Goal: Information Seeking & Learning: Check status

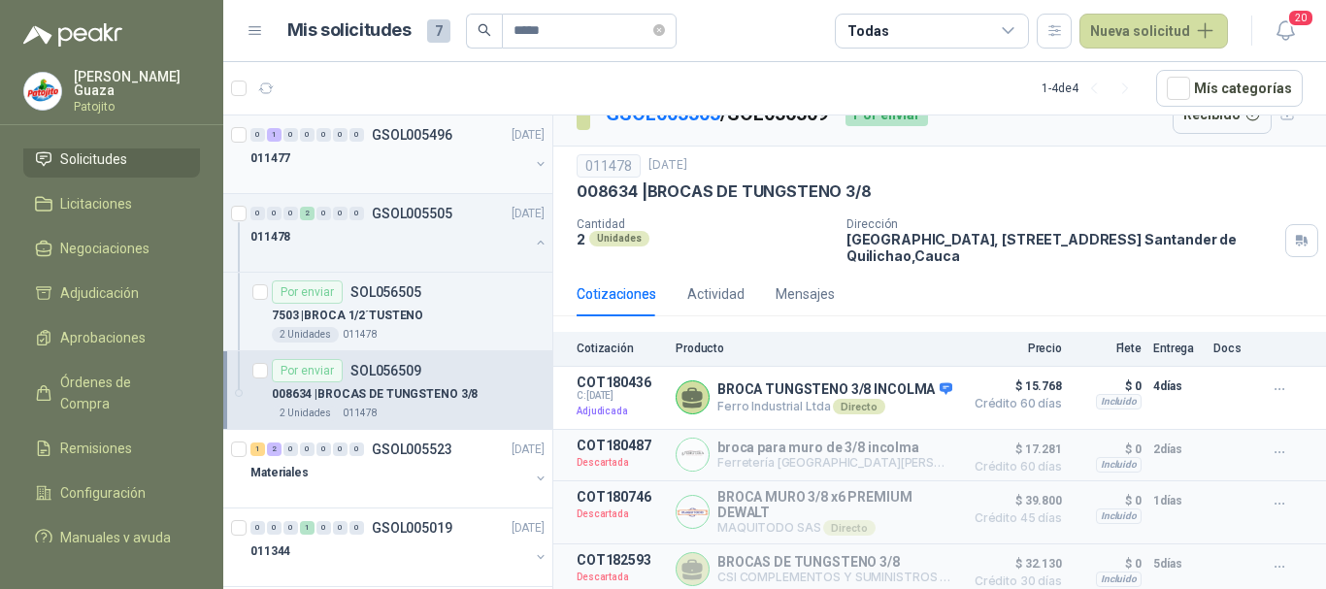
click at [403, 139] on p "GSOL005496" at bounding box center [412, 135] width 81 height 14
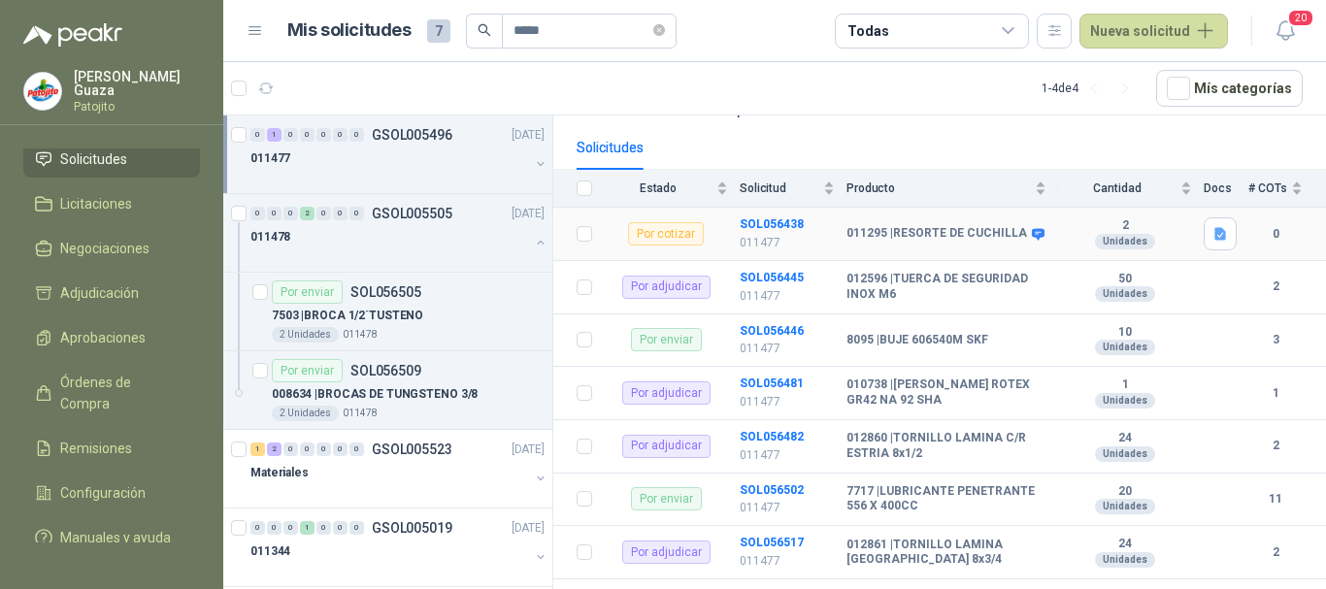
scroll to position [194, 0]
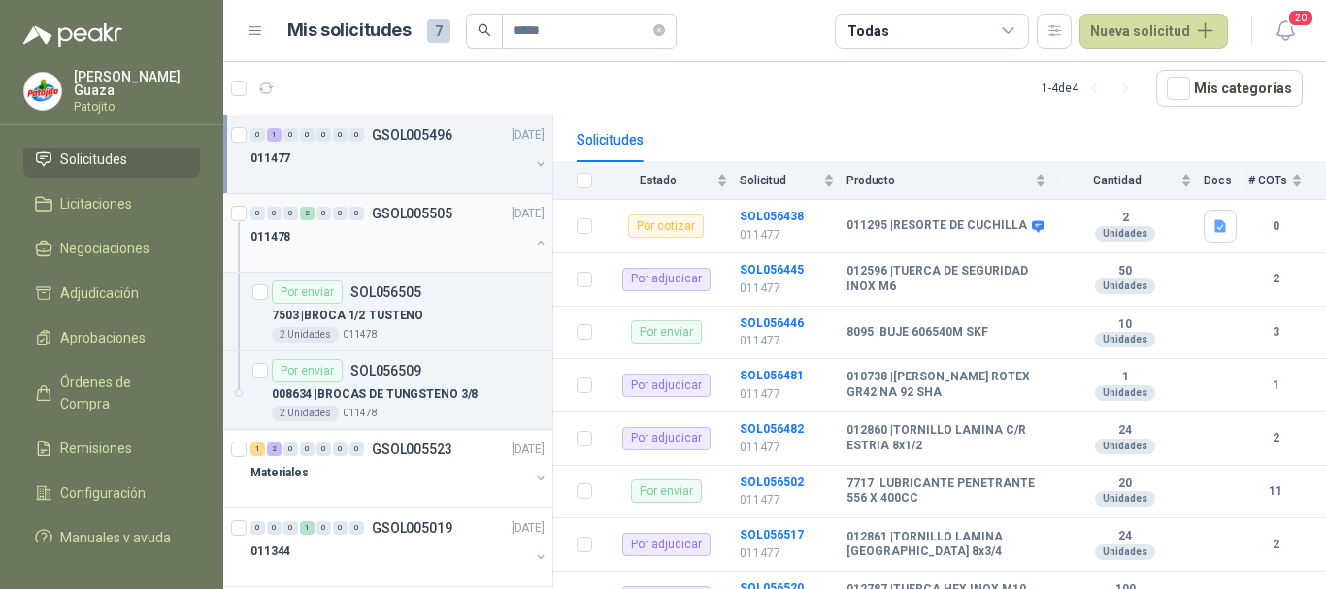
click at [425, 213] on p "GSOL005505" at bounding box center [412, 214] width 81 height 14
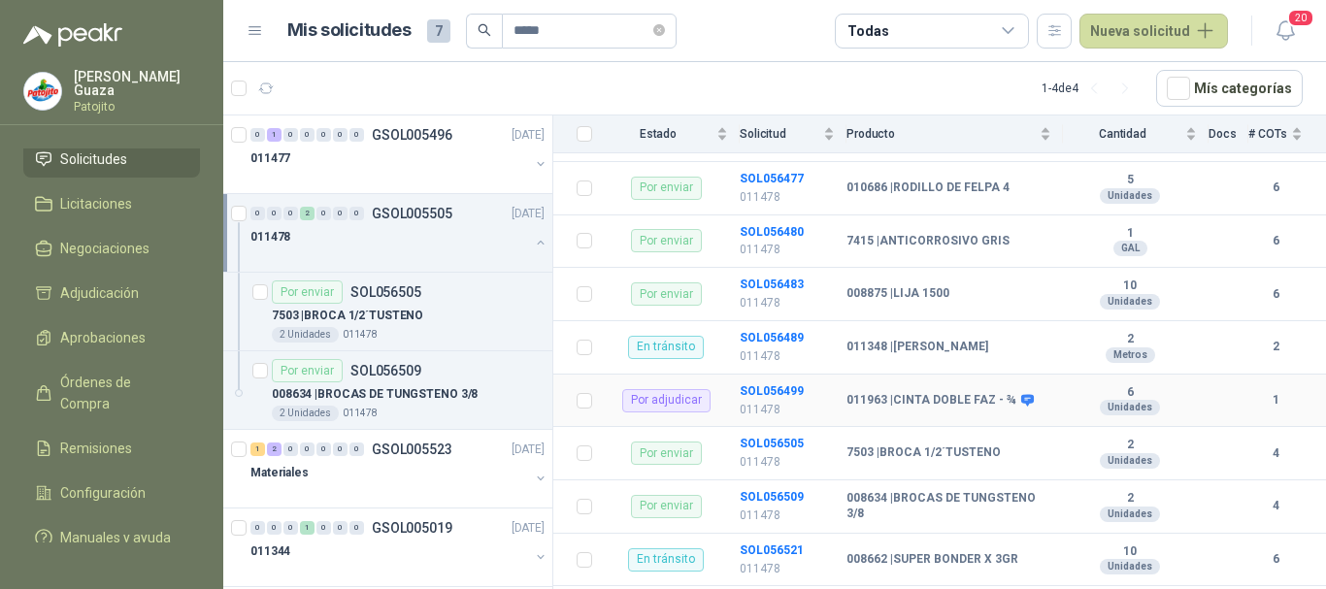
scroll to position [469, 0]
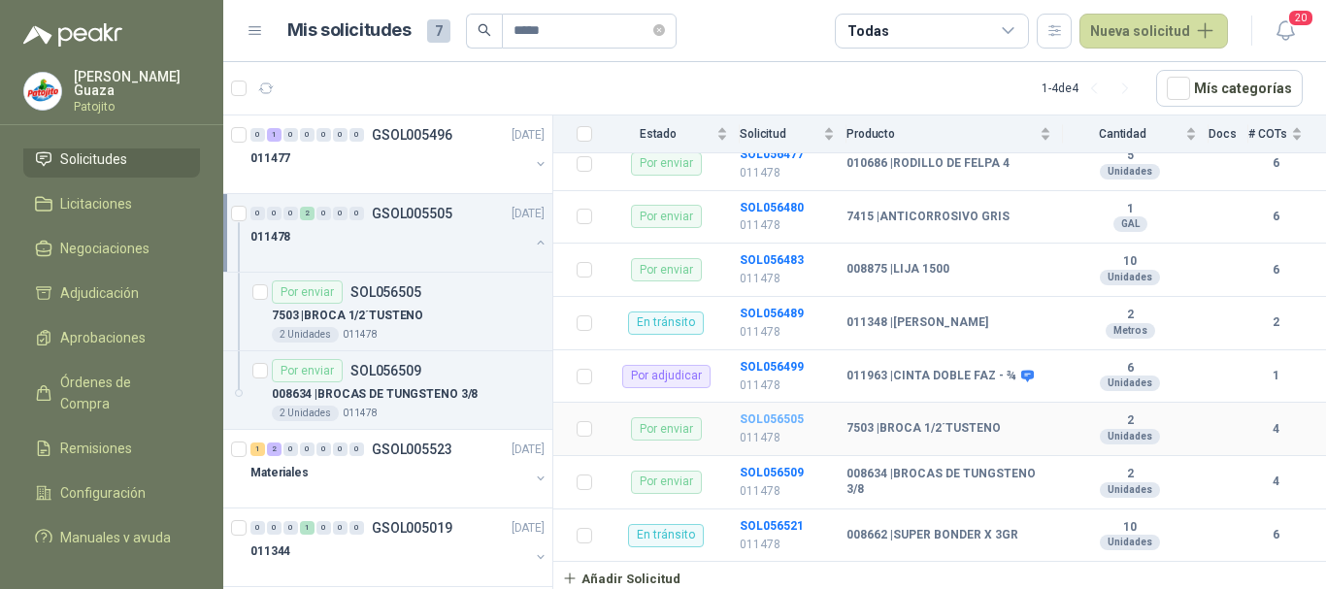
click at [777, 422] on b "SOL056505" at bounding box center [772, 420] width 64 height 14
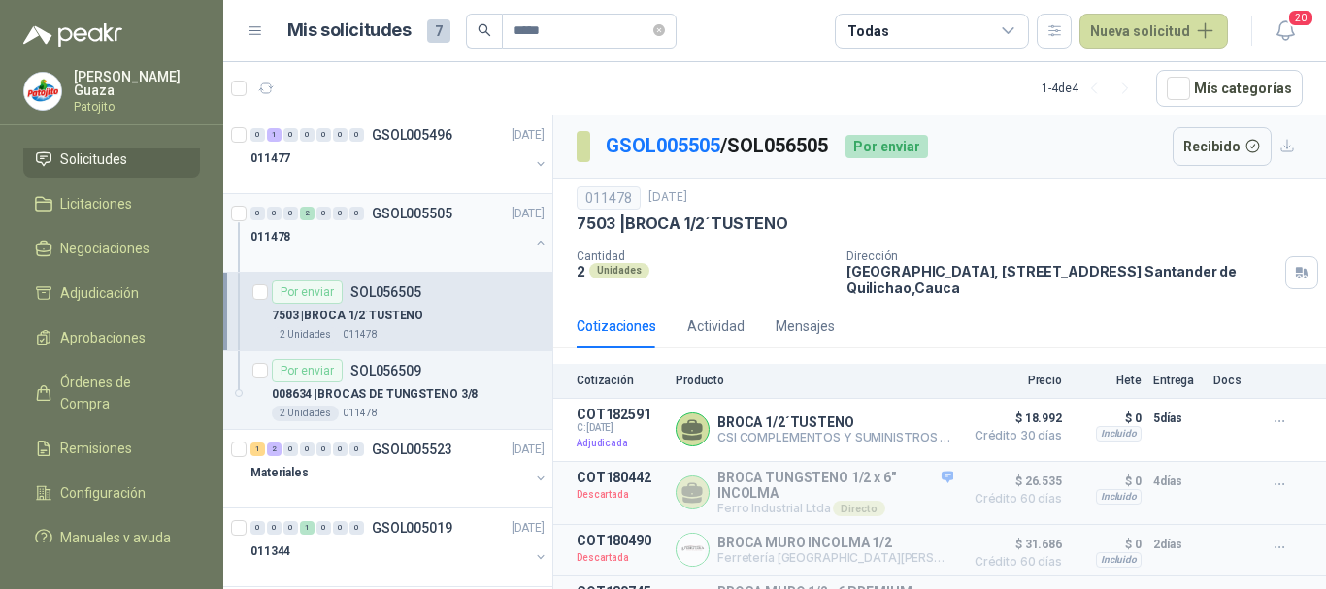
click at [436, 207] on p "GSOL005505" at bounding box center [412, 214] width 81 height 14
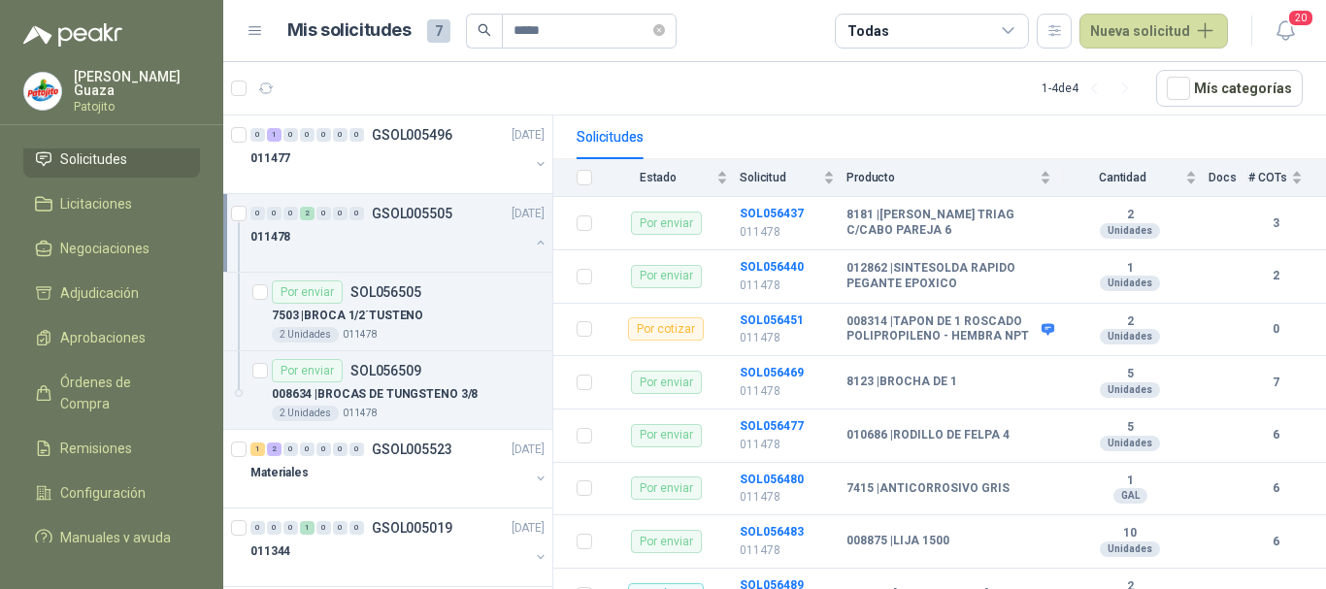
scroll to position [469, 0]
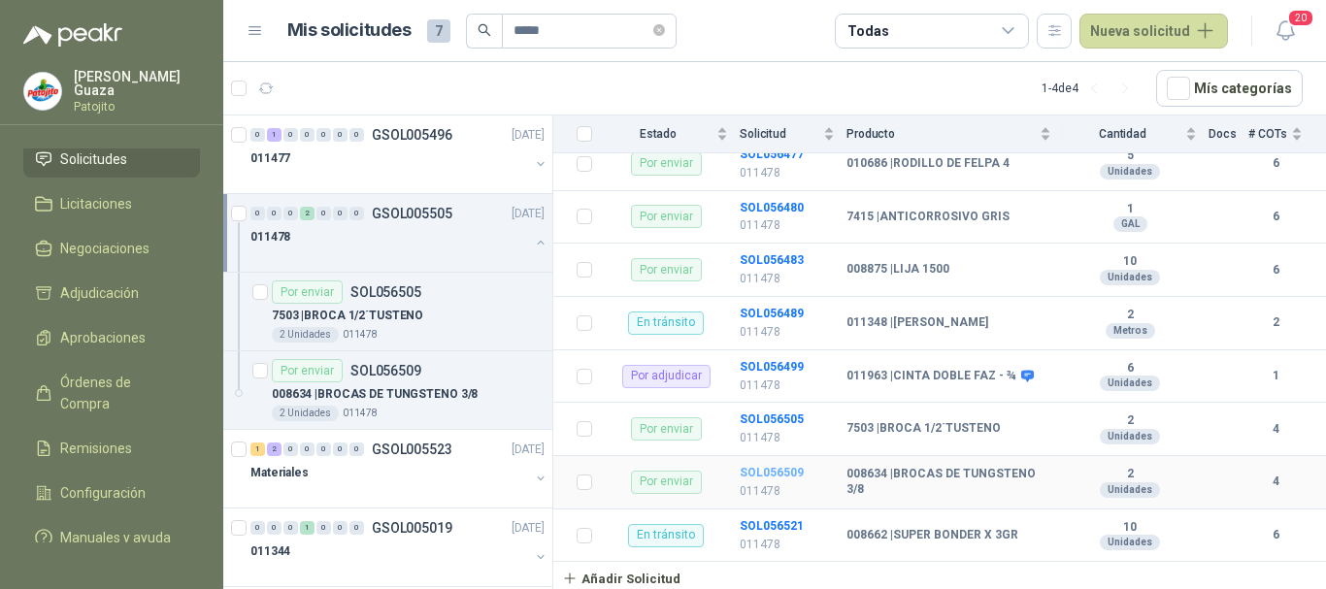
click at [762, 468] on b "SOL056509" at bounding box center [772, 473] width 64 height 14
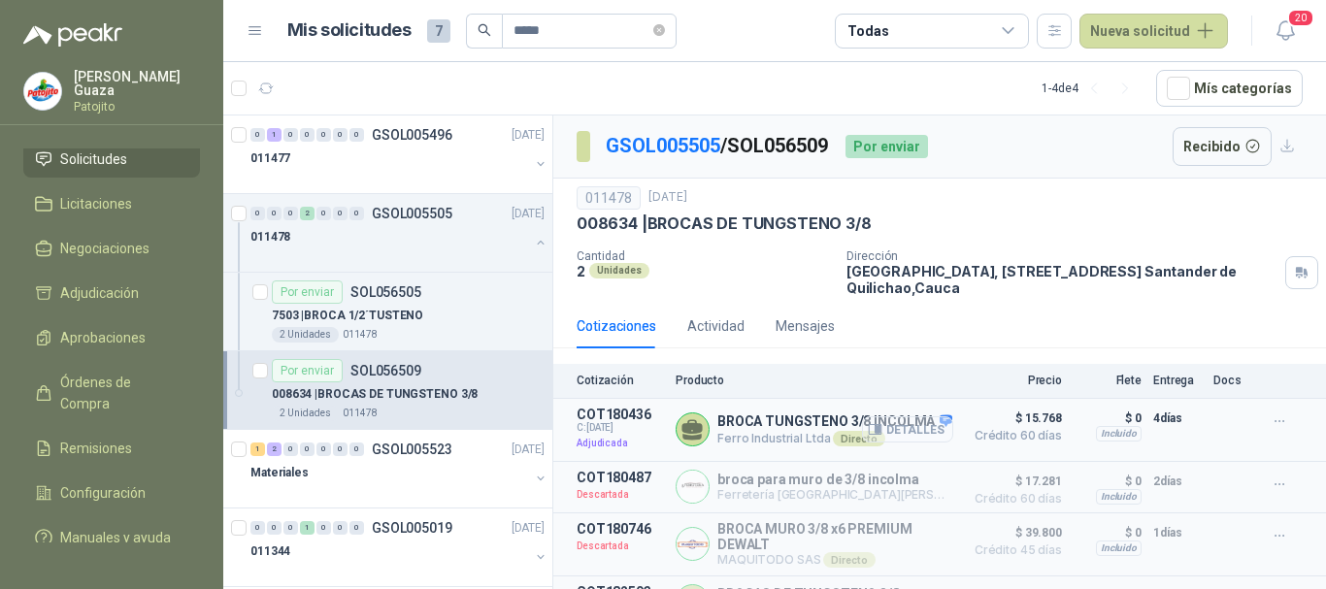
click at [890, 428] on button "Detalles" at bounding box center [907, 430] width 91 height 26
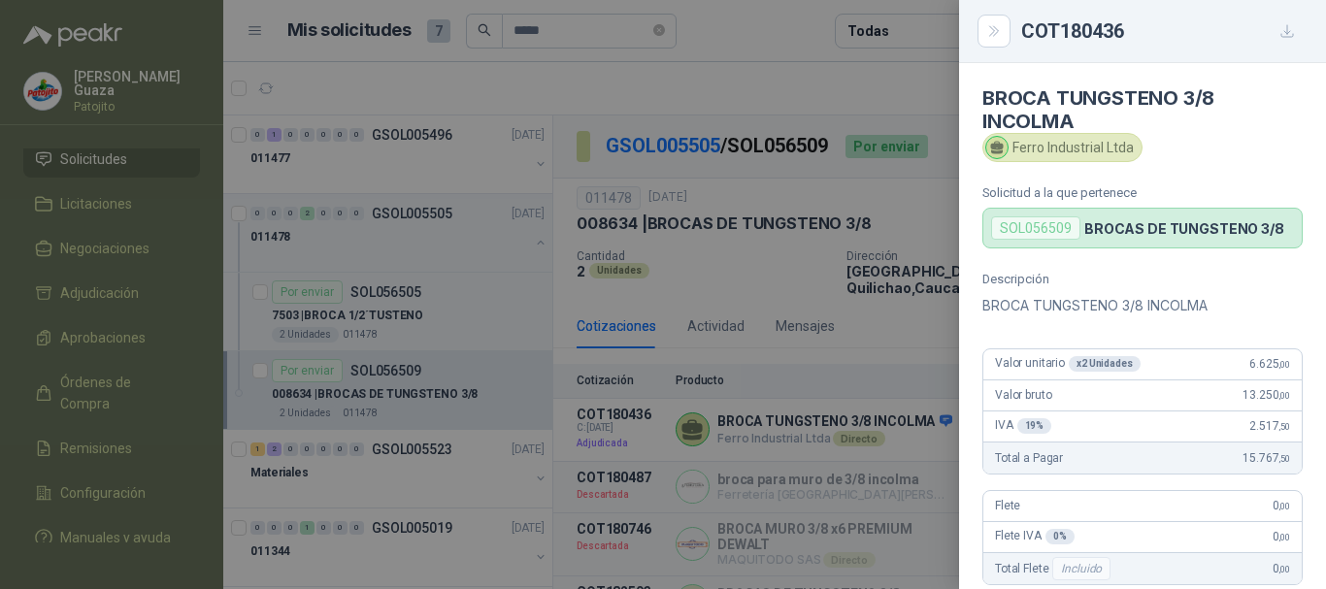
drag, startPoint x: 988, startPoint y: 19, endPoint x: 540, endPoint y: 19, distance: 448.6
click at [987, 19] on button "Close" at bounding box center [994, 31] width 33 height 33
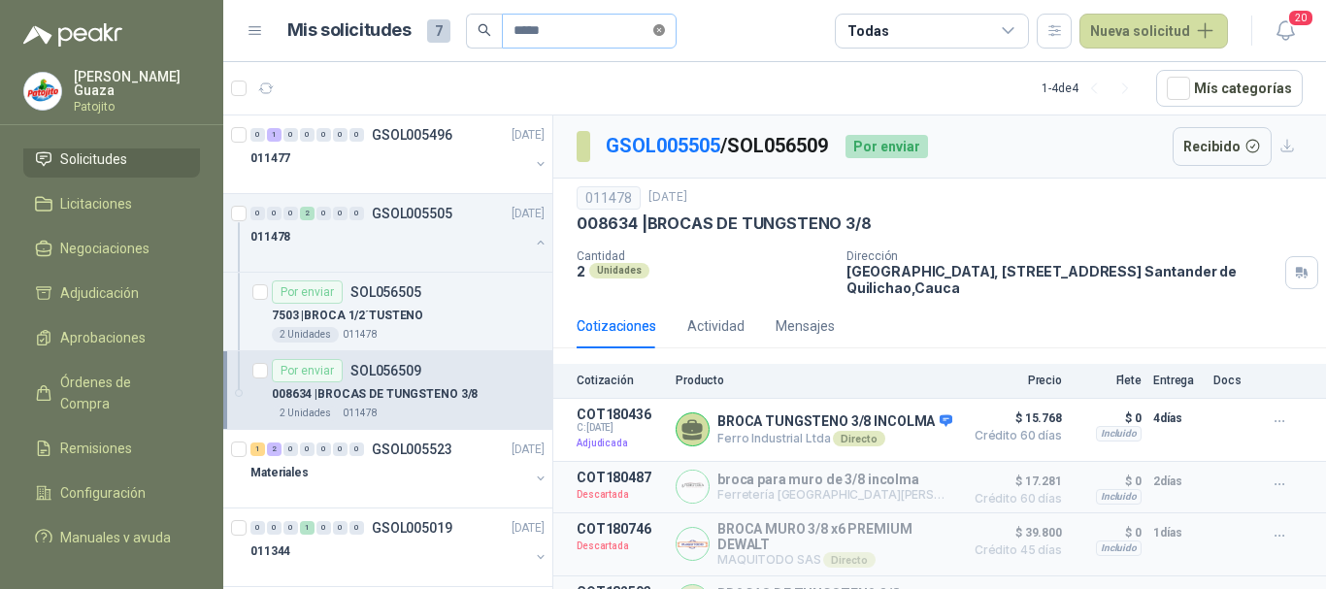
click at [664, 27] on icon "close-circle" at bounding box center [659, 30] width 12 height 12
click at [575, 29] on input "text" at bounding box center [582, 31] width 136 height 33
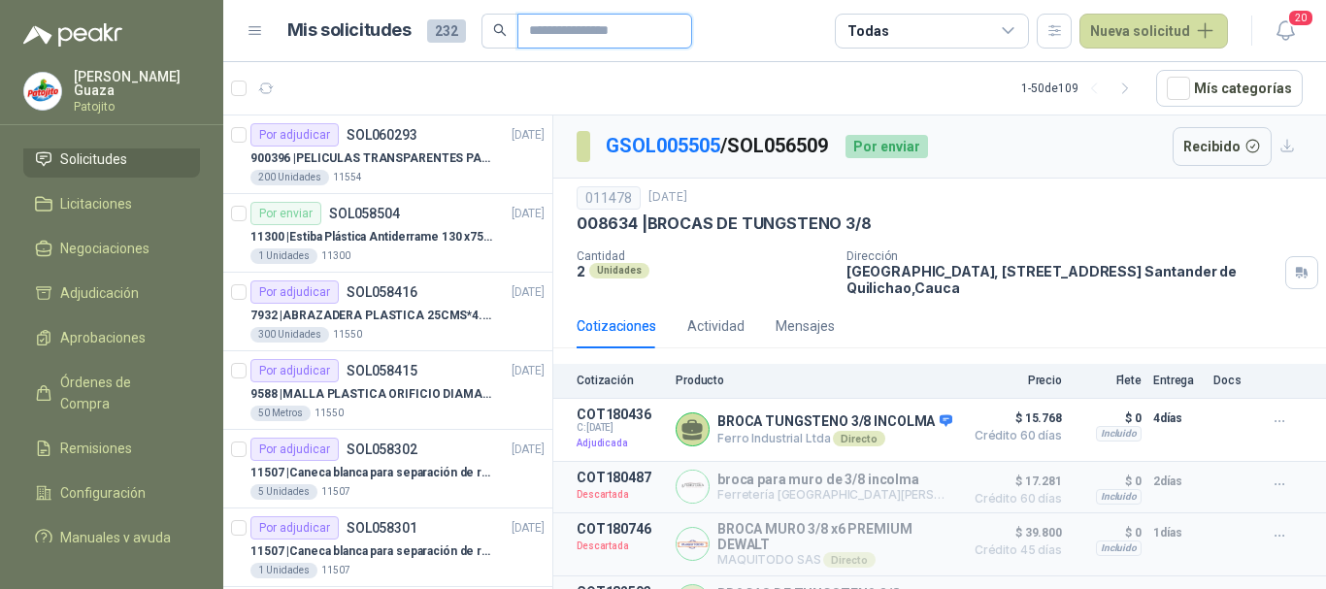
type input "******"
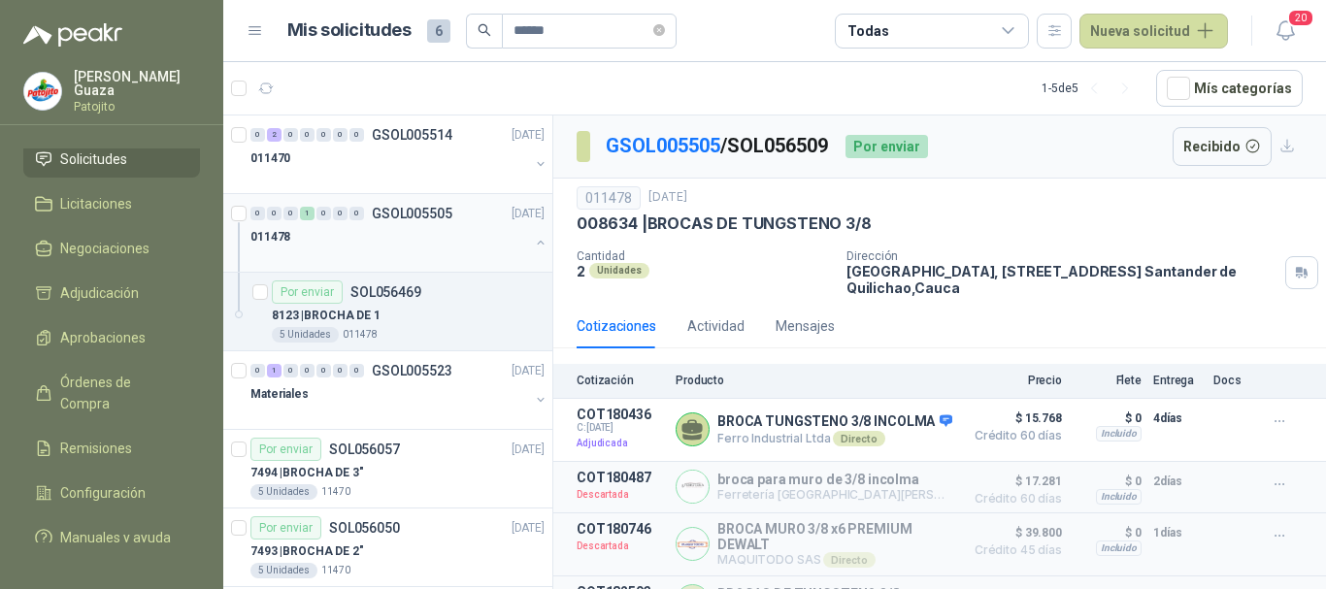
click at [405, 220] on p "GSOL005505" at bounding box center [412, 214] width 81 height 14
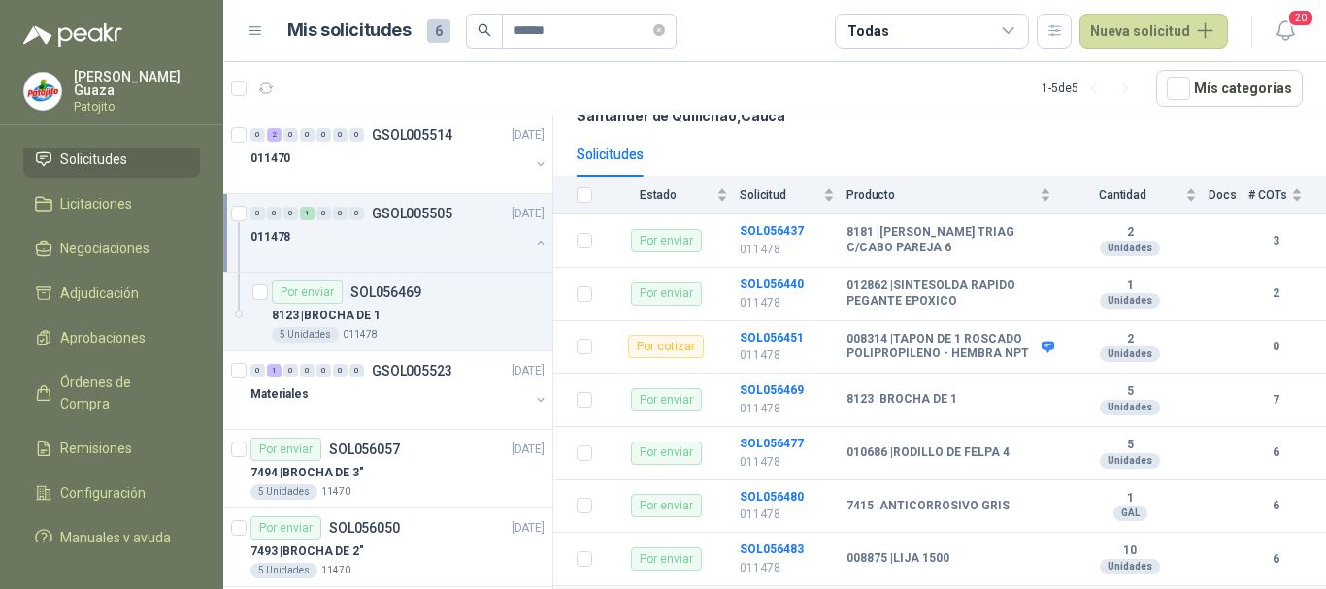
scroll to position [178, 0]
click at [665, 34] on icon "close-circle" at bounding box center [659, 30] width 12 height 12
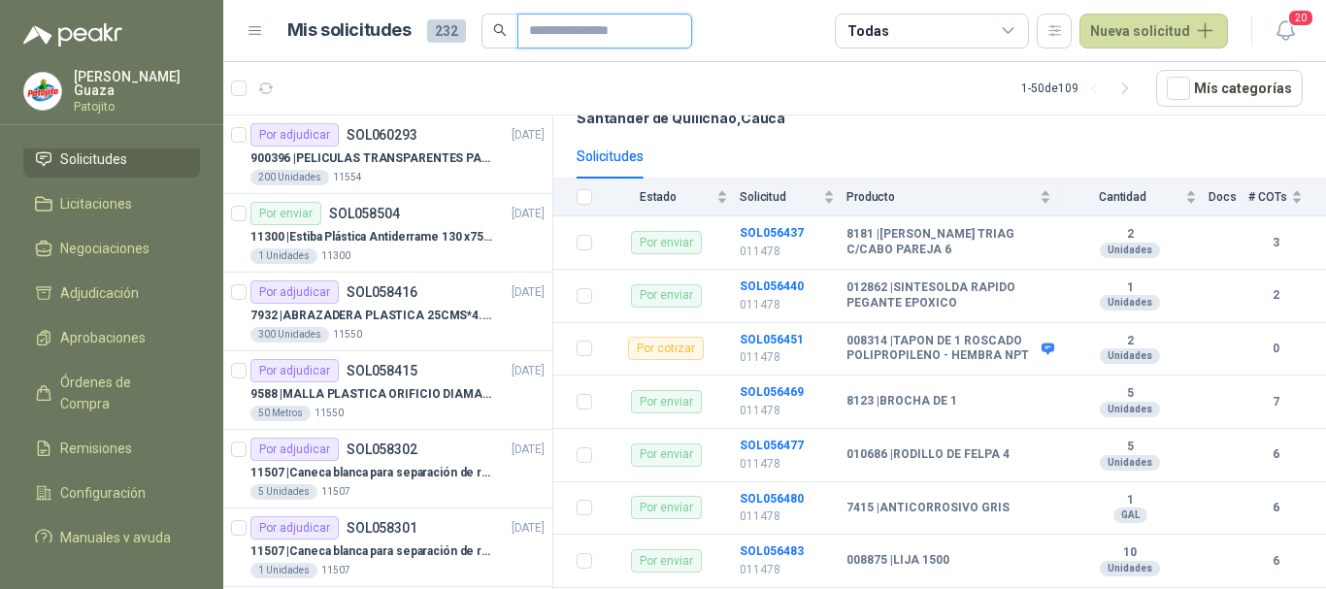
click at [529, 26] on input "text" at bounding box center [597, 31] width 136 height 33
type input "******"
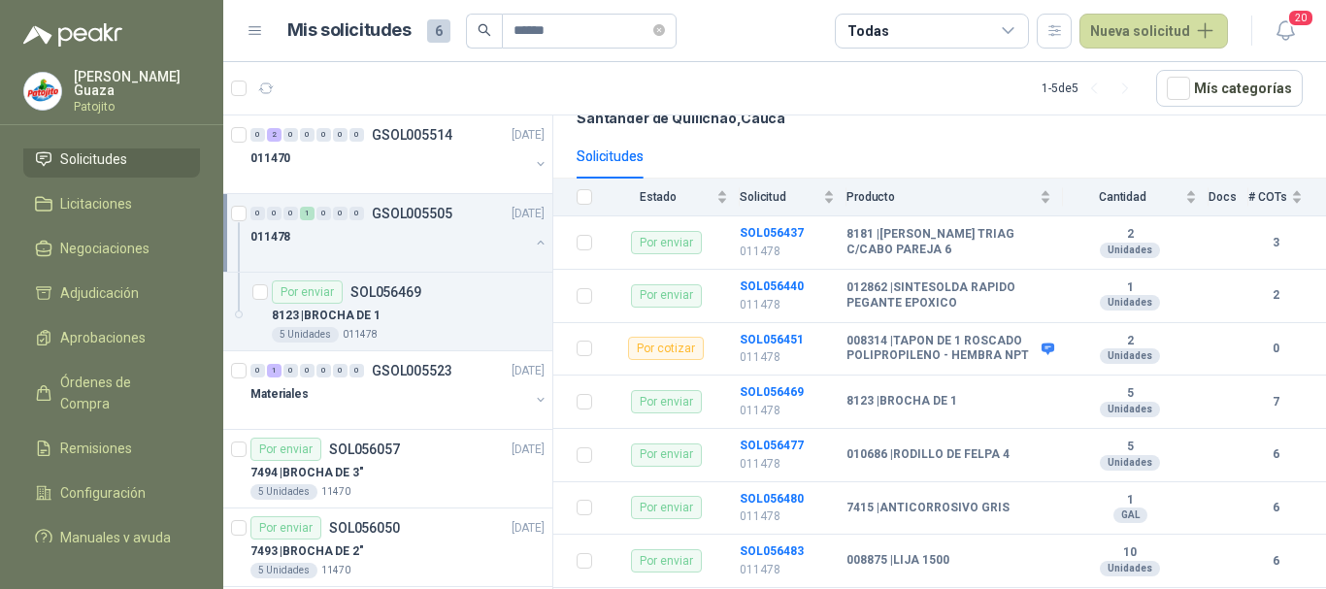
click at [400, 203] on div "0 0 0 1 0 0 0 GSOL005505 [DATE]" at bounding box center [400, 213] width 298 height 23
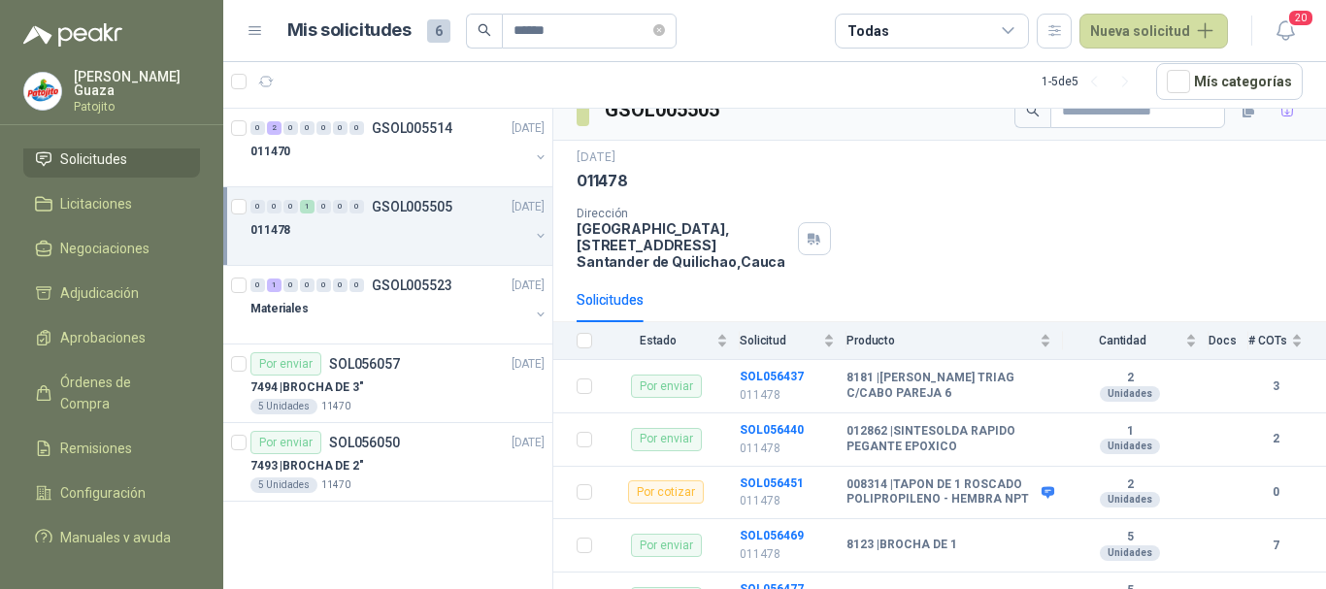
scroll to position [0, 0]
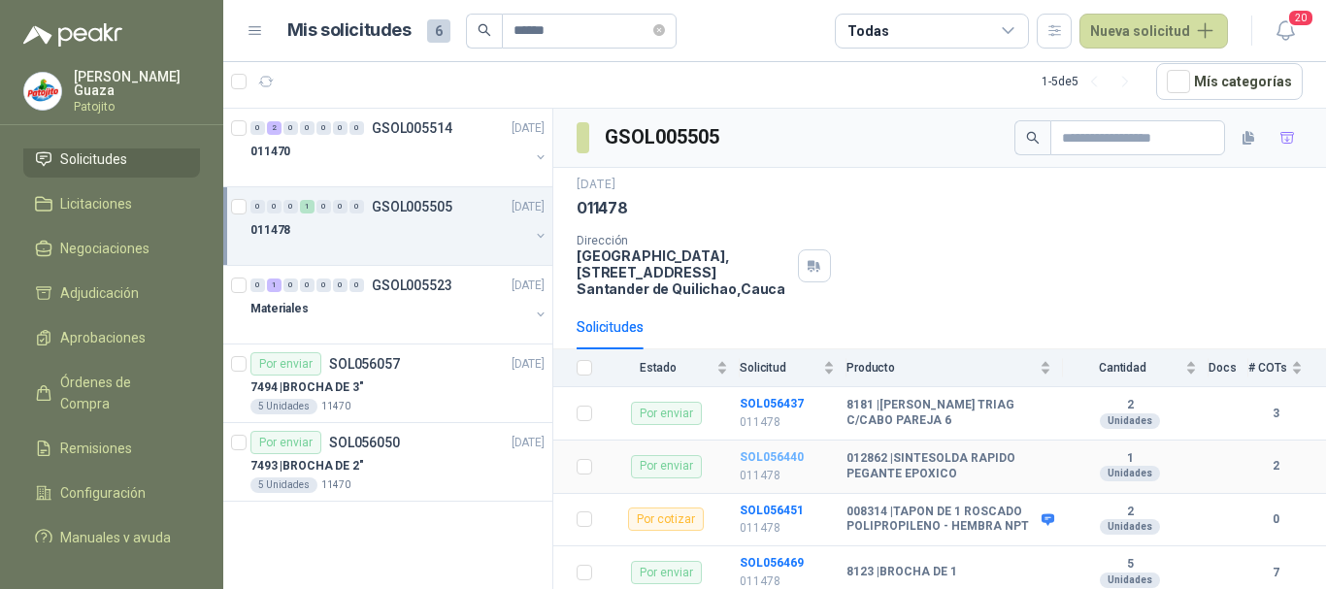
click at [783, 453] on b "SOL056440" at bounding box center [772, 458] width 64 height 14
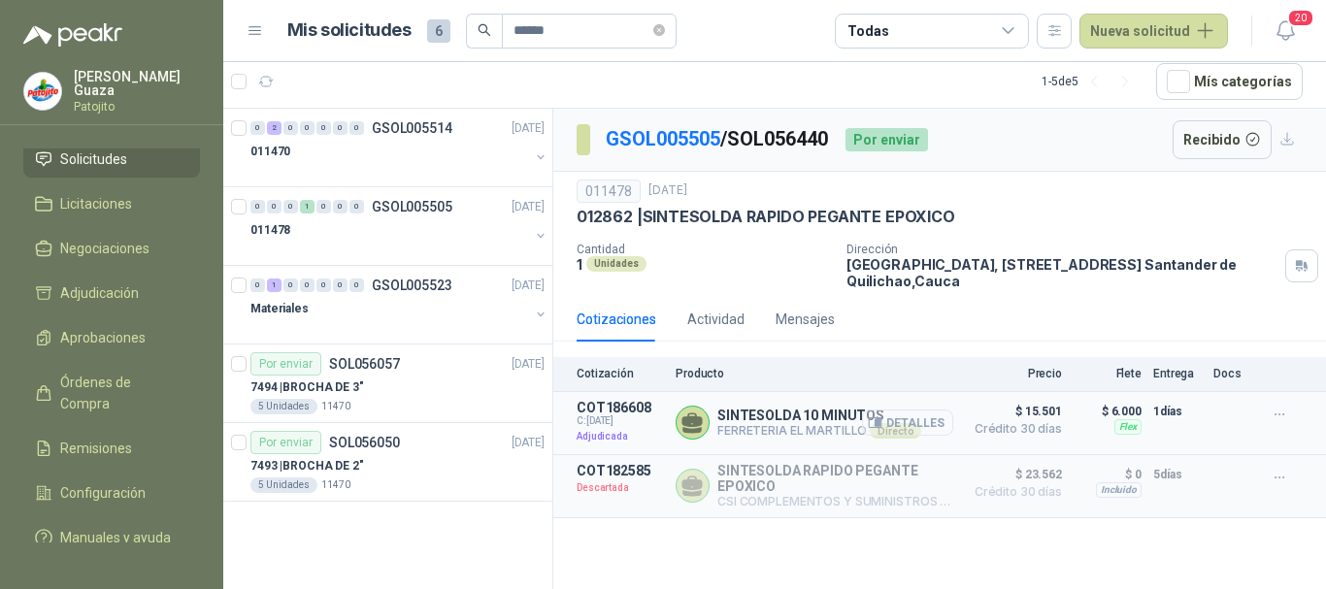
click at [881, 426] on icon "button" at bounding box center [878, 423] width 5 height 8
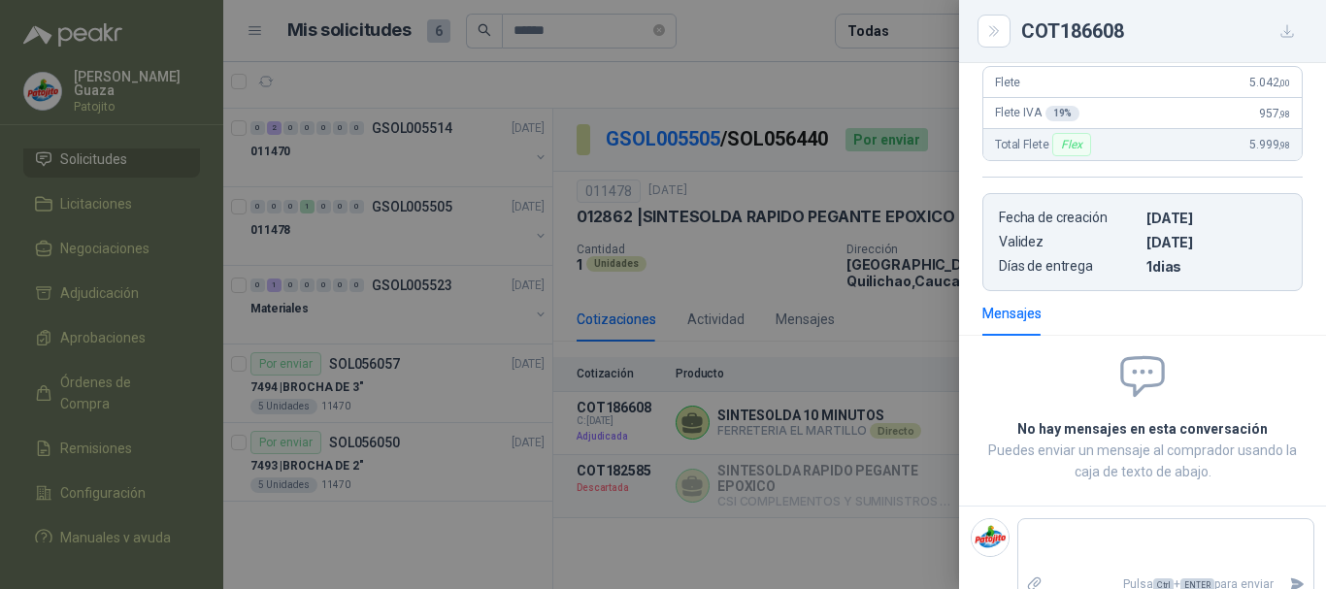
scroll to position [364, 0]
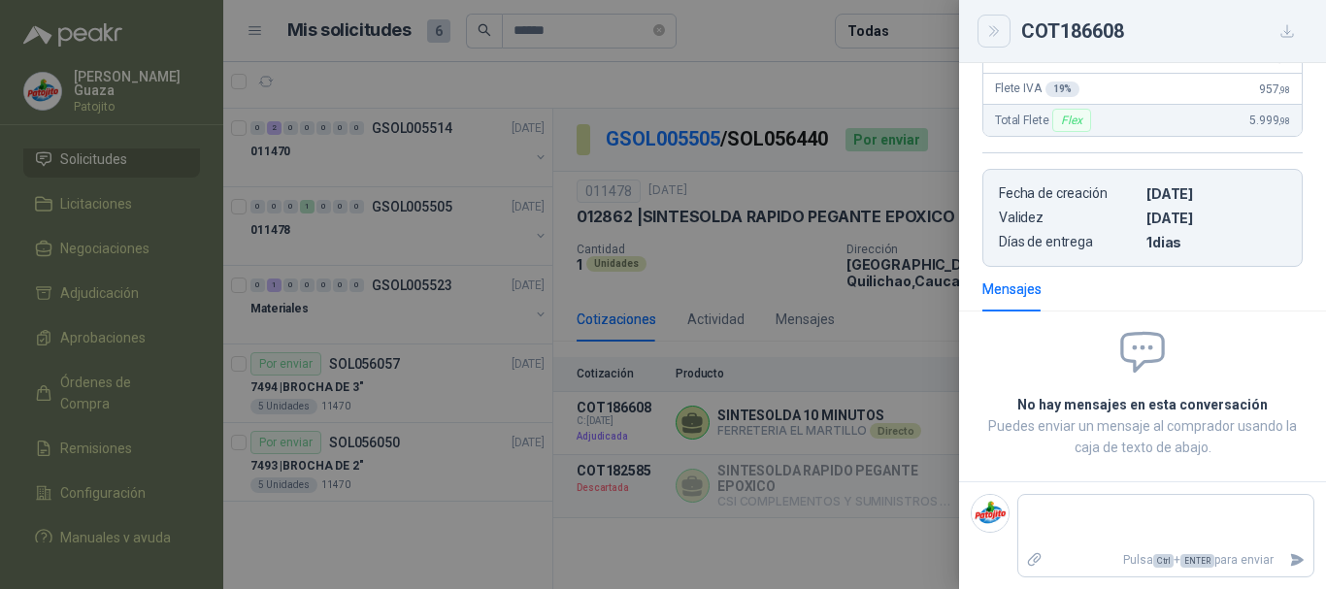
click at [1000, 23] on icon "Close" at bounding box center [995, 31] width 17 height 17
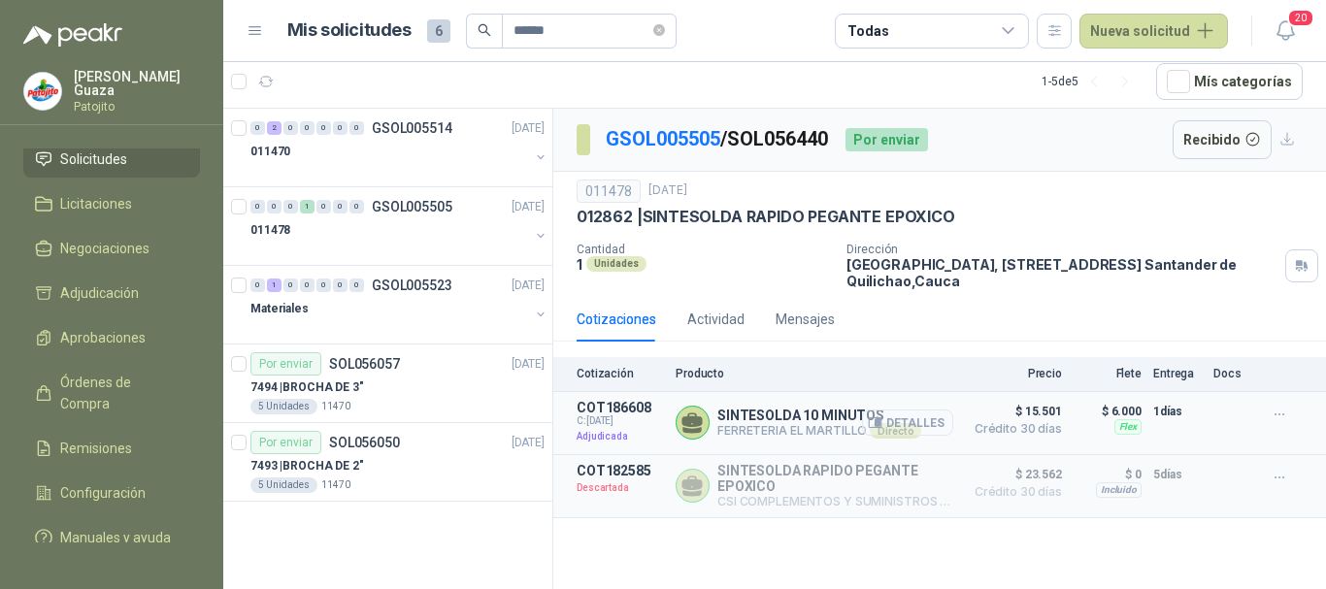
click at [901, 425] on button "Detalles" at bounding box center [907, 423] width 91 height 26
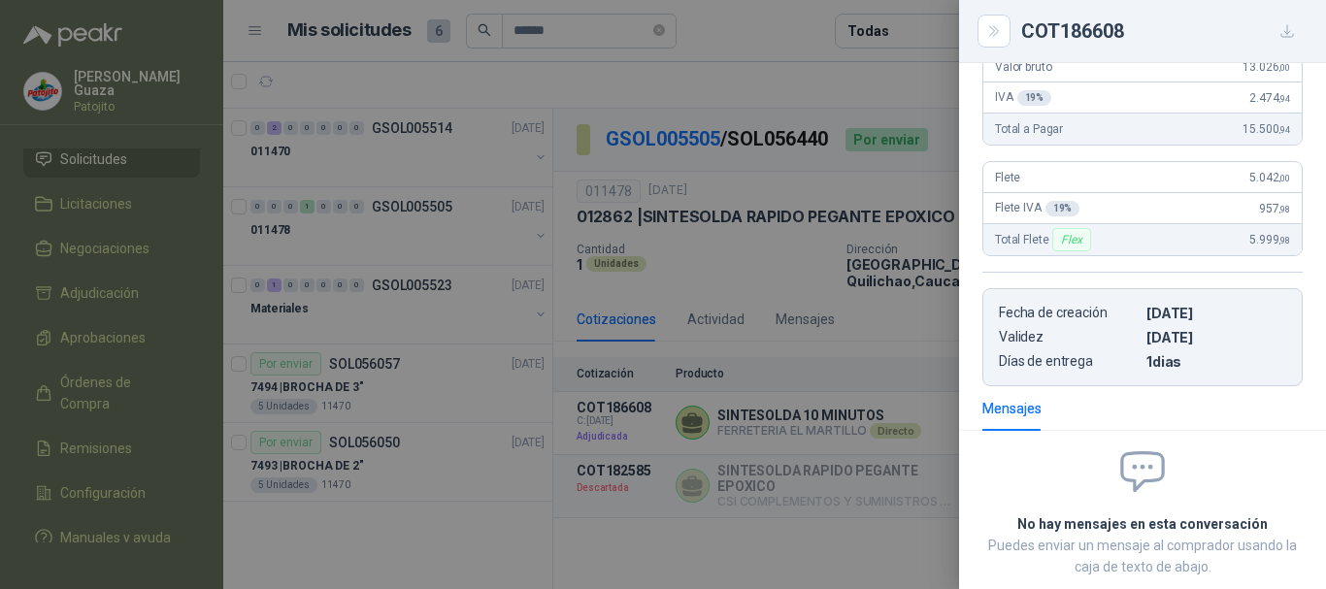
scroll to position [73, 0]
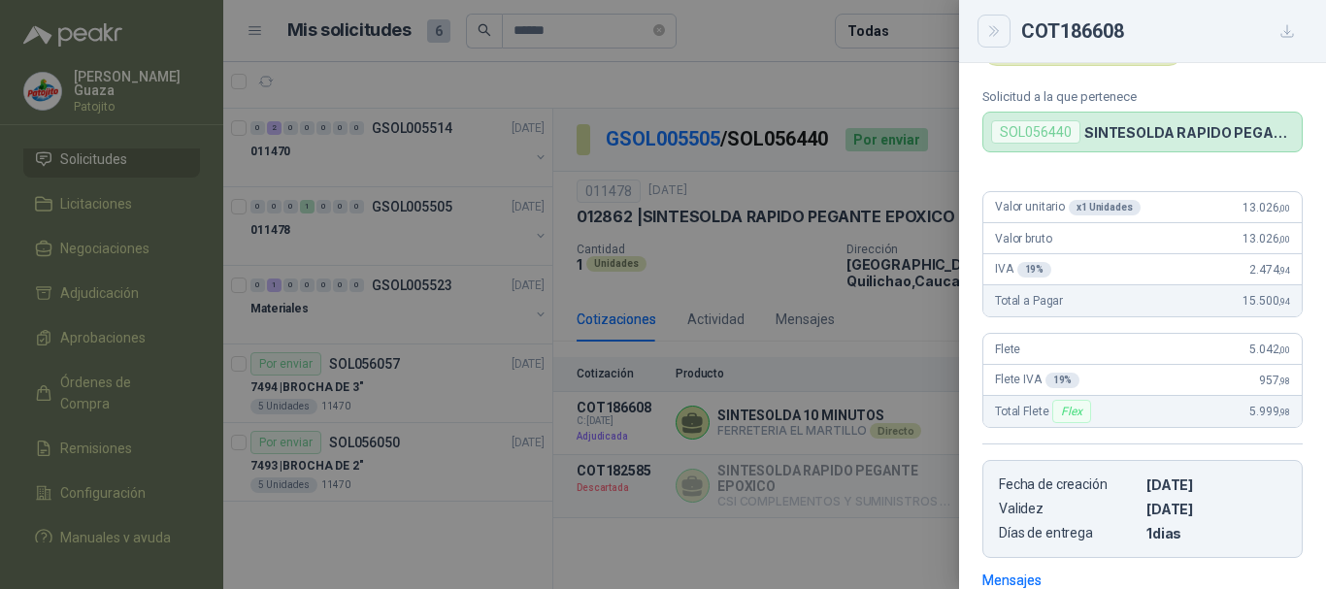
click at [989, 23] on icon "Close" at bounding box center [995, 31] width 17 height 17
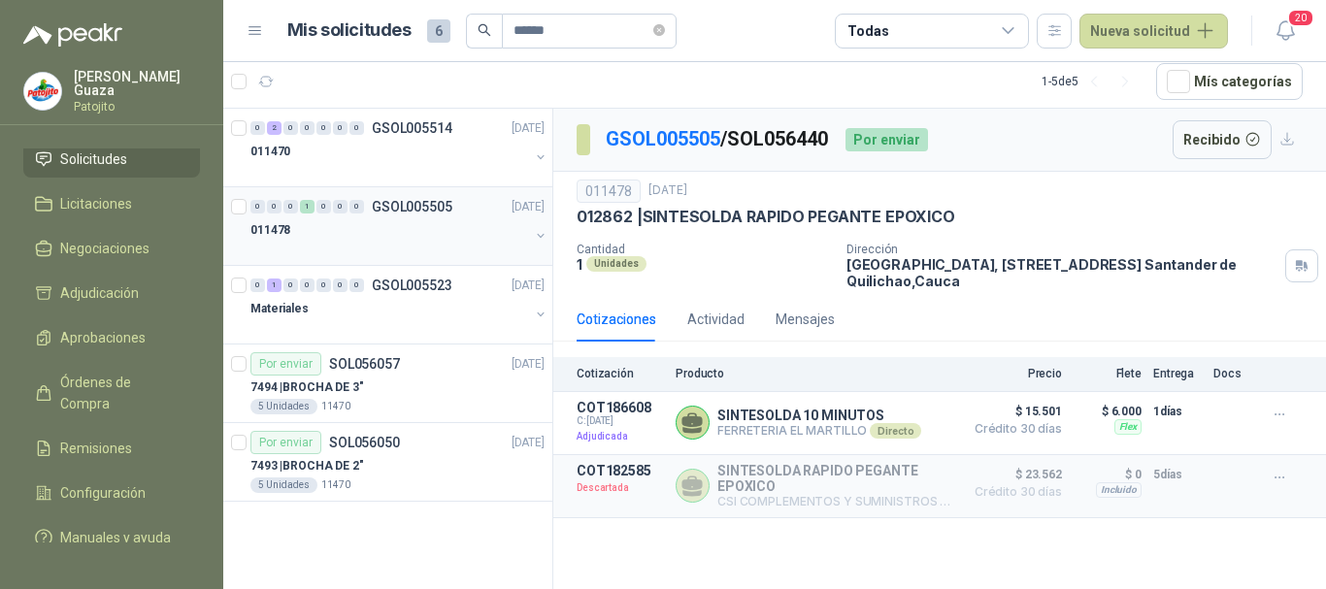
click at [411, 210] on p "GSOL005505" at bounding box center [412, 207] width 81 height 14
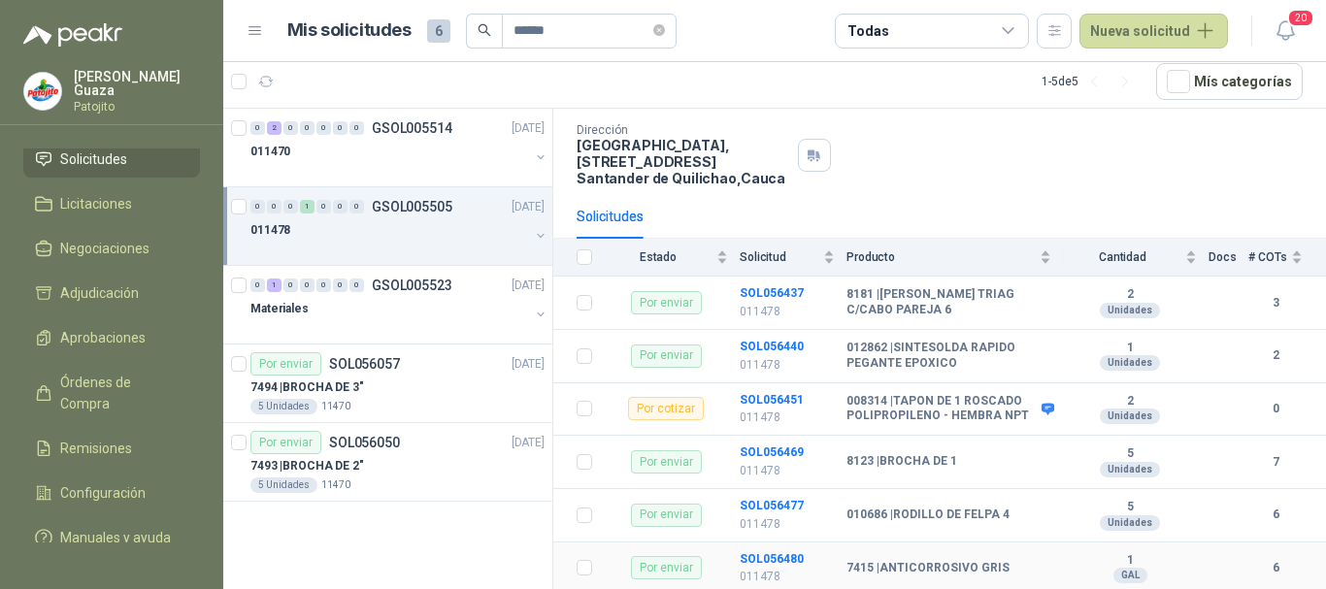
scroll to position [81, 0]
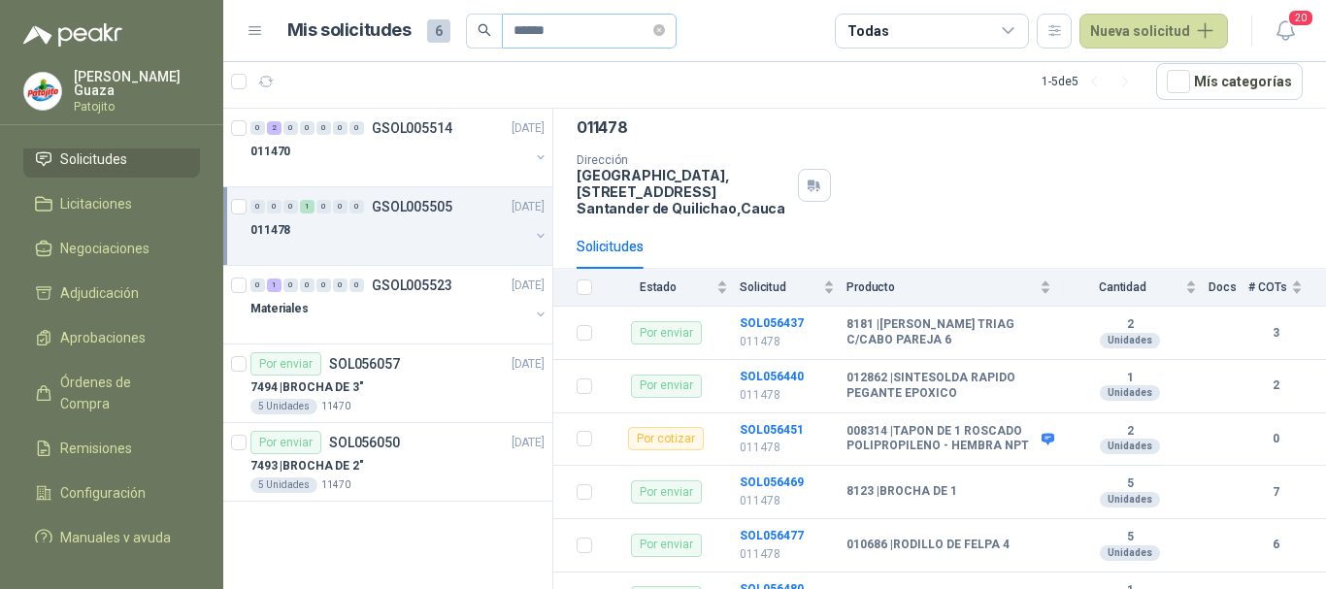
click at [665, 44] on span at bounding box center [659, 31] width 12 height 33
click at [665, 34] on icon "close-circle" at bounding box center [659, 30] width 12 height 12
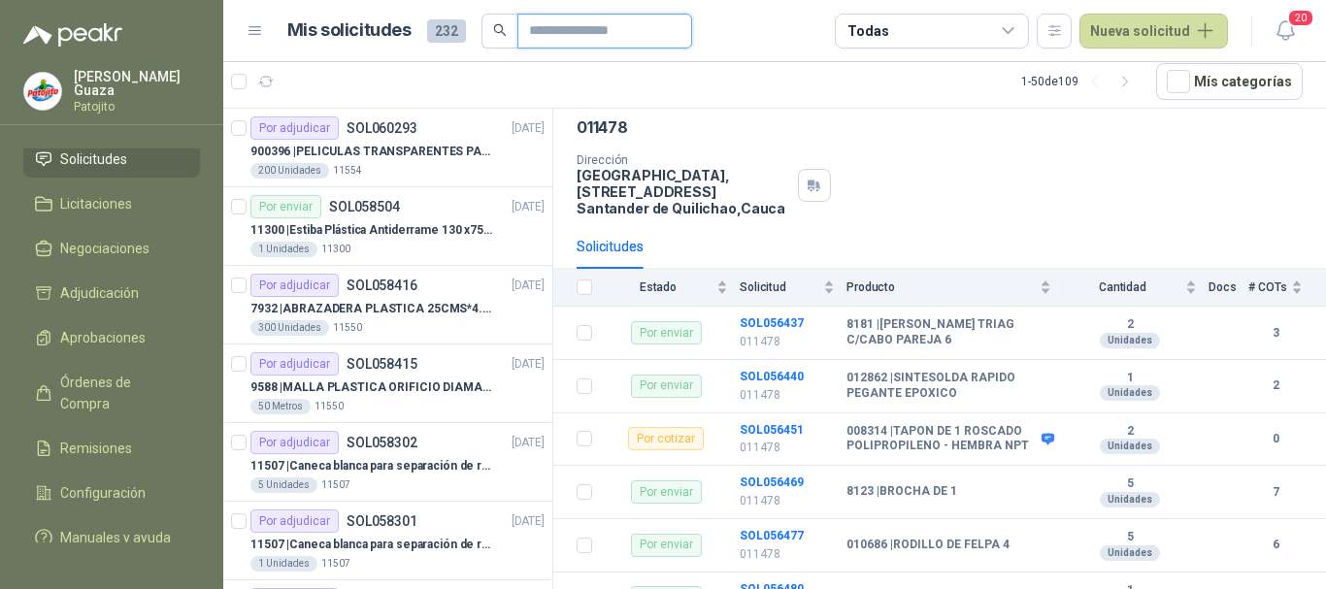
click at [609, 42] on input "text" at bounding box center [597, 31] width 136 height 33
type input "****"
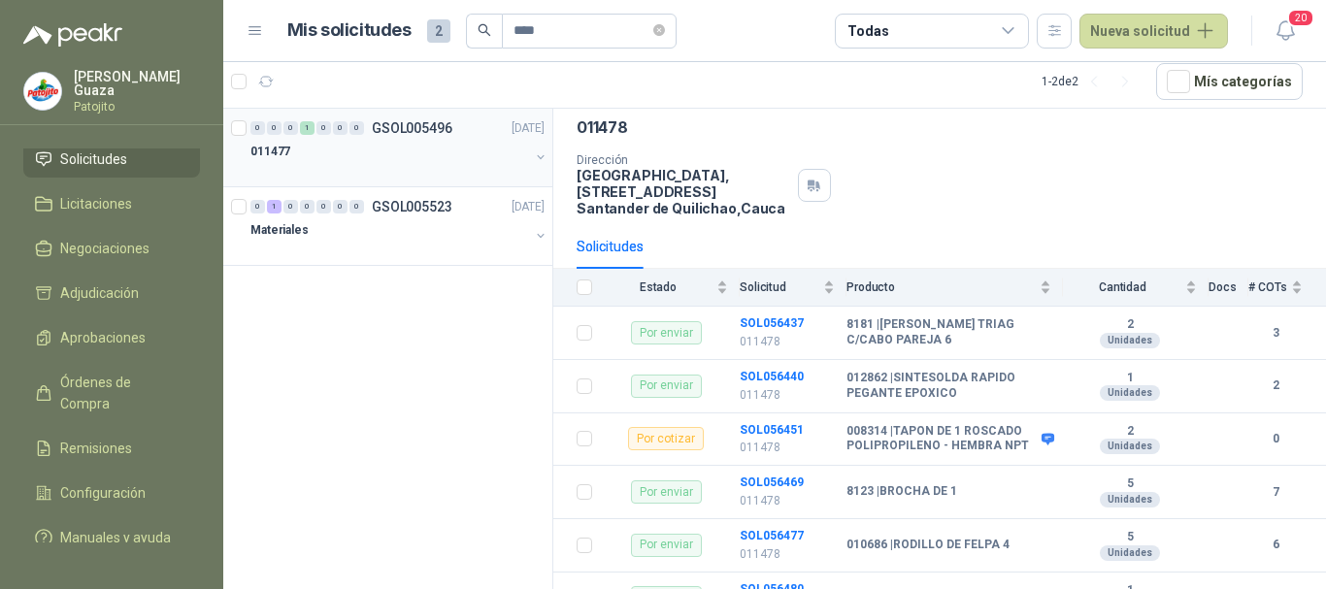
click at [436, 138] on div "0 0 0 1 0 0 0 GSOL005496 [DATE]" at bounding box center [400, 128] width 298 height 23
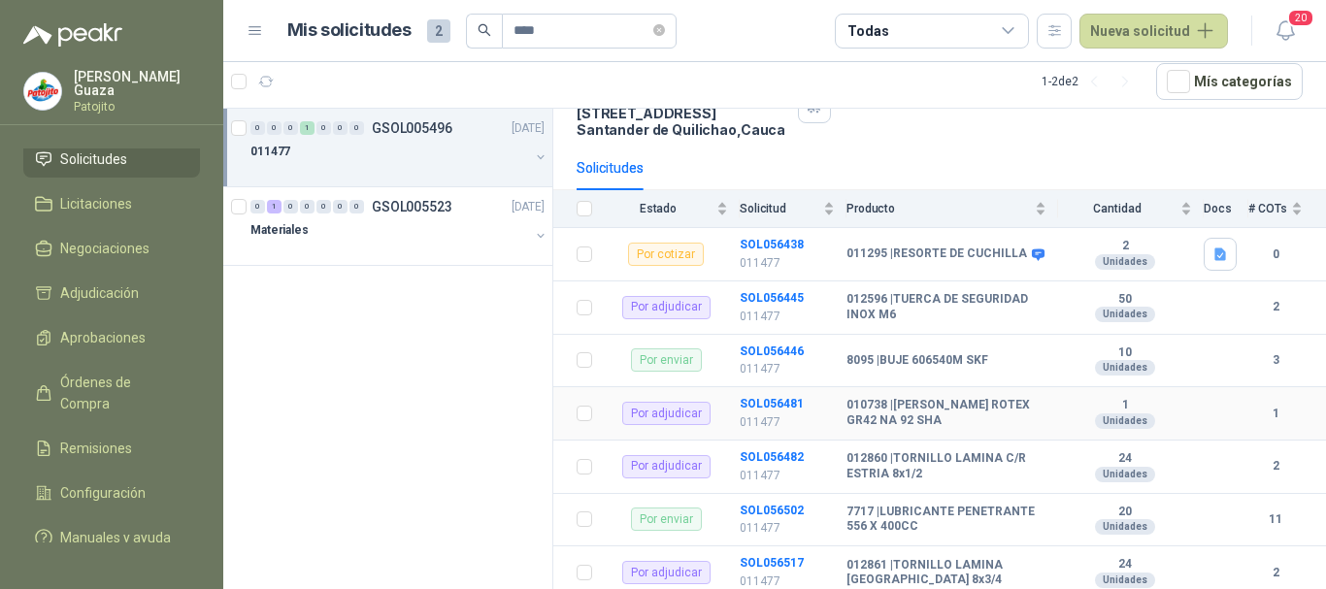
scroll to position [256, 0]
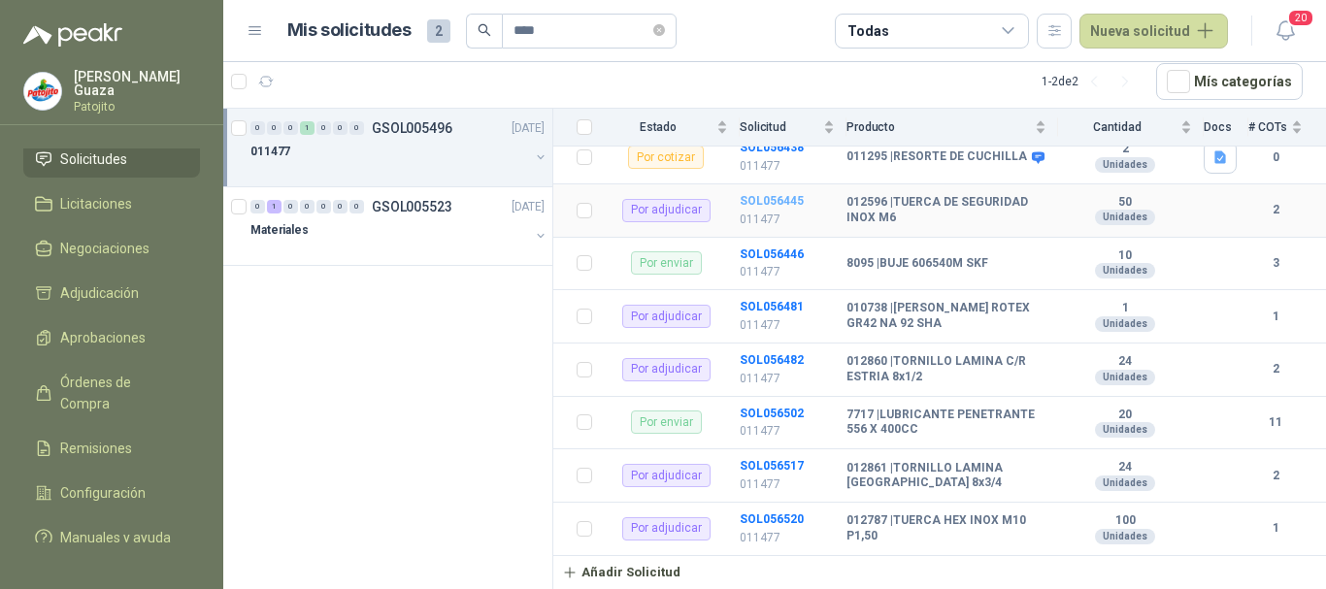
click at [782, 204] on b "SOL056445" at bounding box center [772, 201] width 64 height 14
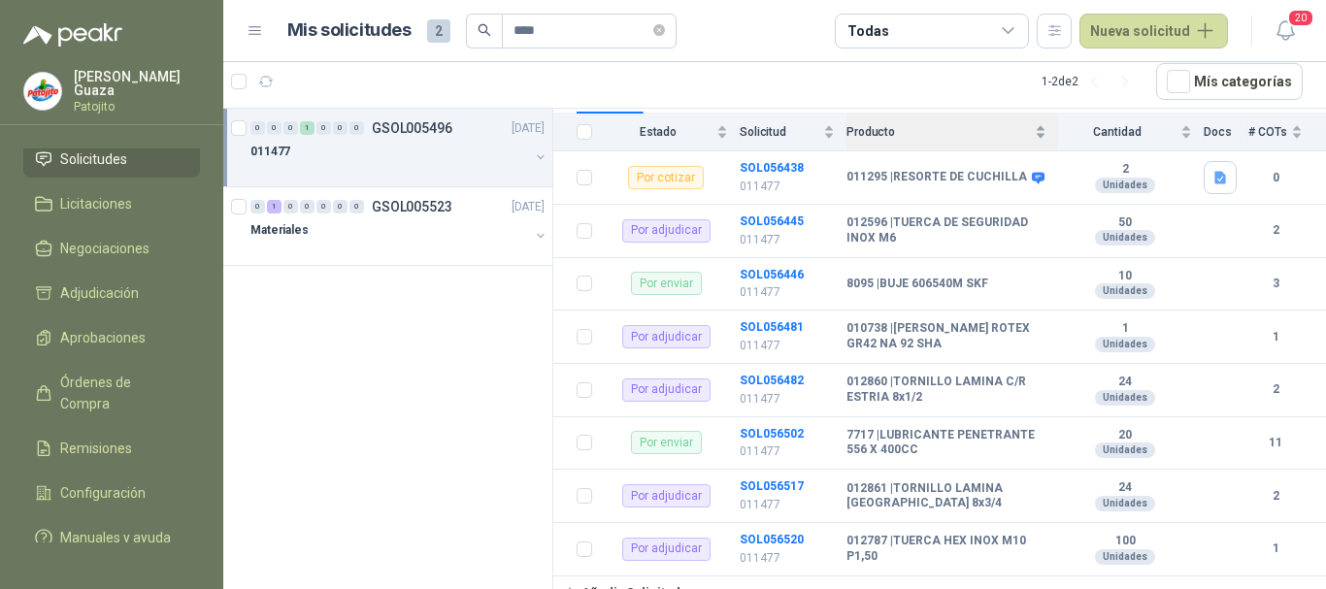
scroll to position [256, 0]
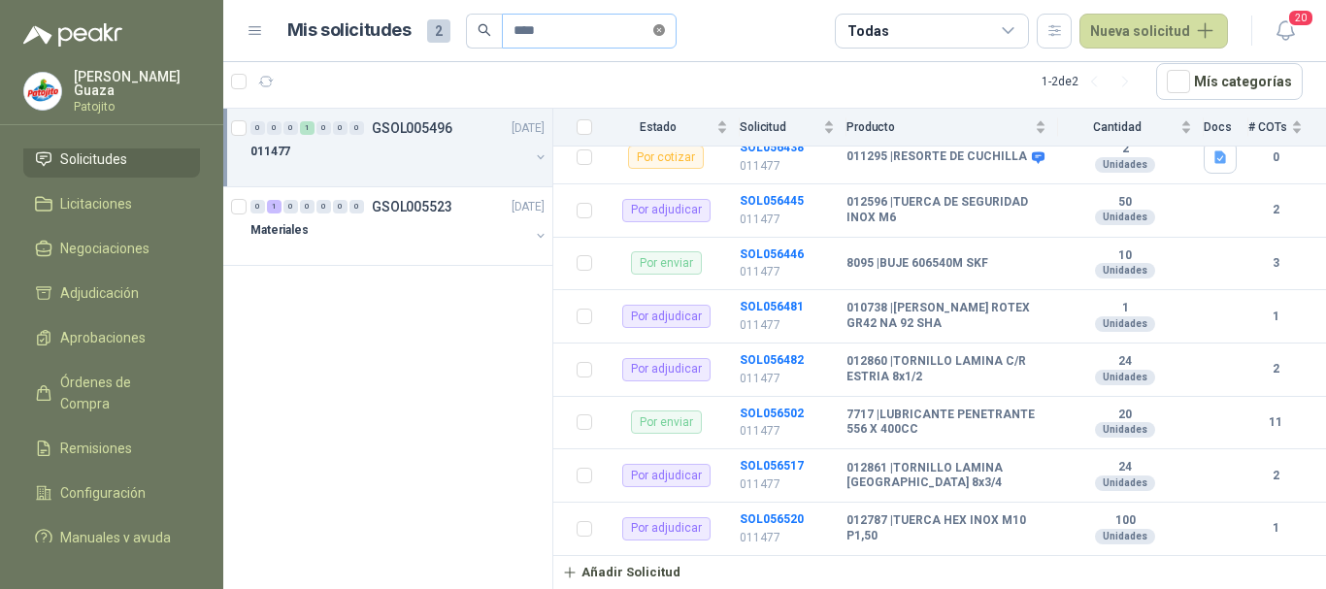
click at [665, 26] on icon "close-circle" at bounding box center [659, 30] width 12 height 12
click at [596, 22] on input "text" at bounding box center [582, 31] width 136 height 33
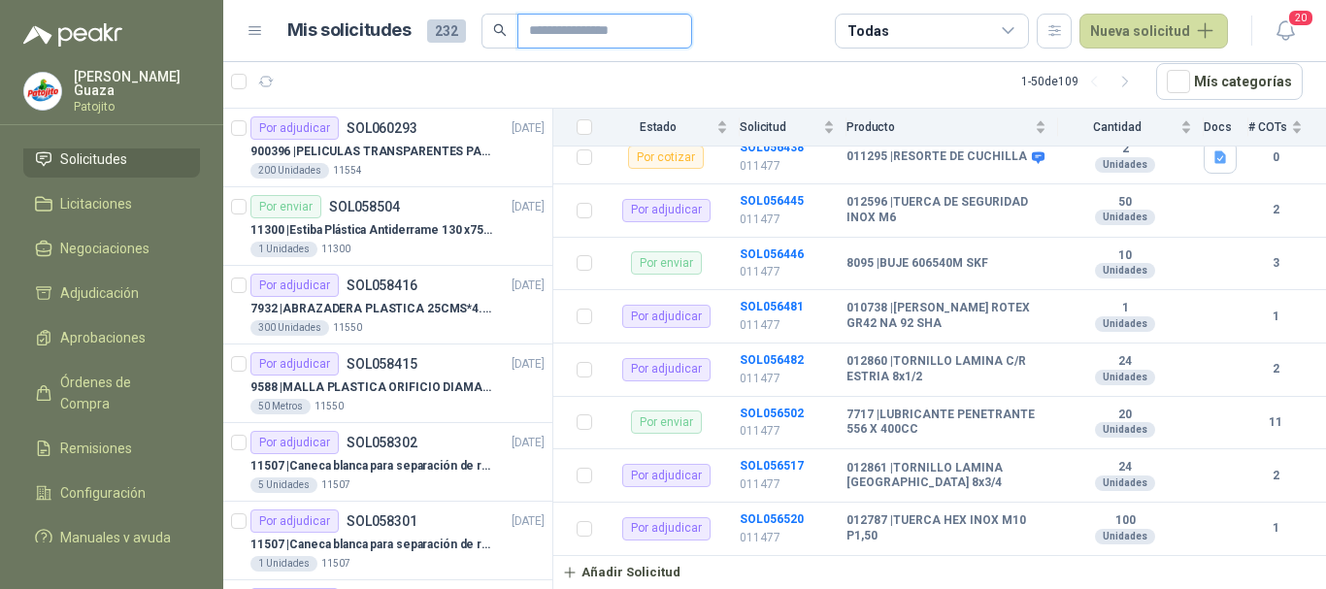
type input "*******"
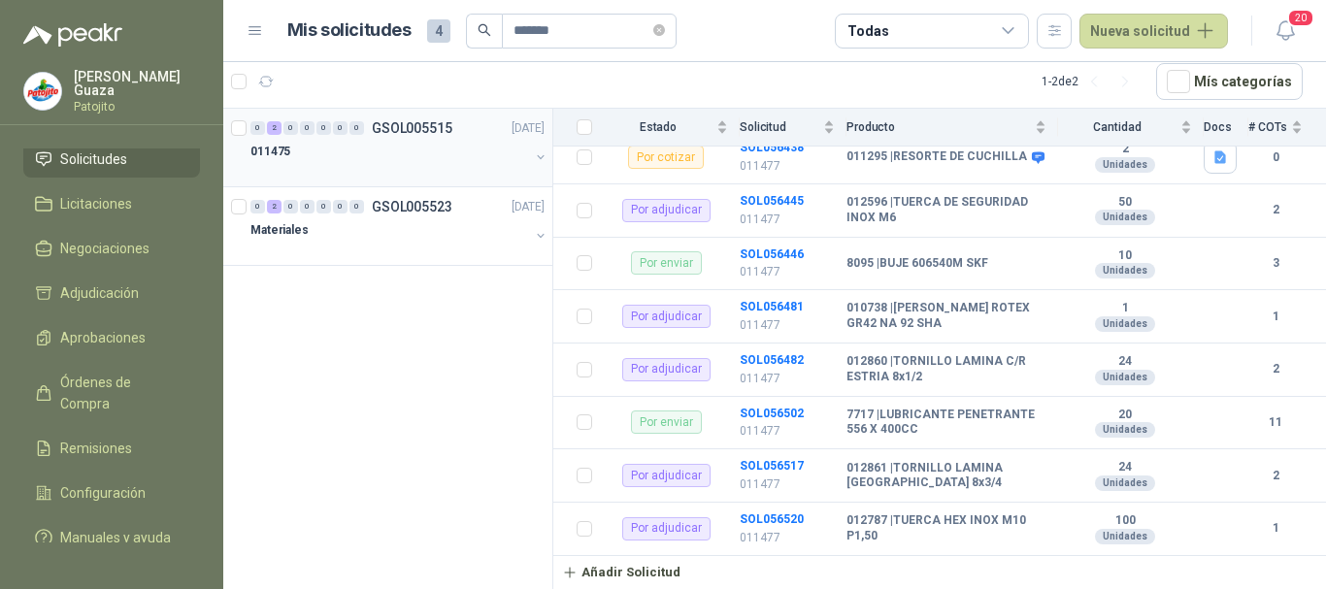
click at [420, 135] on p "GSOL005515" at bounding box center [412, 128] width 81 height 14
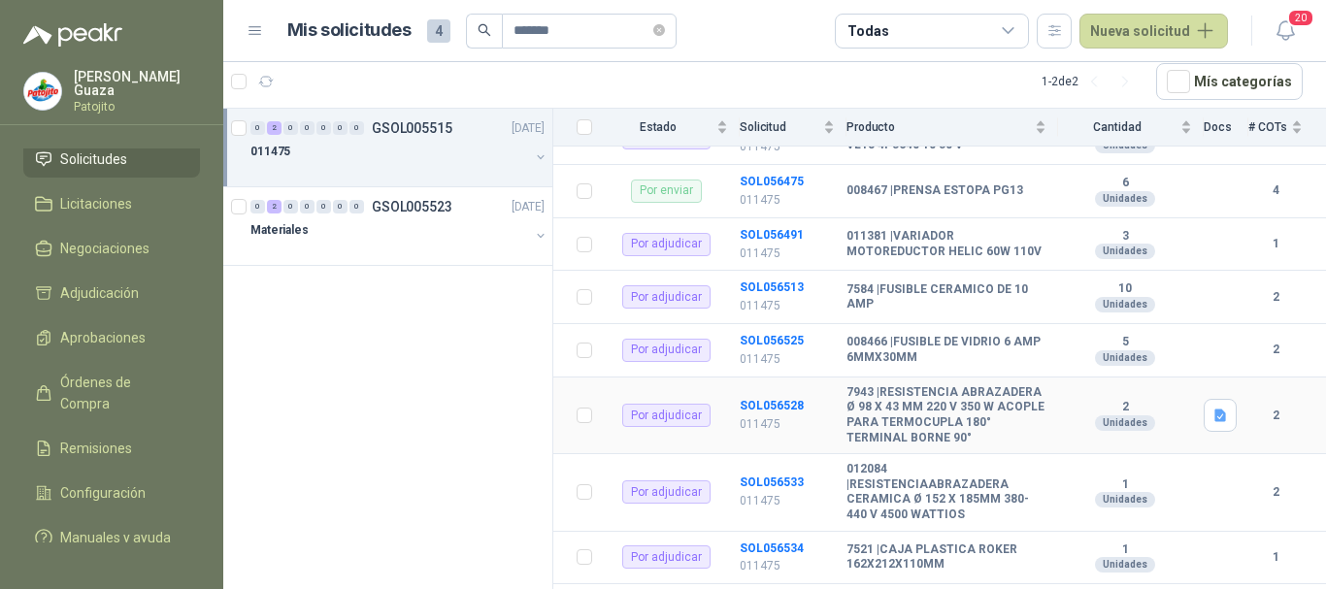
scroll to position [399, 0]
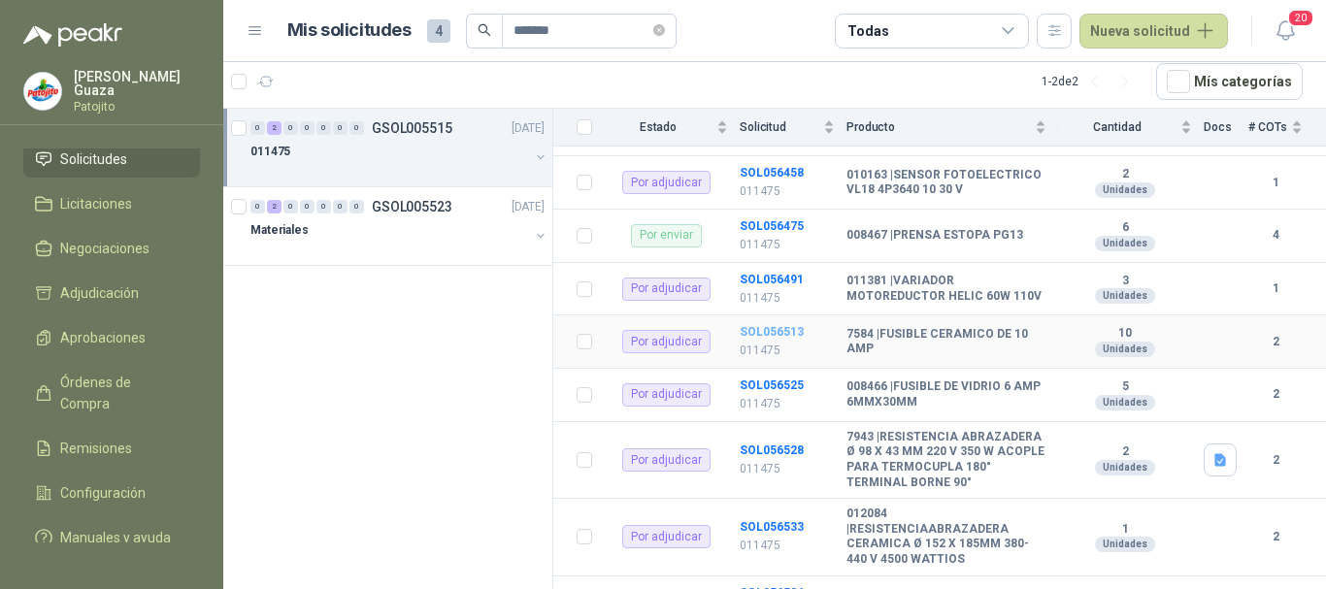
click at [753, 335] on b "SOL056513" at bounding box center [772, 332] width 64 height 14
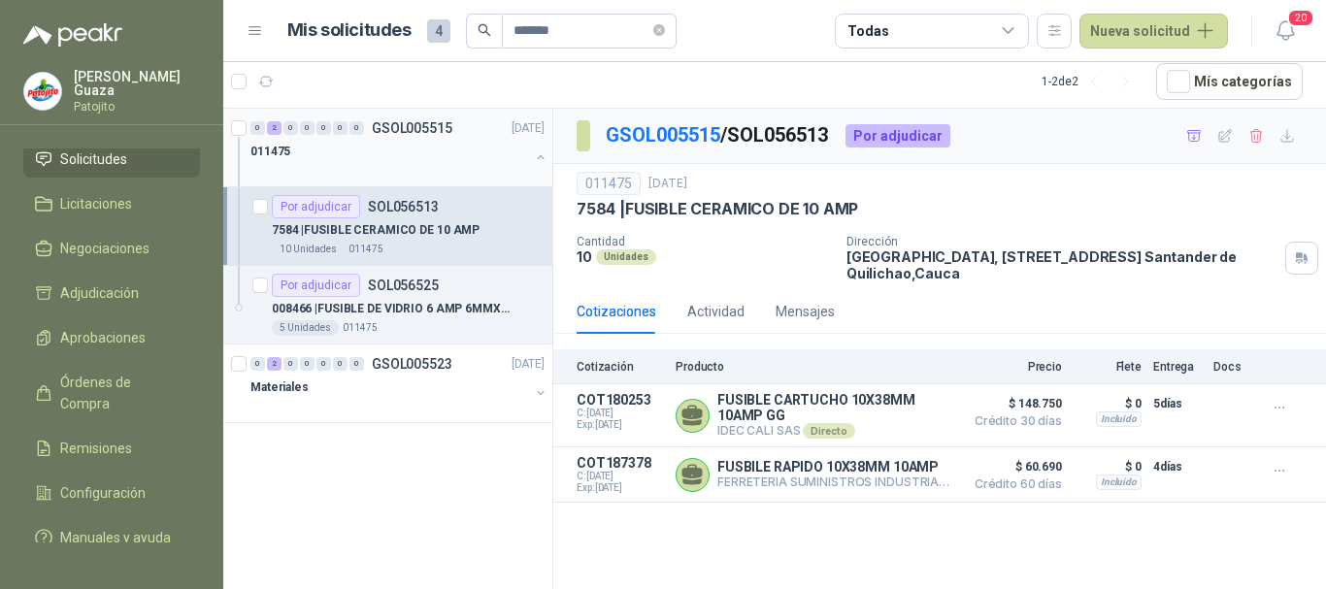
click at [432, 132] on p "GSOL005515" at bounding box center [412, 128] width 81 height 14
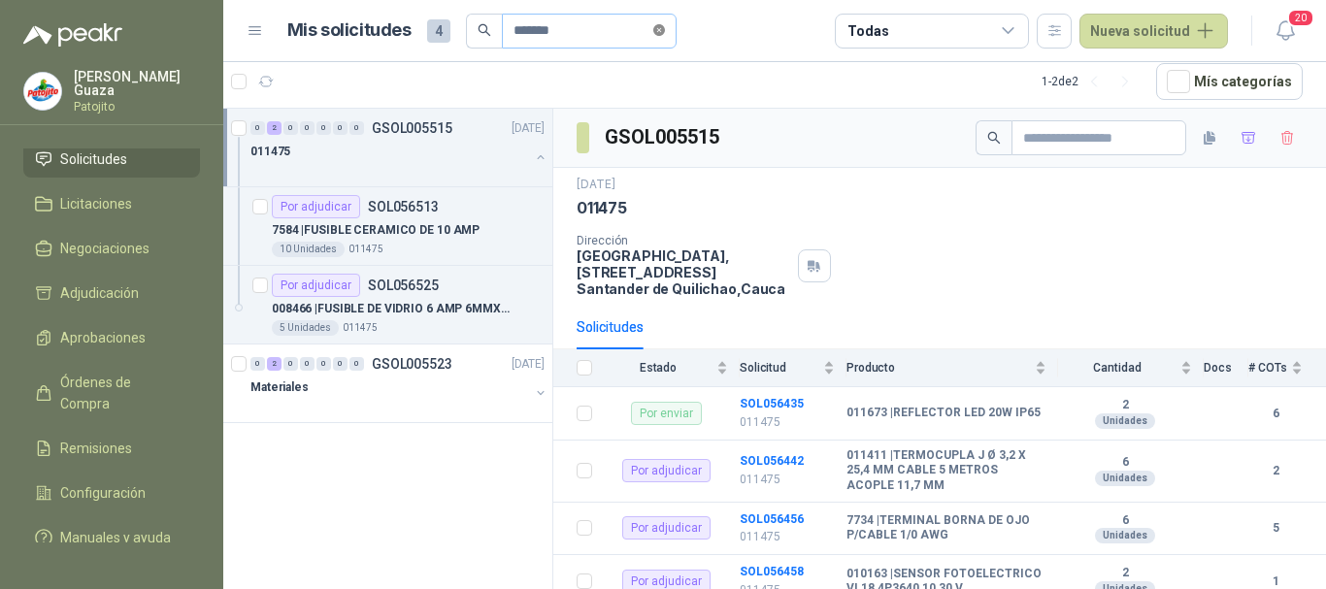
click at [663, 32] on icon "close-circle" at bounding box center [659, 30] width 12 height 12
click at [598, 39] on input "text" at bounding box center [582, 31] width 136 height 33
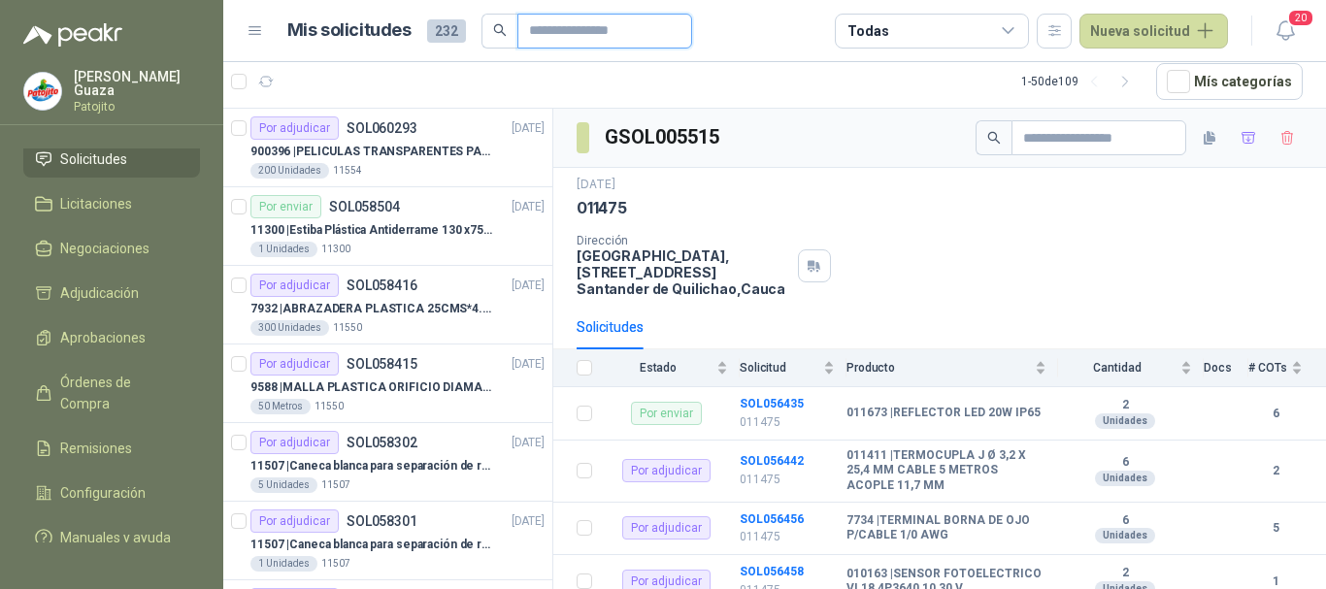
type input "******"
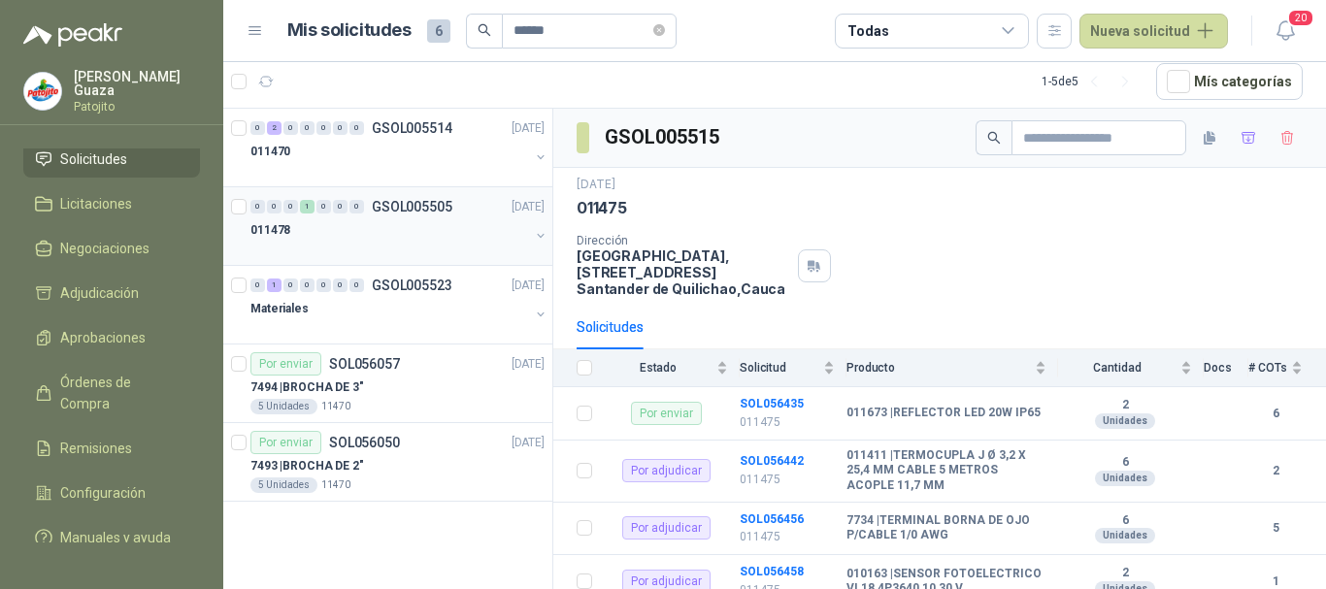
click at [385, 200] on p "GSOL005505" at bounding box center [412, 207] width 81 height 14
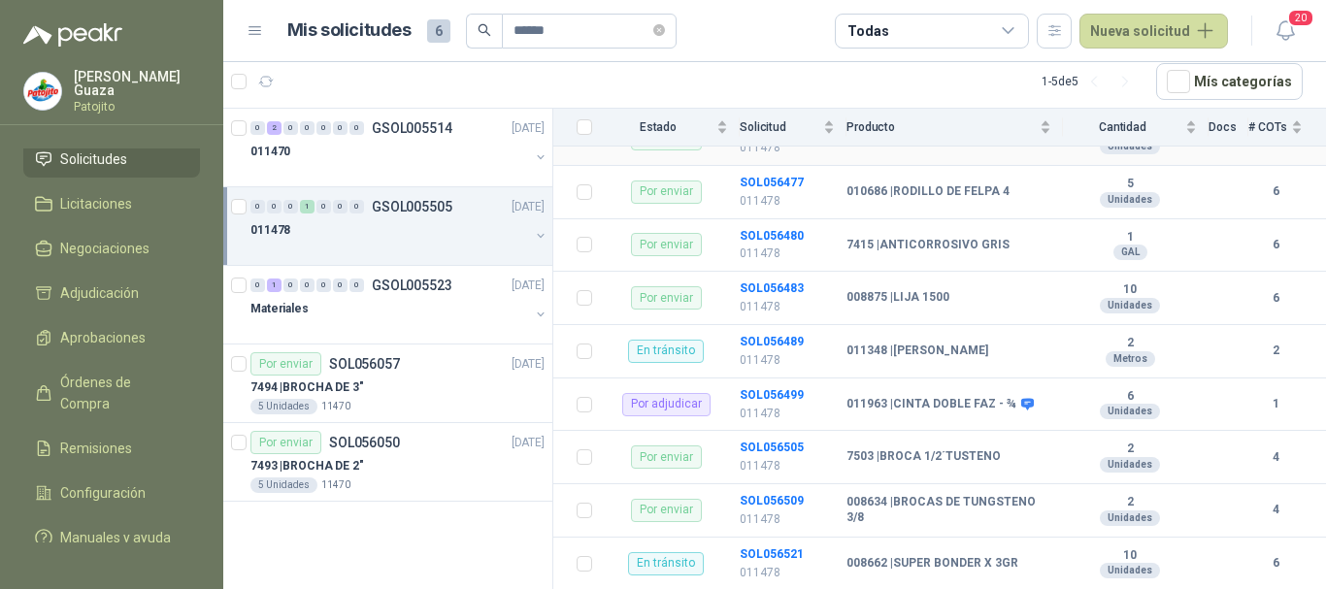
scroll to position [469, 0]
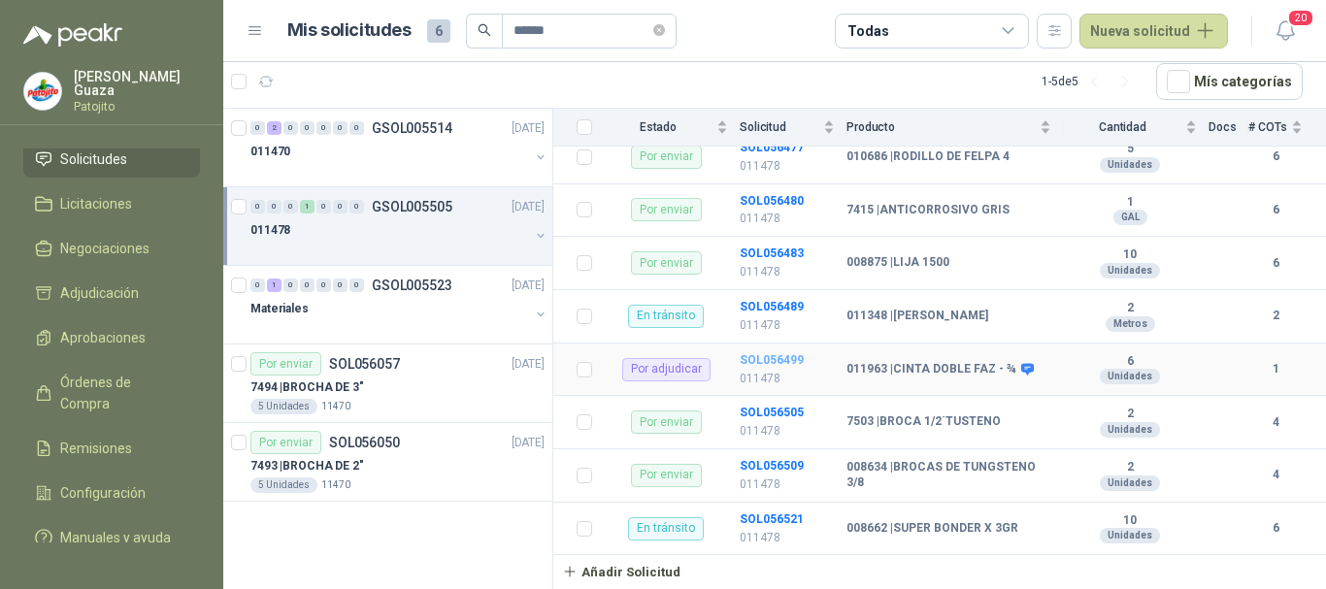
click at [740, 362] on b "SOL056499" at bounding box center [772, 360] width 64 height 14
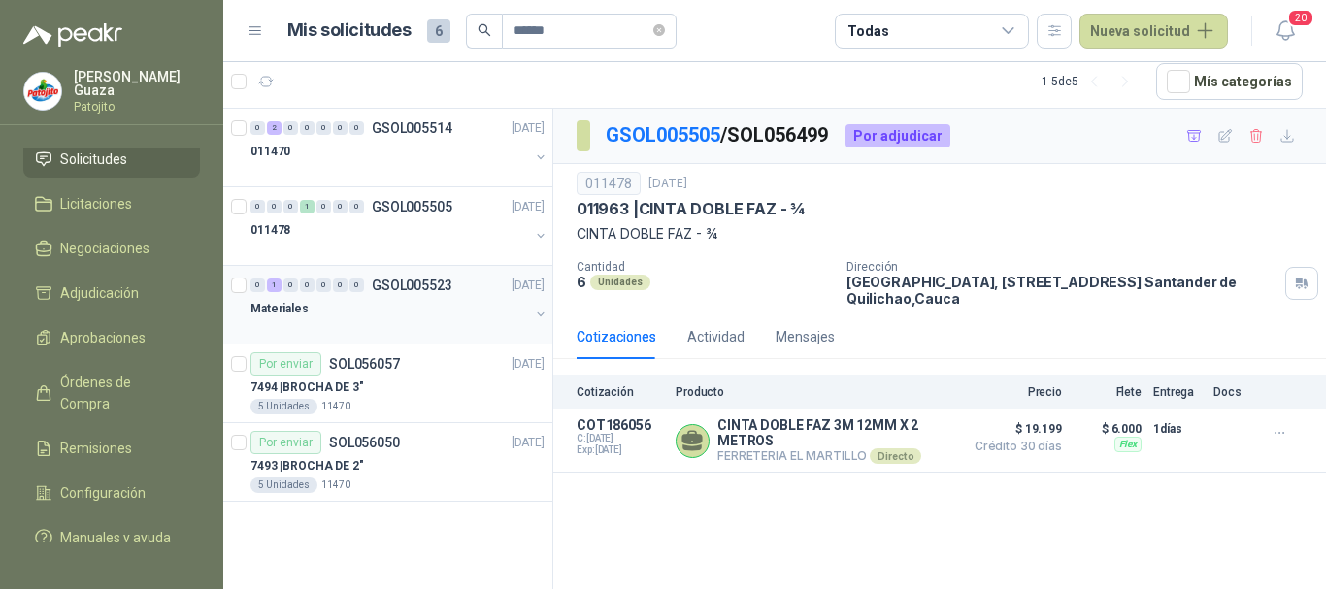
click at [416, 279] on p "GSOL005523" at bounding box center [412, 286] width 81 height 14
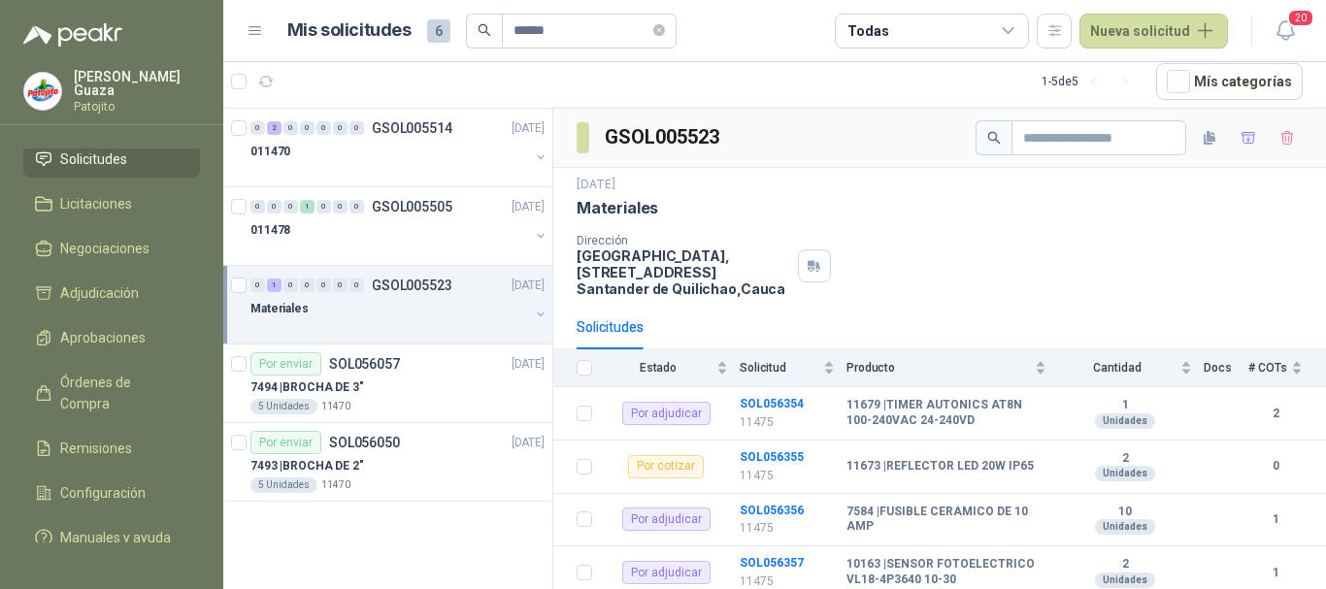
scroll to position [97, 0]
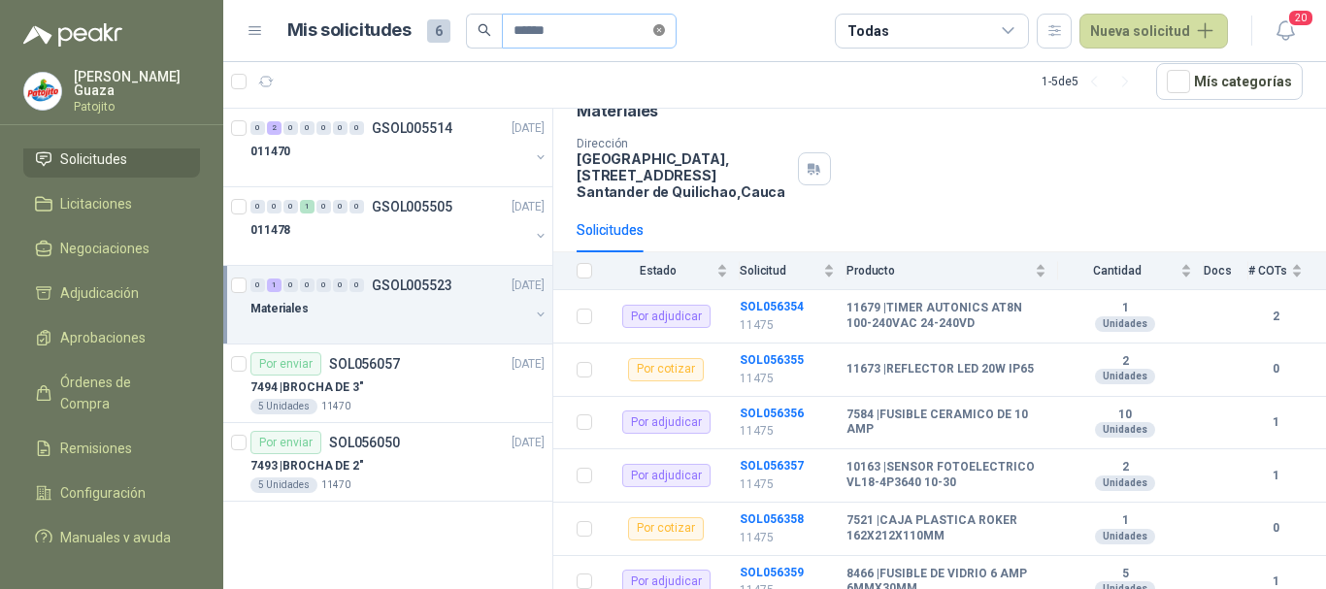
click at [665, 33] on icon "close-circle" at bounding box center [659, 30] width 12 height 12
click at [616, 39] on input "text" at bounding box center [582, 31] width 136 height 33
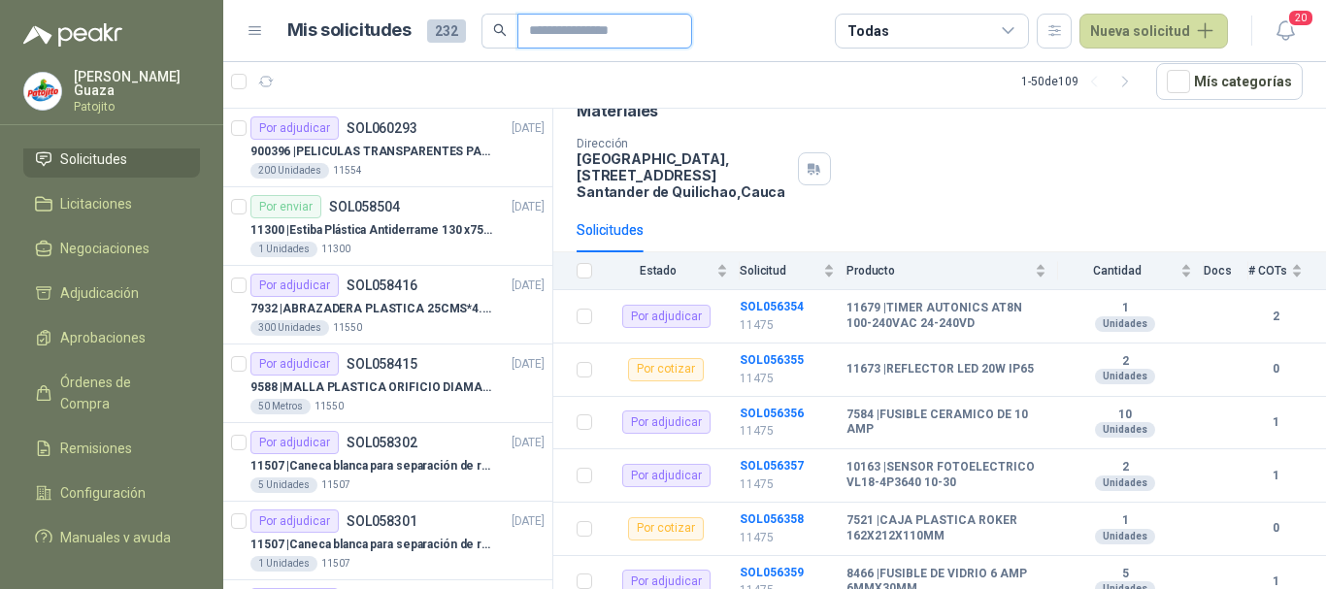
type input "*******"
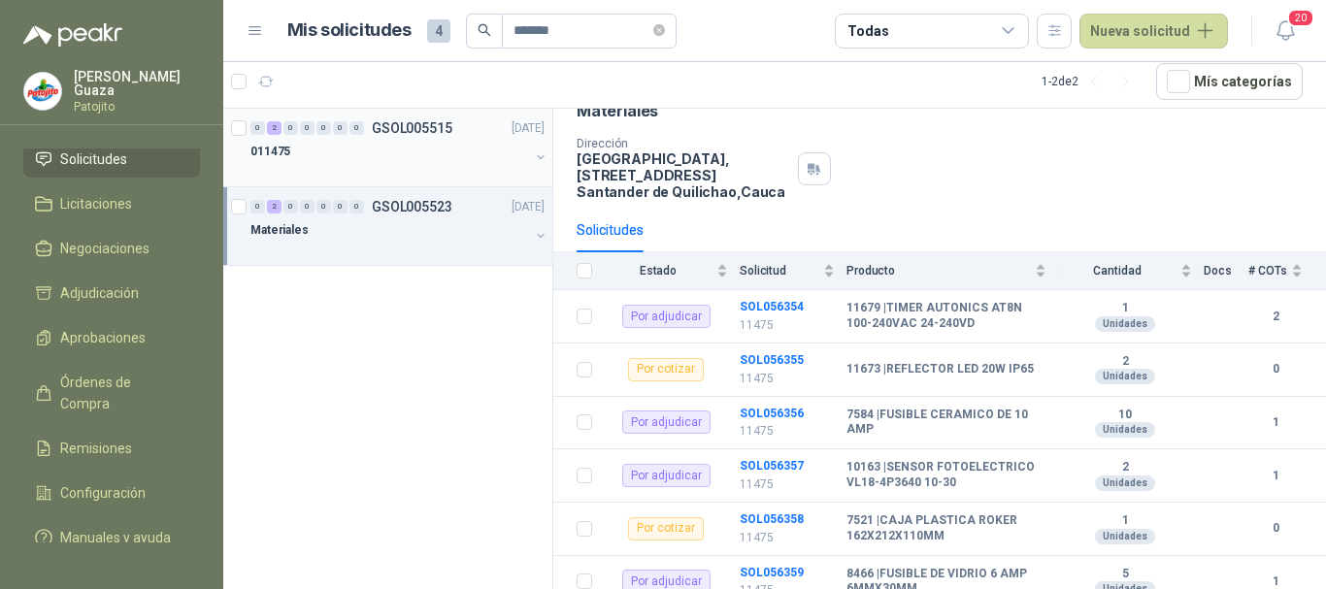
click at [427, 121] on p "GSOL005515" at bounding box center [412, 128] width 81 height 14
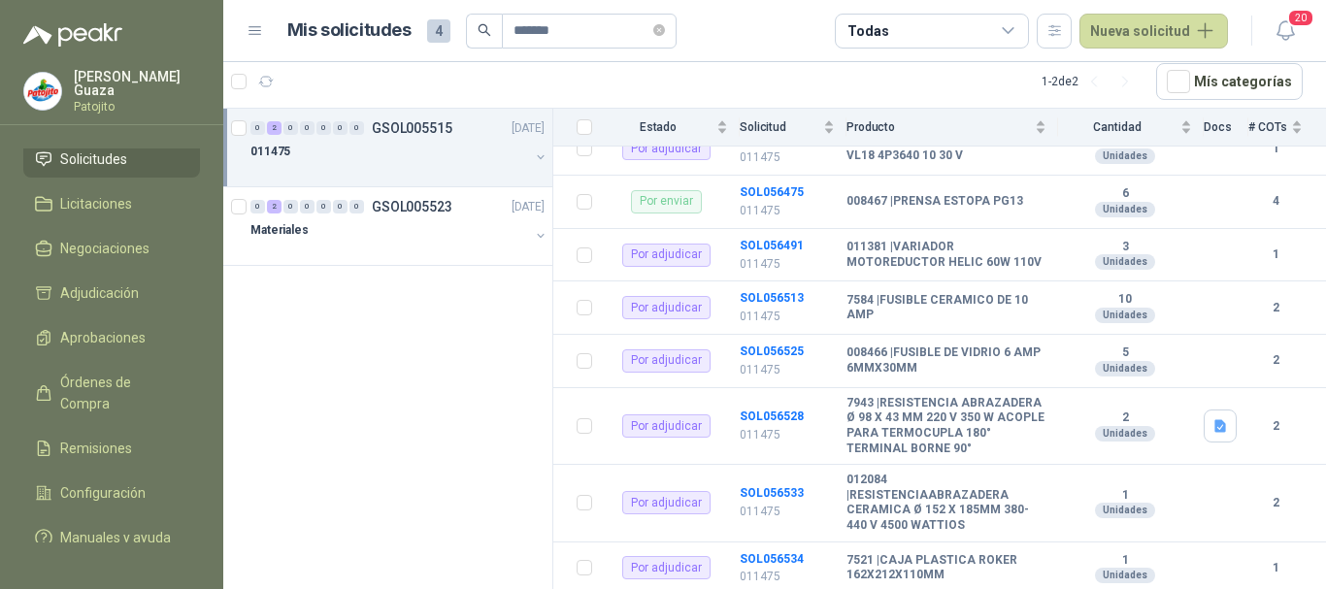
scroll to position [428, 0]
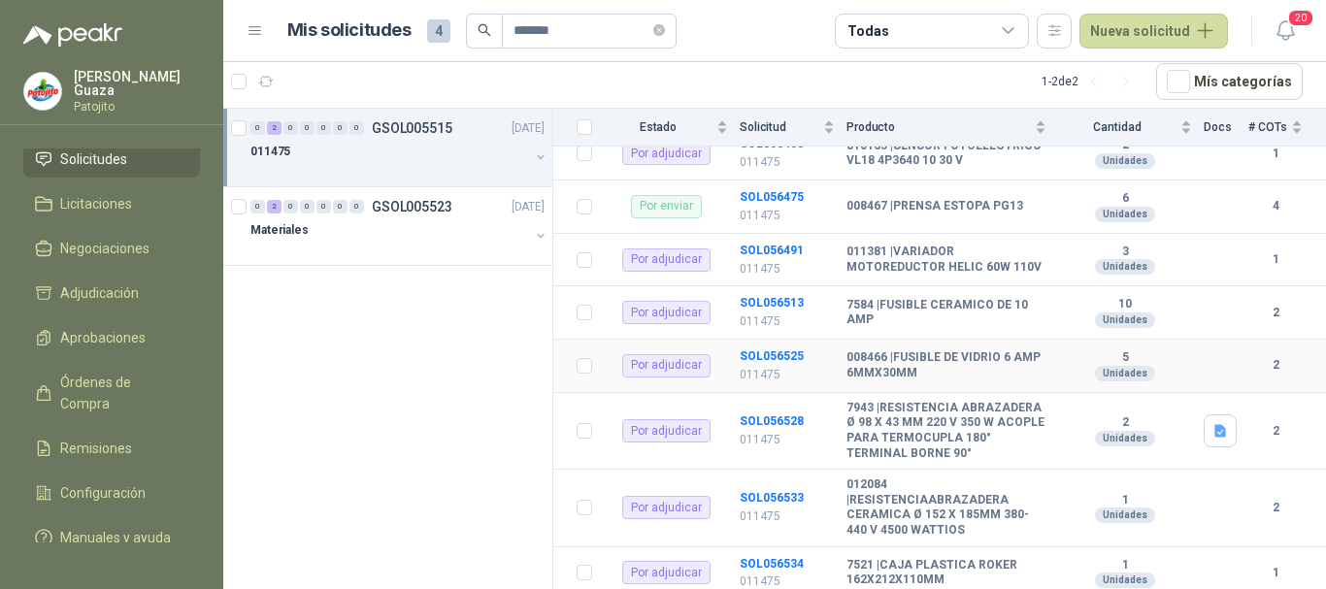
drag, startPoint x: 782, startPoint y: 361, endPoint x: 813, endPoint y: 427, distance: 73.0
click at [782, 362] on b "SOL056525" at bounding box center [772, 357] width 64 height 14
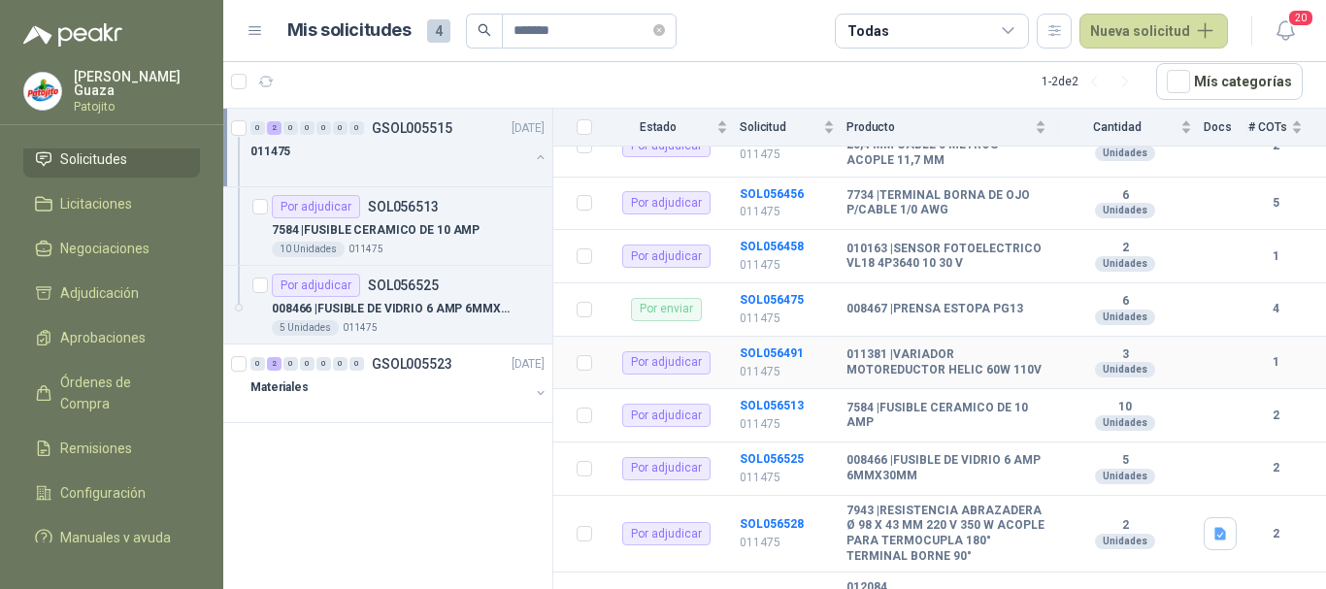
scroll to position [291, 0]
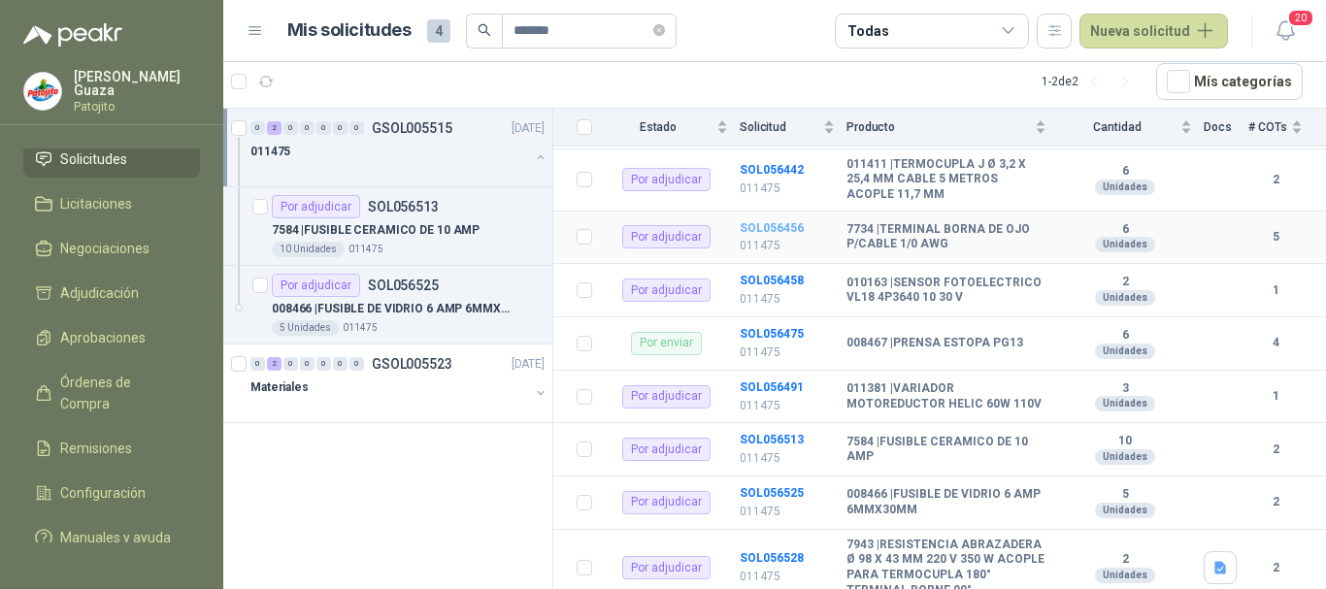
click at [763, 231] on b "SOL056456" at bounding box center [772, 228] width 64 height 14
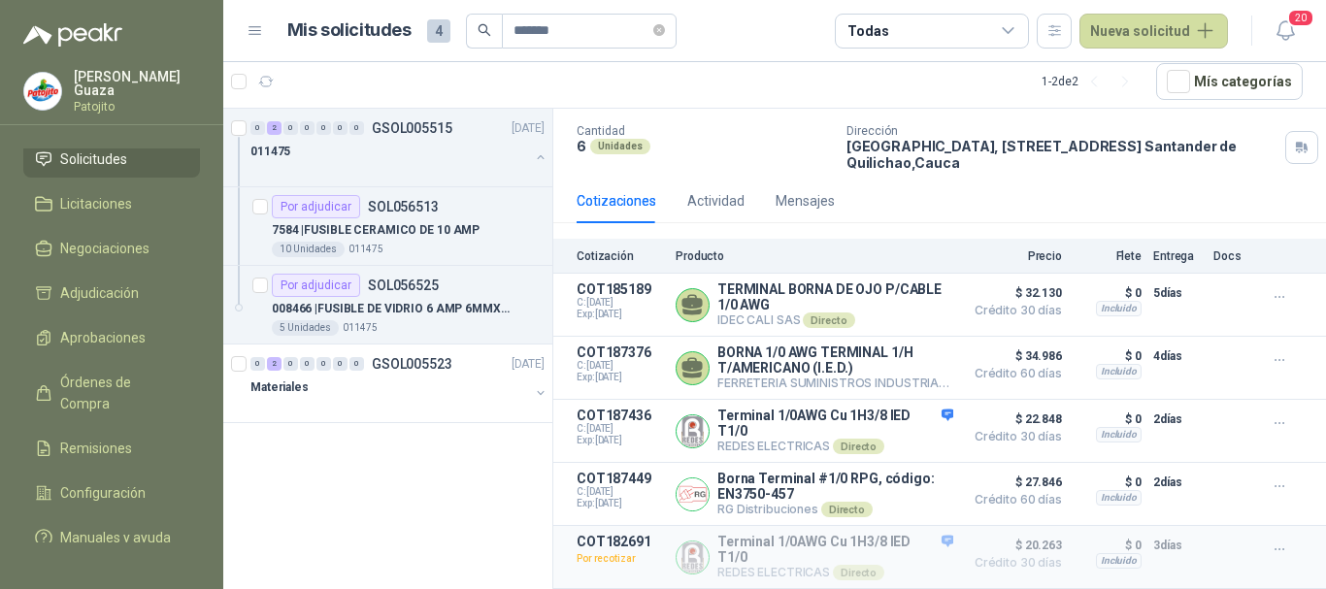
scroll to position [120, 0]
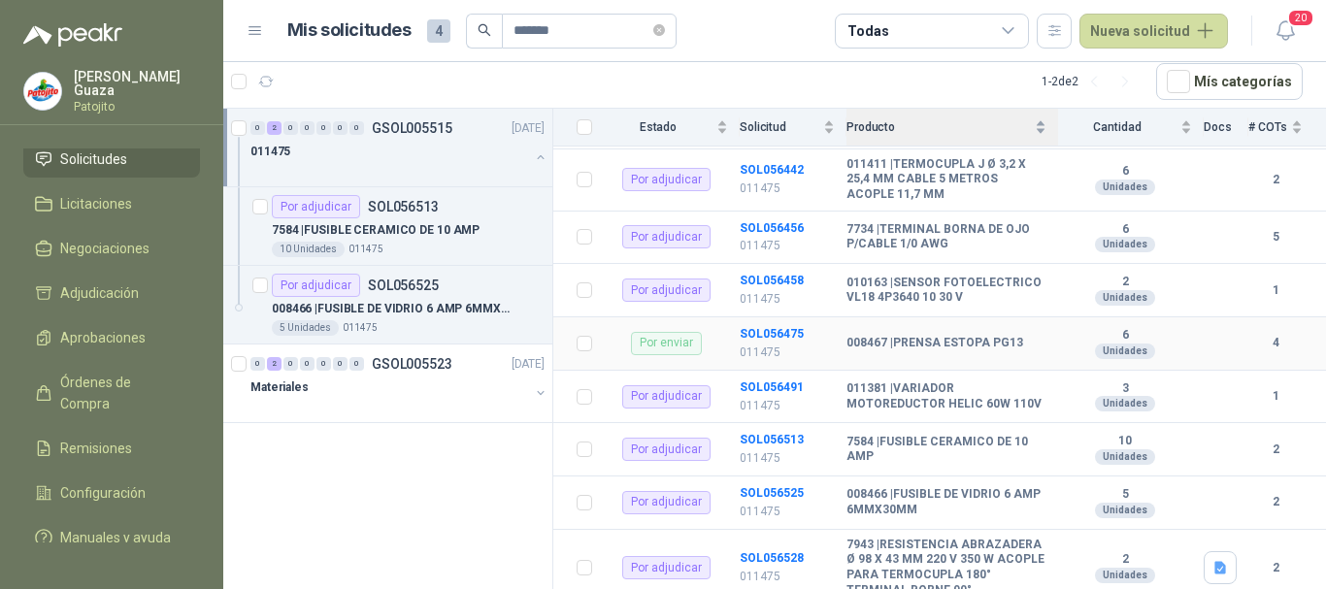
scroll to position [388, 0]
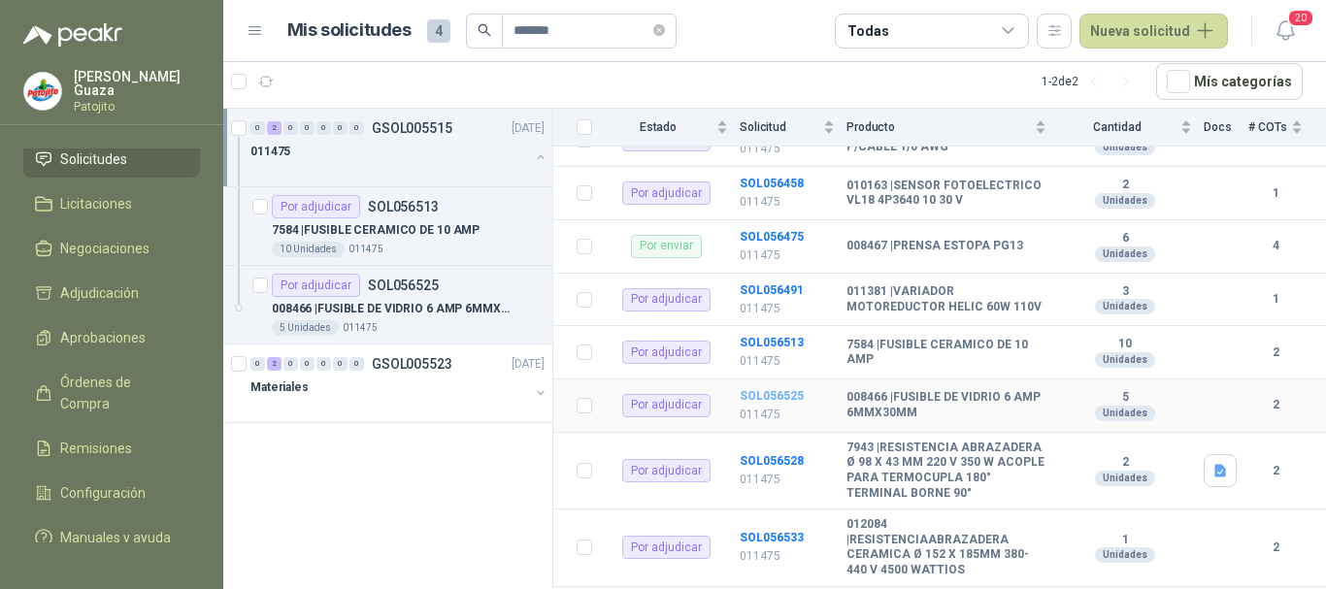
click at [775, 403] on b "SOL056525" at bounding box center [772, 396] width 64 height 14
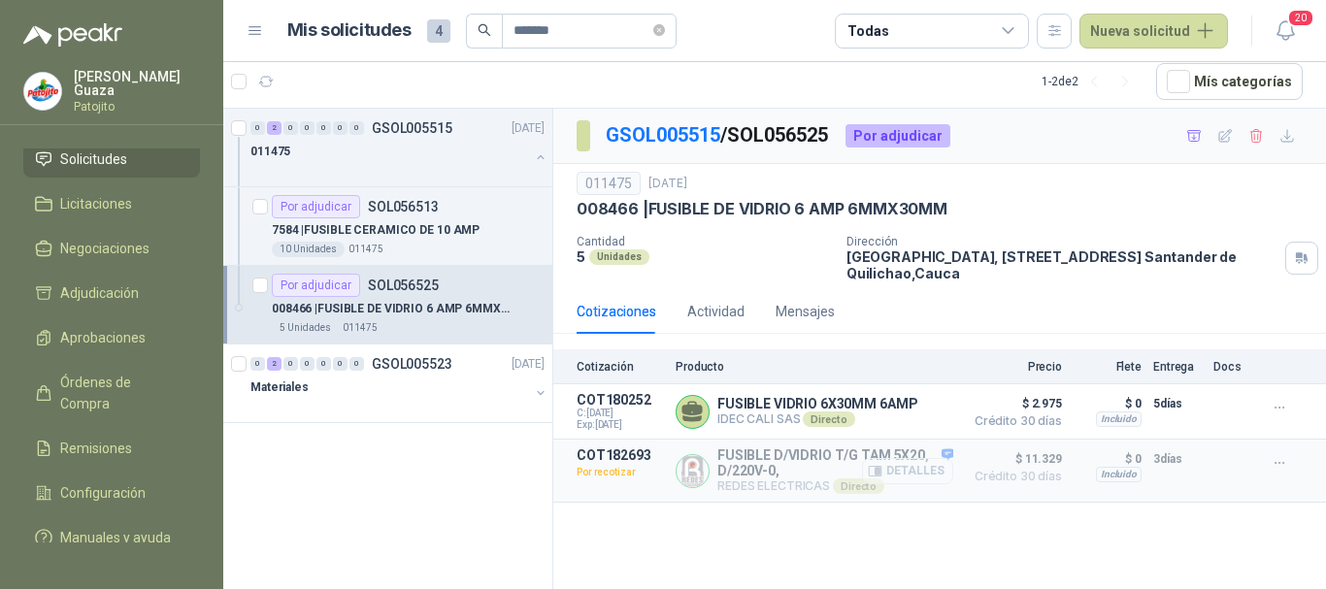
drag, startPoint x: 925, startPoint y: 411, endPoint x: 927, endPoint y: 480, distance: 69.0
click at [0, 0] on button "Detalles" at bounding box center [0, 0] width 0 height 0
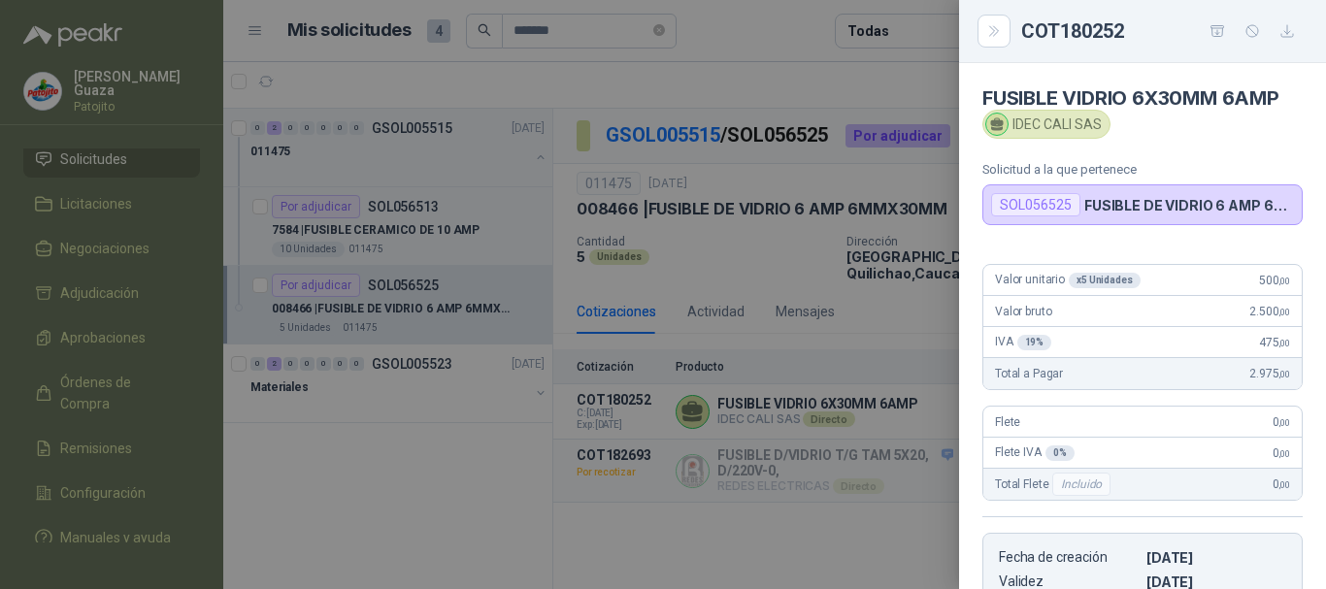
click at [934, 340] on div at bounding box center [663, 294] width 1326 height 589
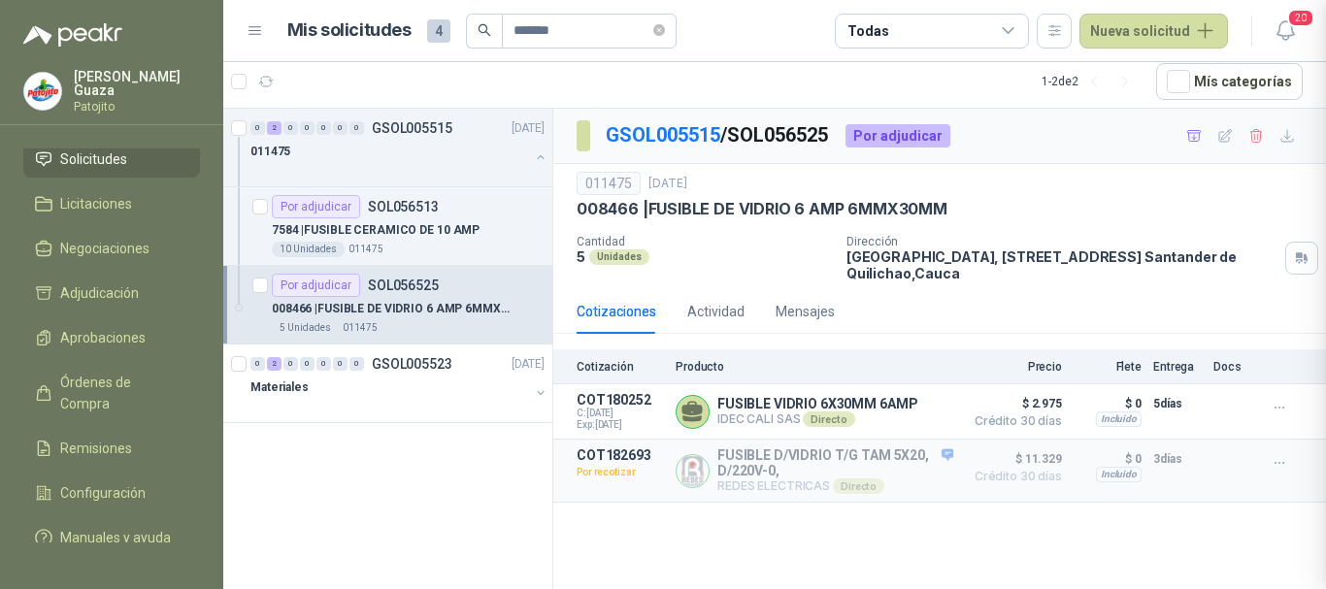
scroll to position [341, 0]
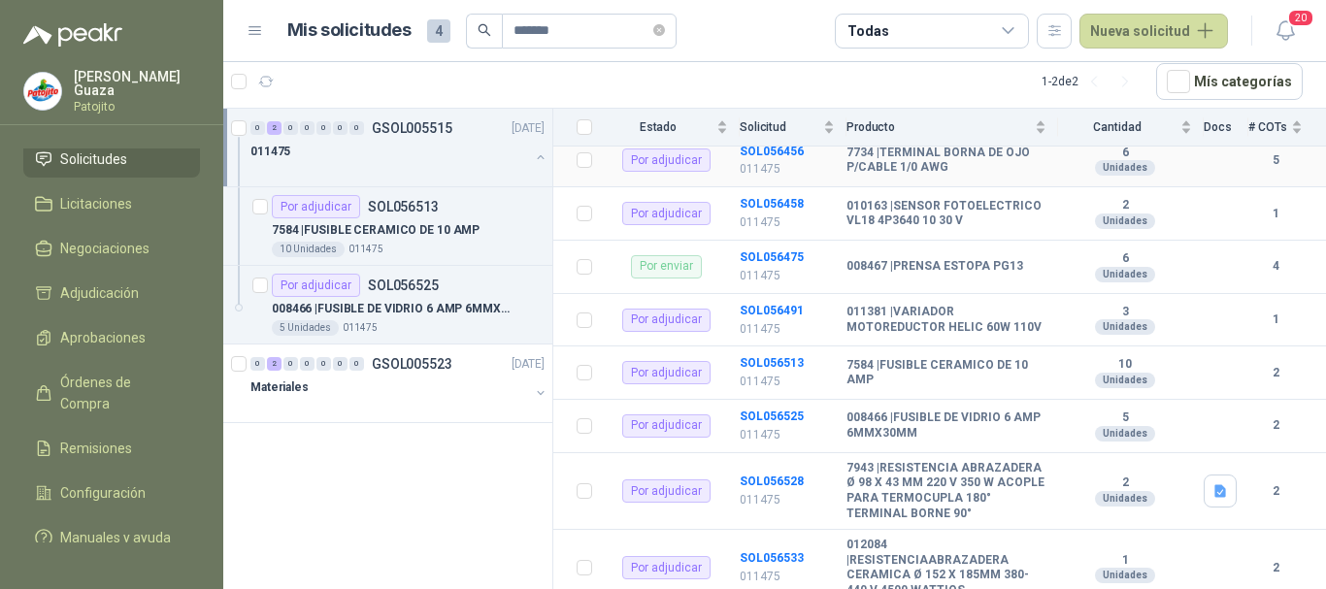
scroll to position [388, 0]
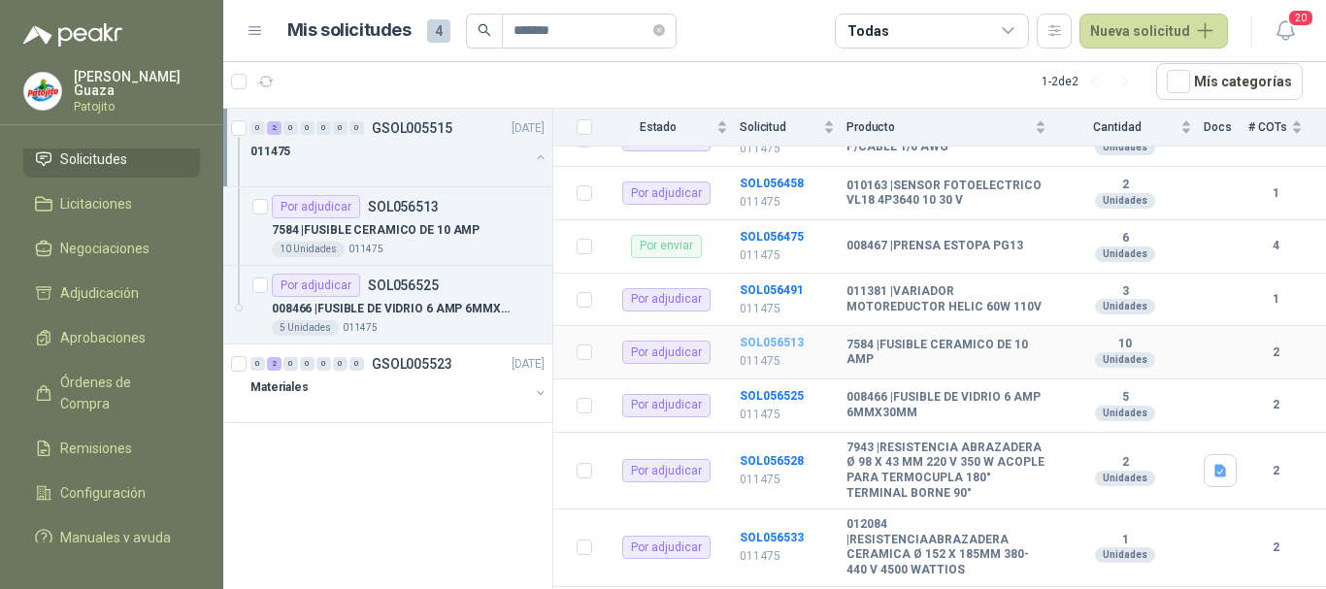
click at [765, 350] on b "SOL056513" at bounding box center [772, 343] width 64 height 14
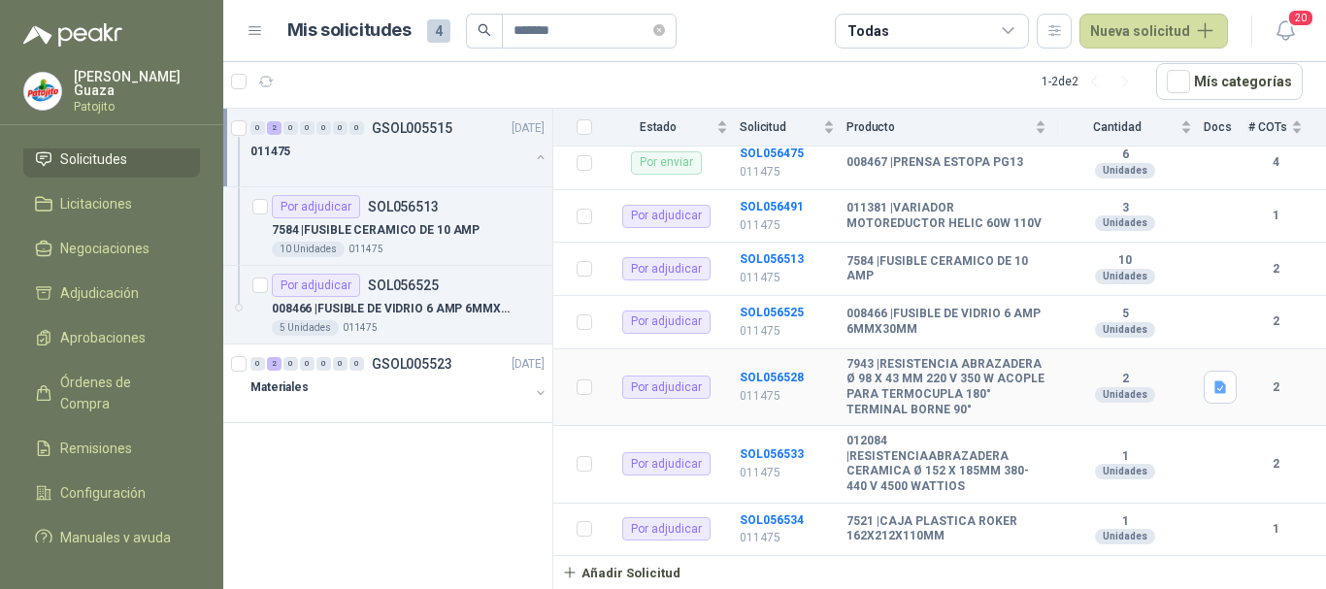
scroll to position [496, 0]
click at [782, 522] on b "SOL056534" at bounding box center [772, 521] width 64 height 14
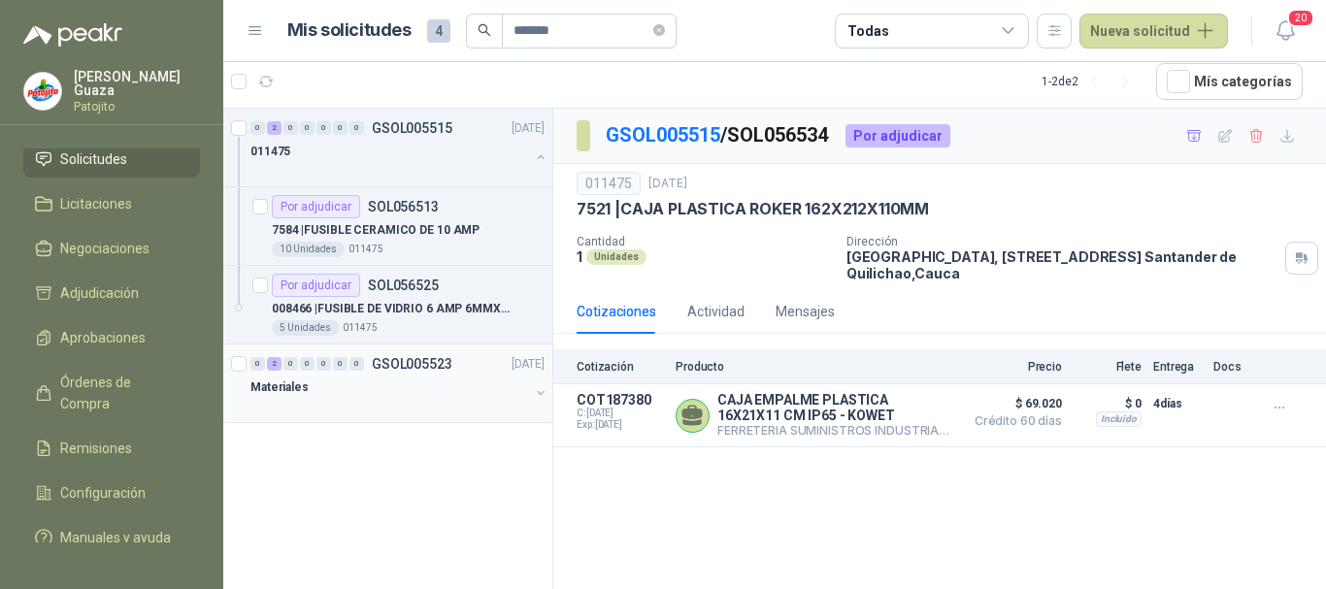
click at [416, 365] on p "GSOL005523" at bounding box center [412, 364] width 81 height 14
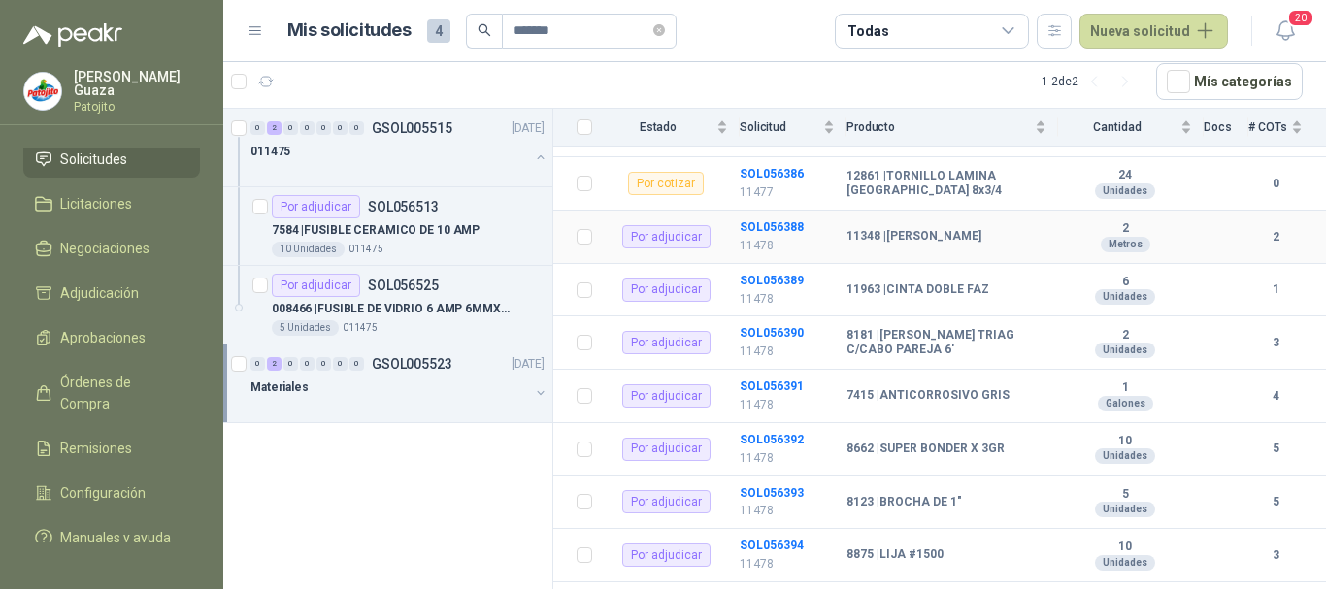
scroll to position [1748, 0]
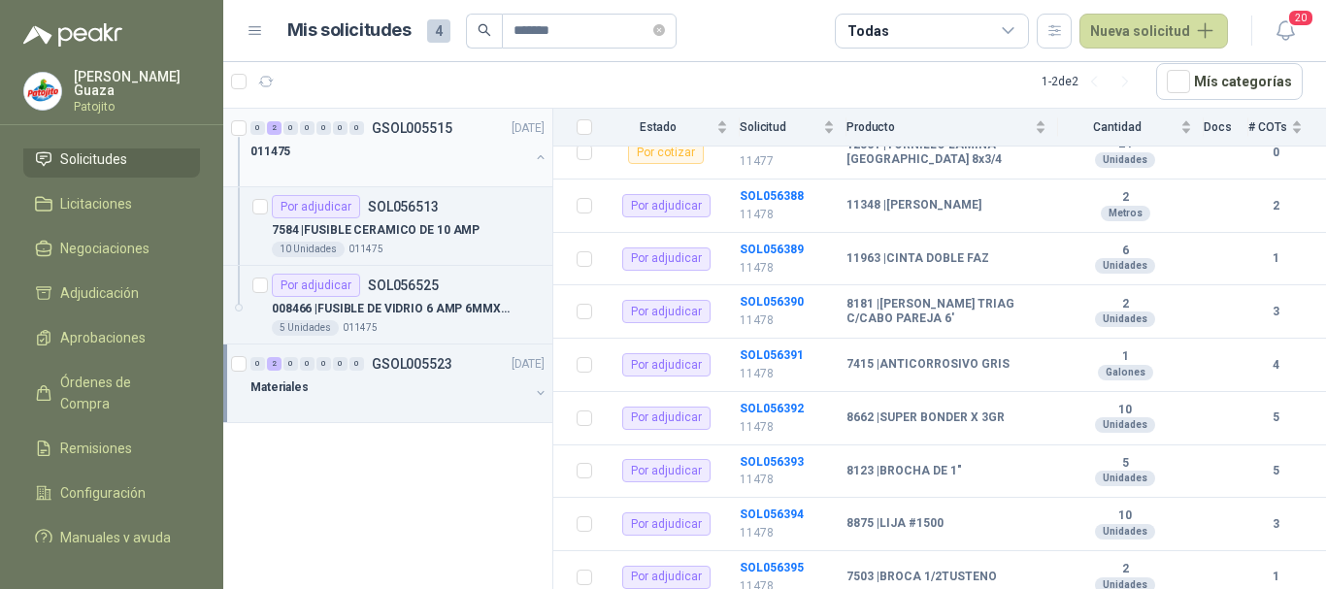
click at [414, 131] on p "GSOL005515" at bounding box center [412, 128] width 81 height 14
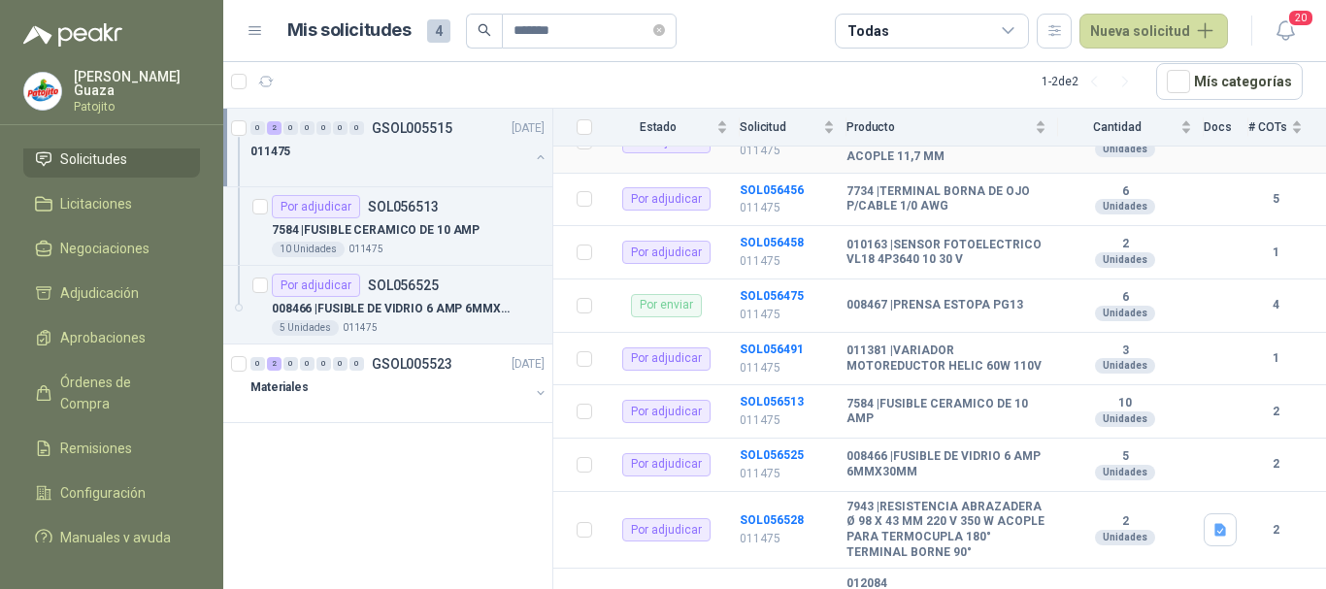
scroll to position [496, 0]
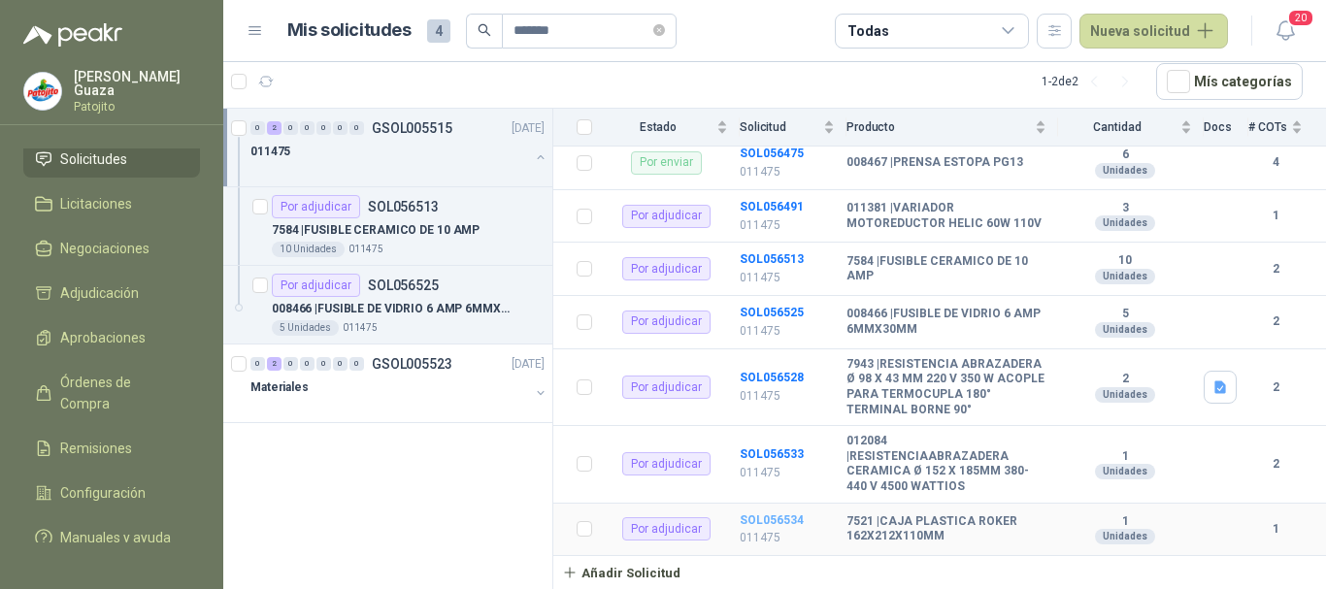
click at [792, 517] on b "SOL056534" at bounding box center [772, 521] width 64 height 14
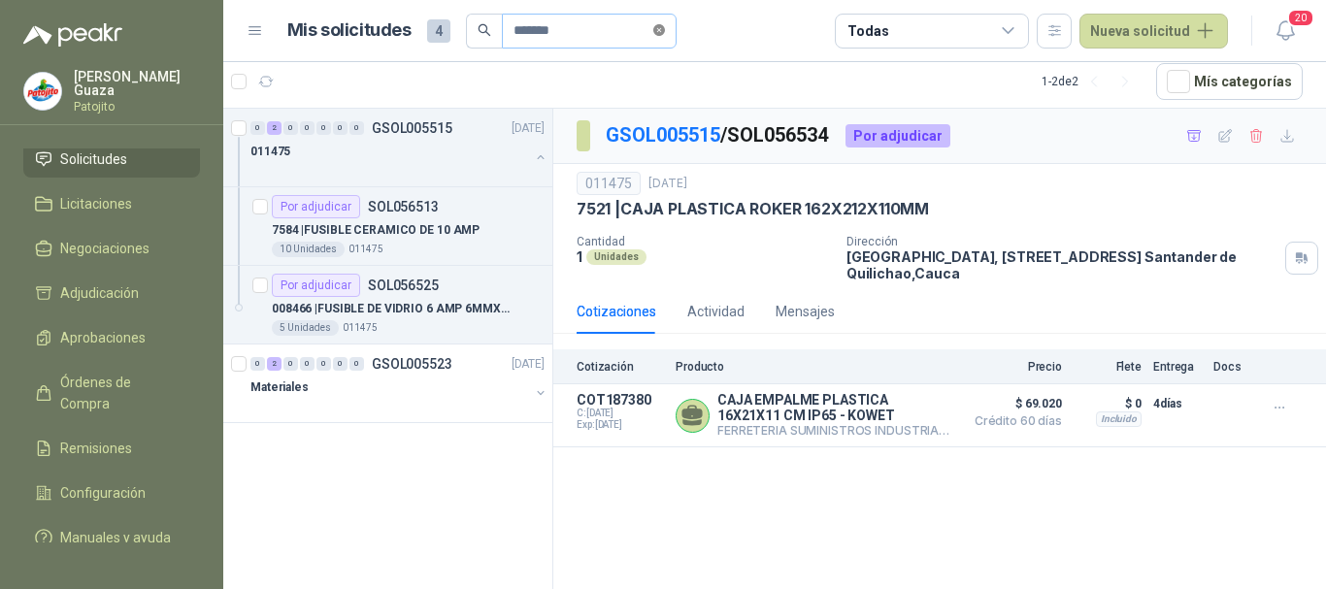
click at [664, 37] on span at bounding box center [659, 30] width 12 height 18
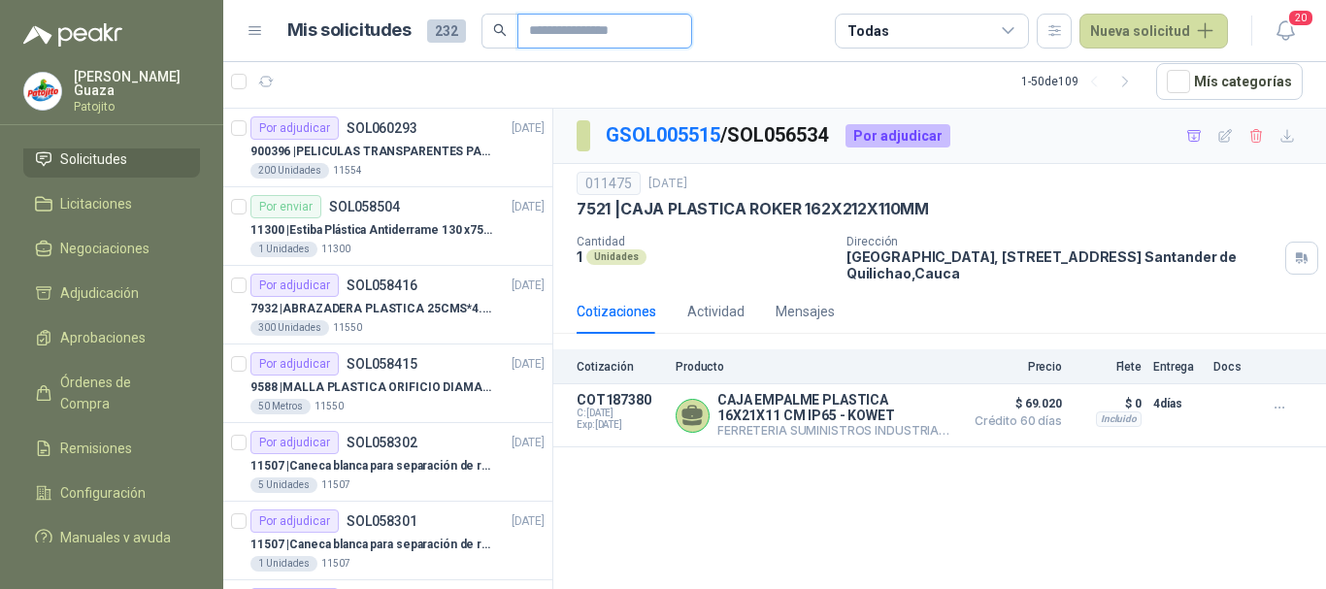
click at [609, 39] on input "text" at bounding box center [597, 31] width 136 height 33
type input "****"
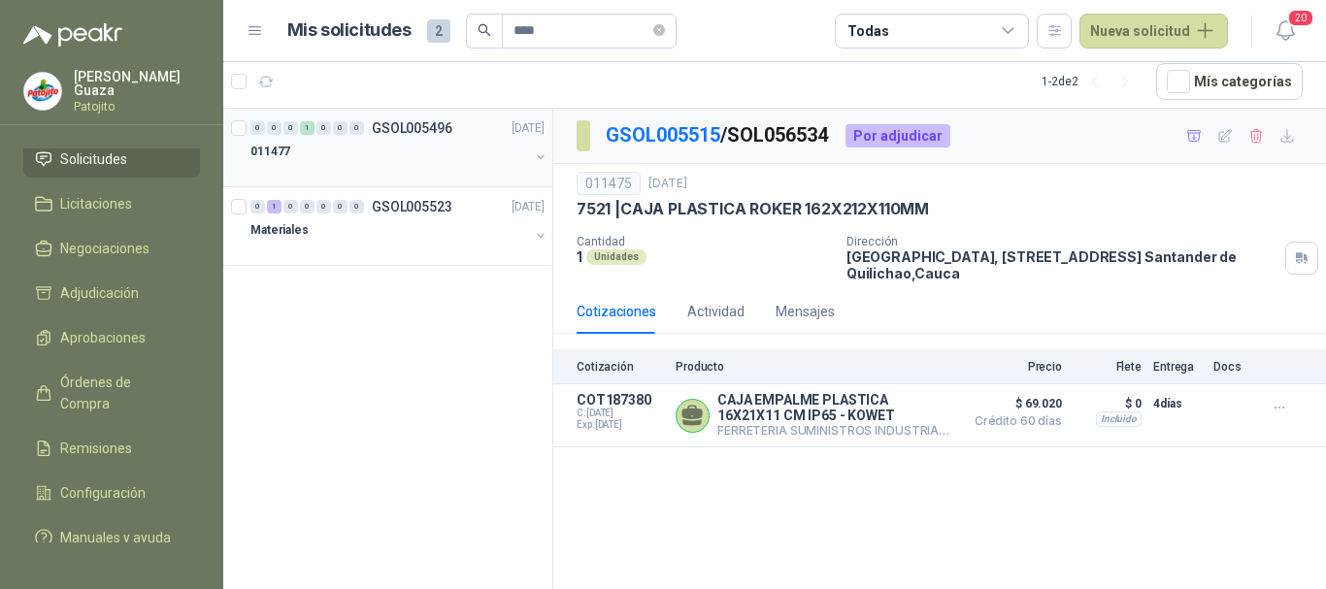
click at [432, 131] on p "GSOL005496" at bounding box center [412, 128] width 81 height 14
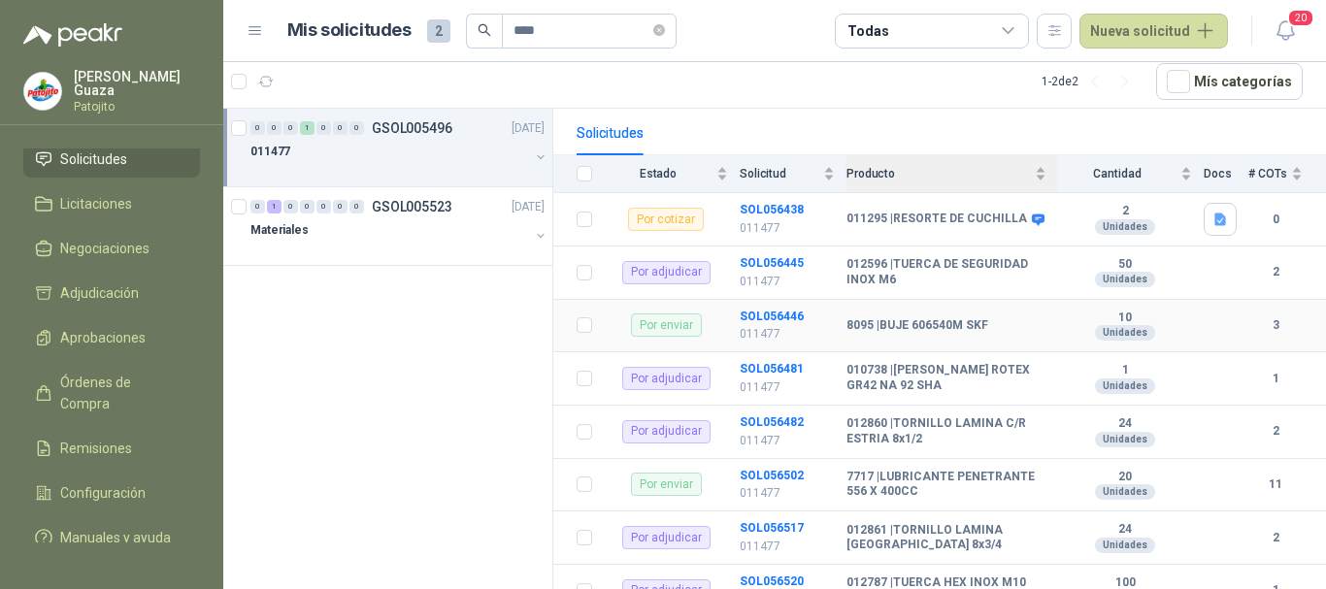
scroll to position [256, 0]
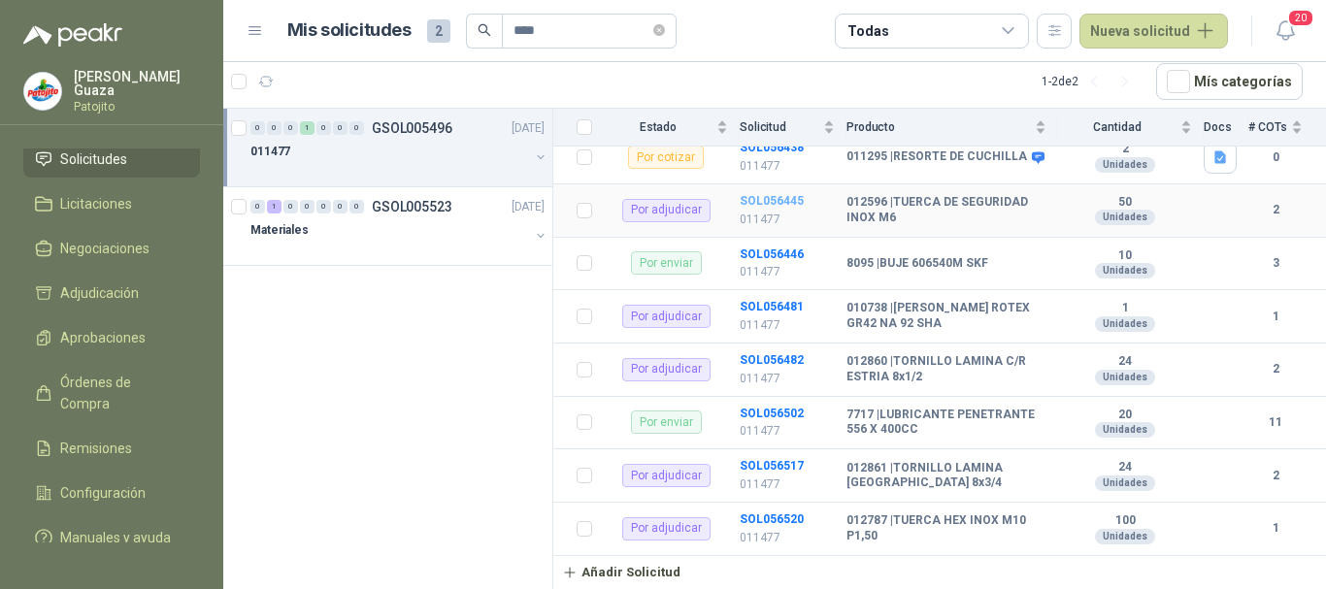
click at [753, 196] on b "SOL056445" at bounding box center [772, 201] width 64 height 14
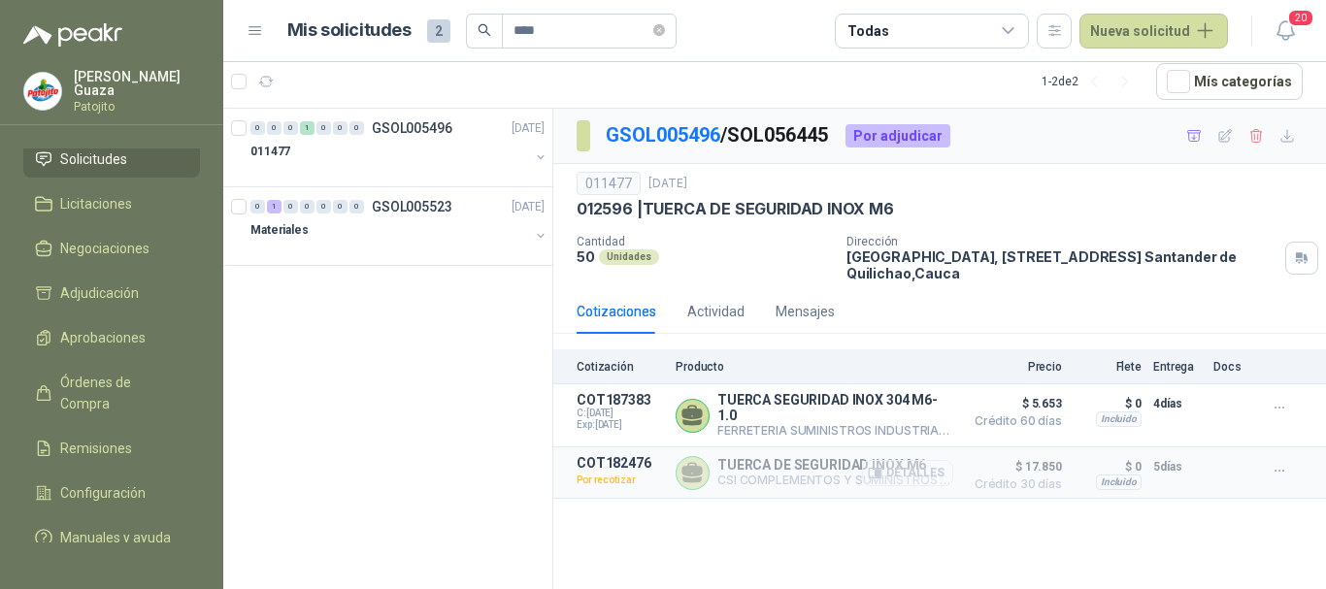
click at [881, 471] on icon "button" at bounding box center [878, 474] width 5 height 8
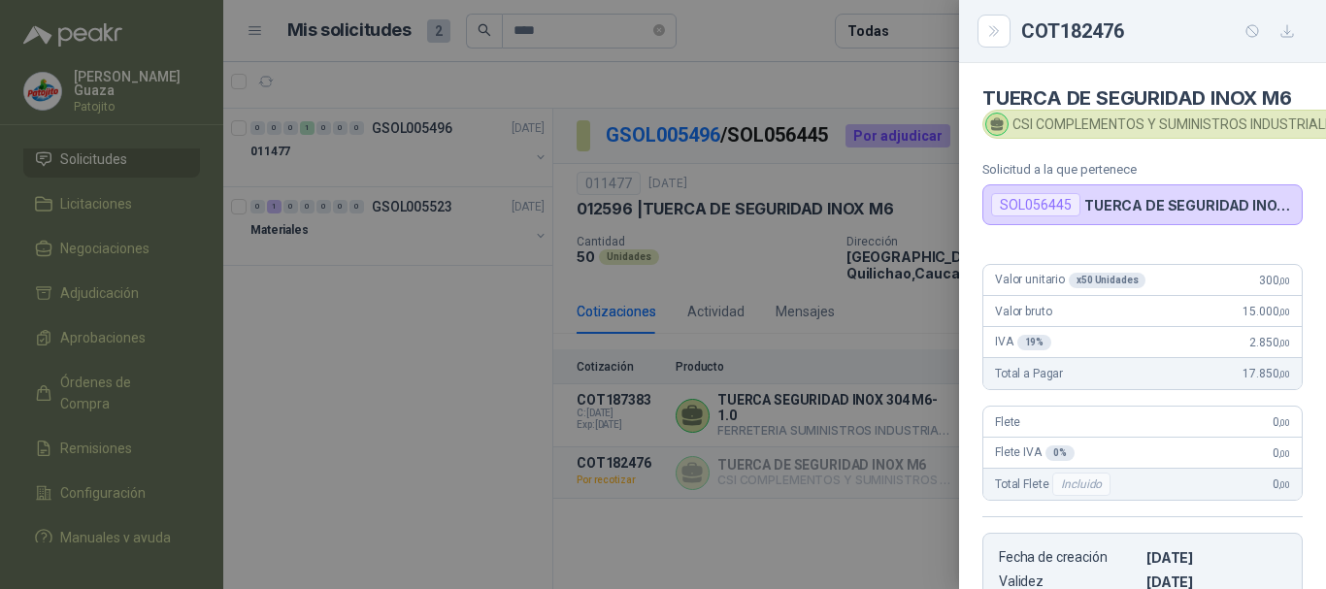
scroll to position [393, 0]
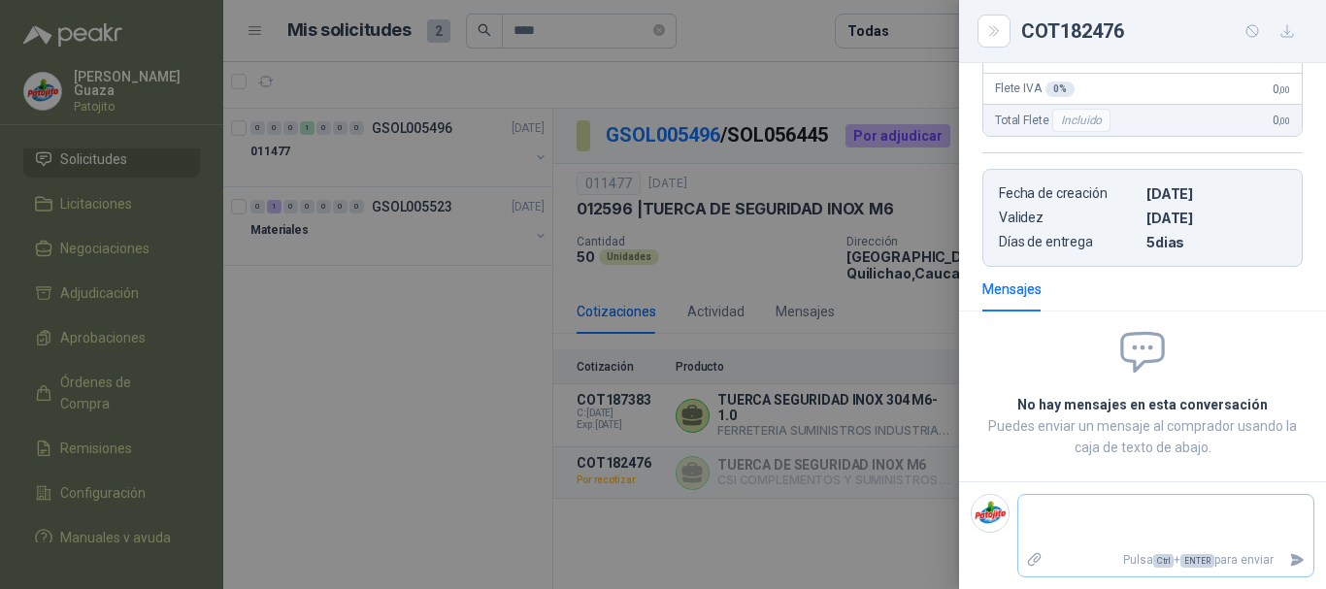
type textarea "*"
type textarea "**"
type textarea "***"
type textarea "****"
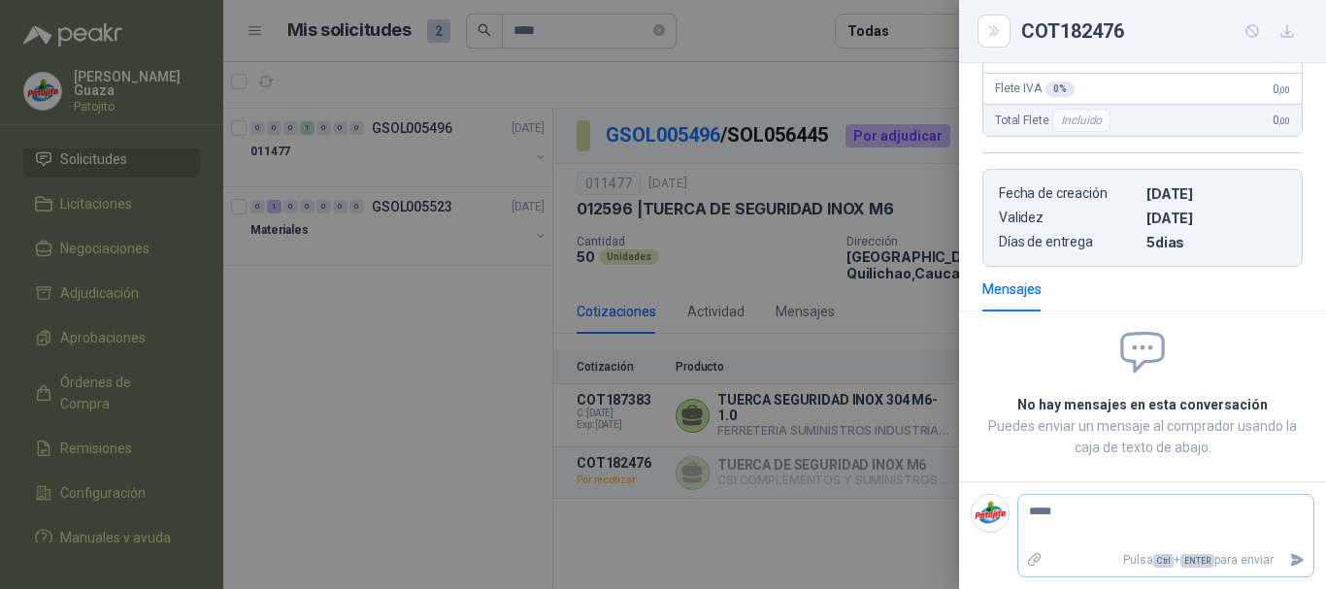
type textarea "******"
type textarea "*******"
type textarea "********"
type textarea "*********"
type textarea "**********"
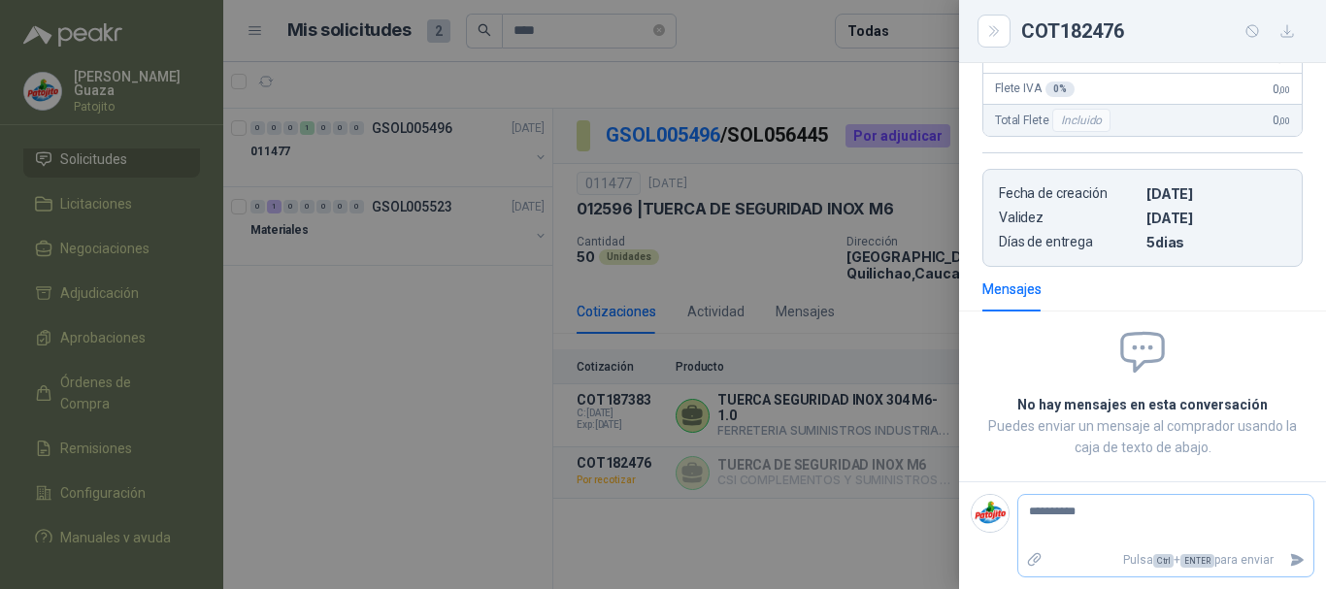
type textarea "**********"
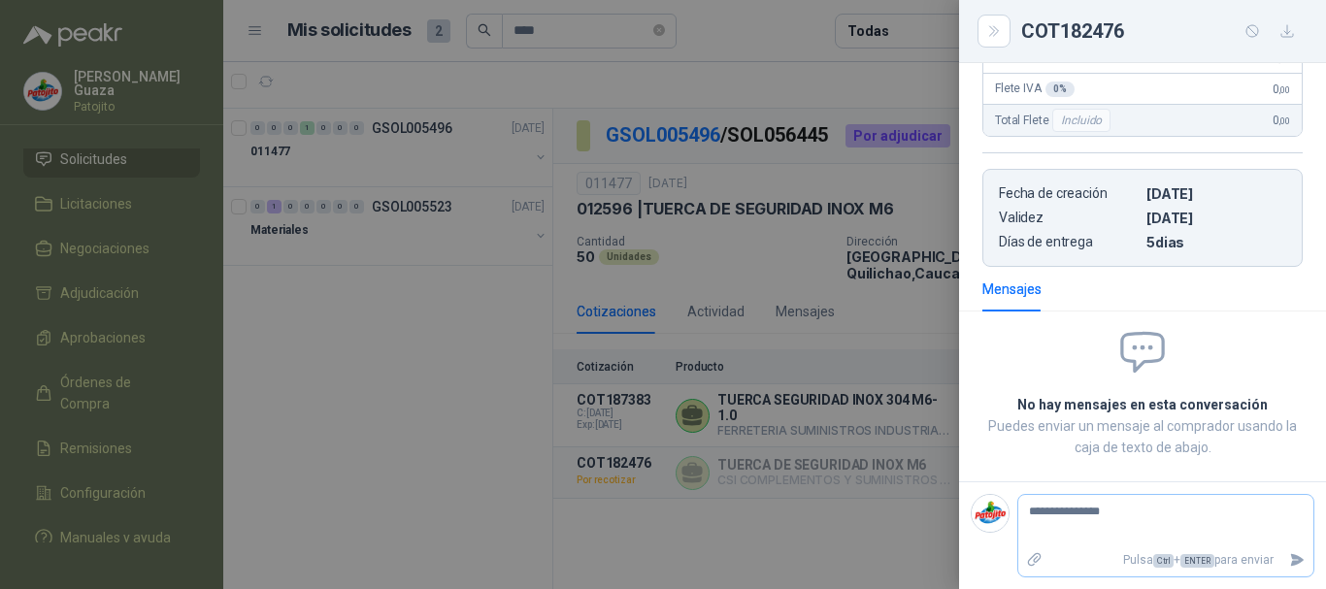
type textarea "**********"
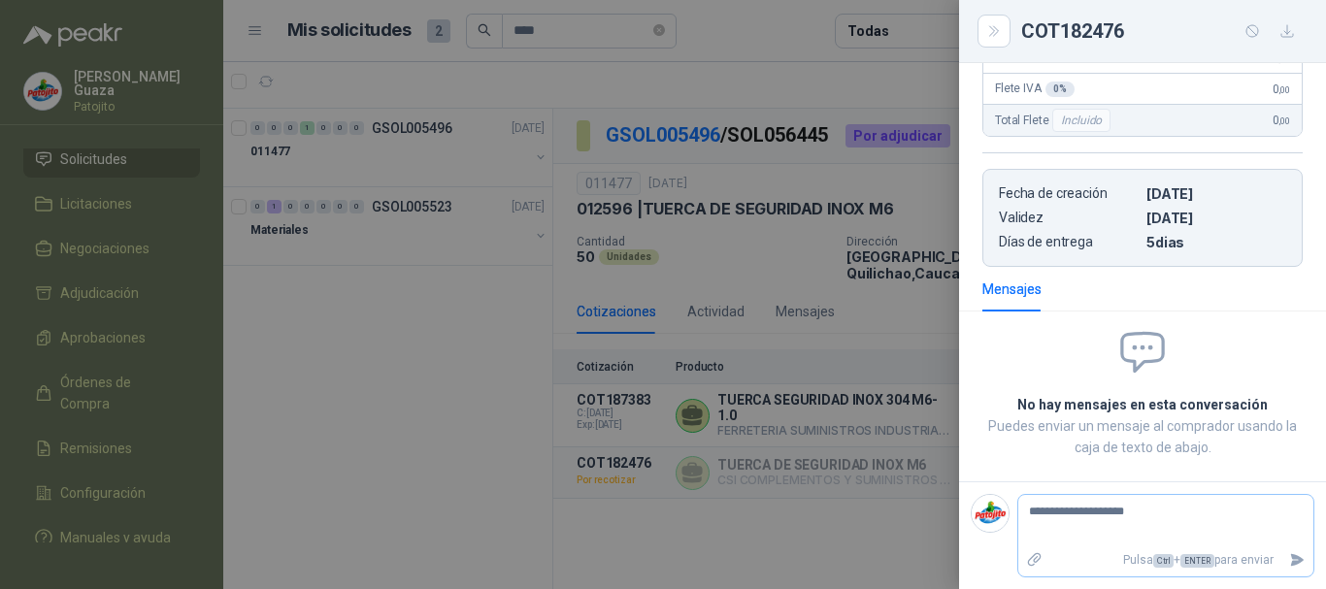
type textarea "**********"
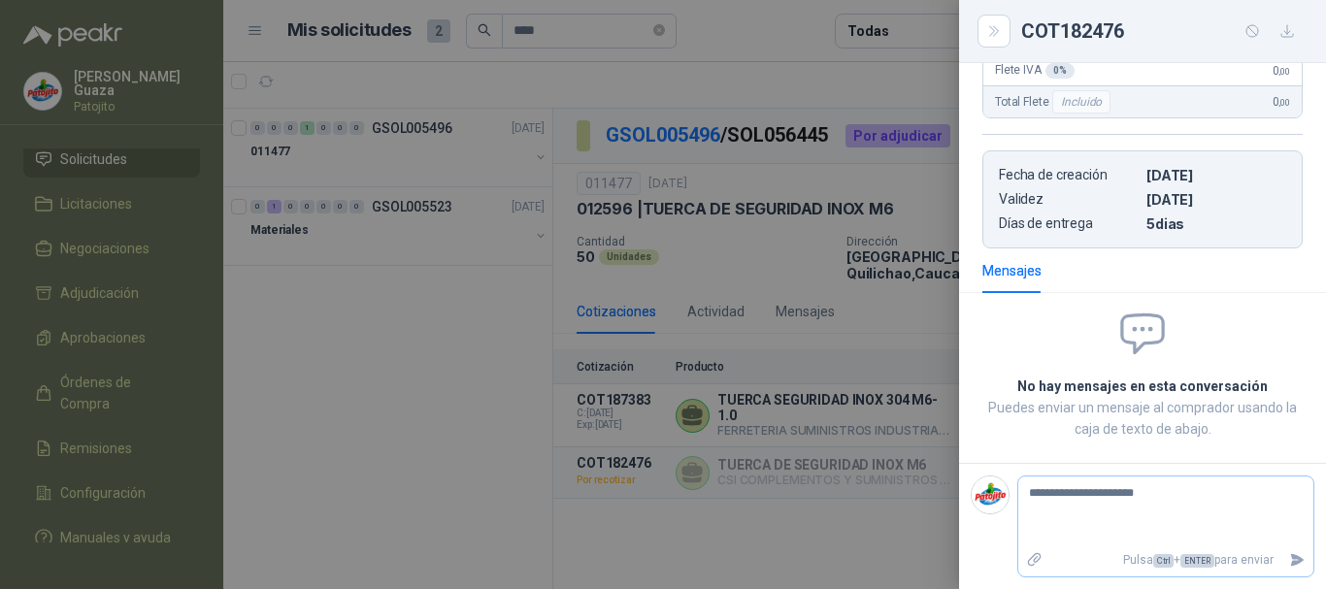
type textarea "**********"
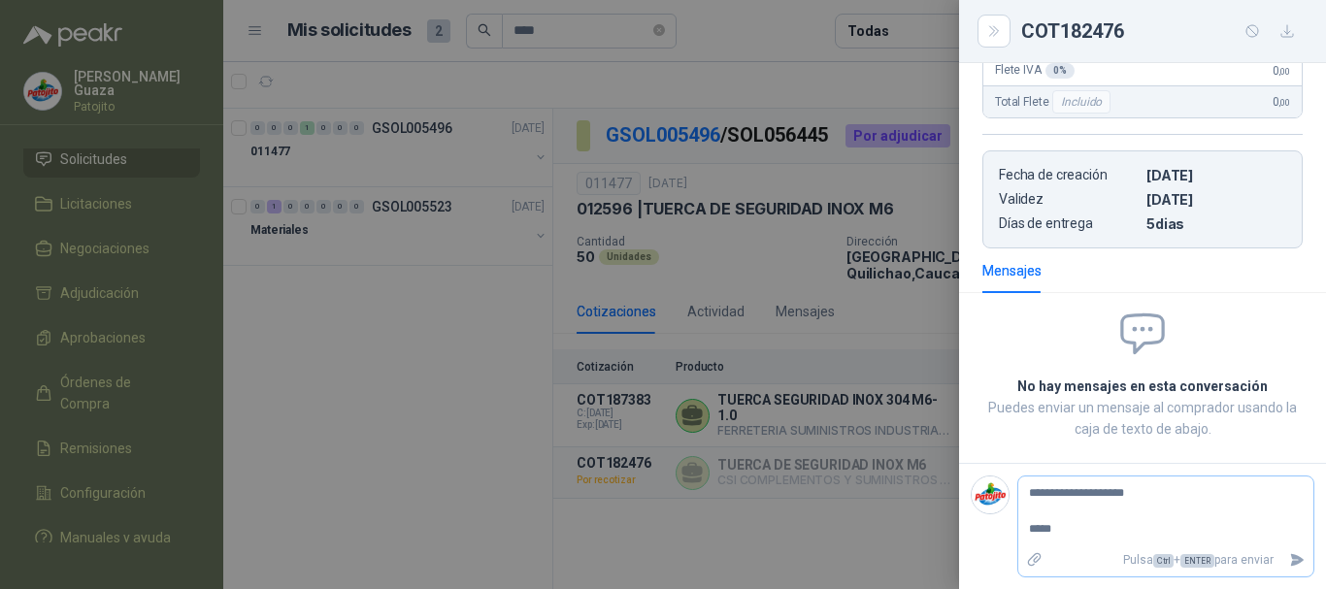
type textarea "**********"
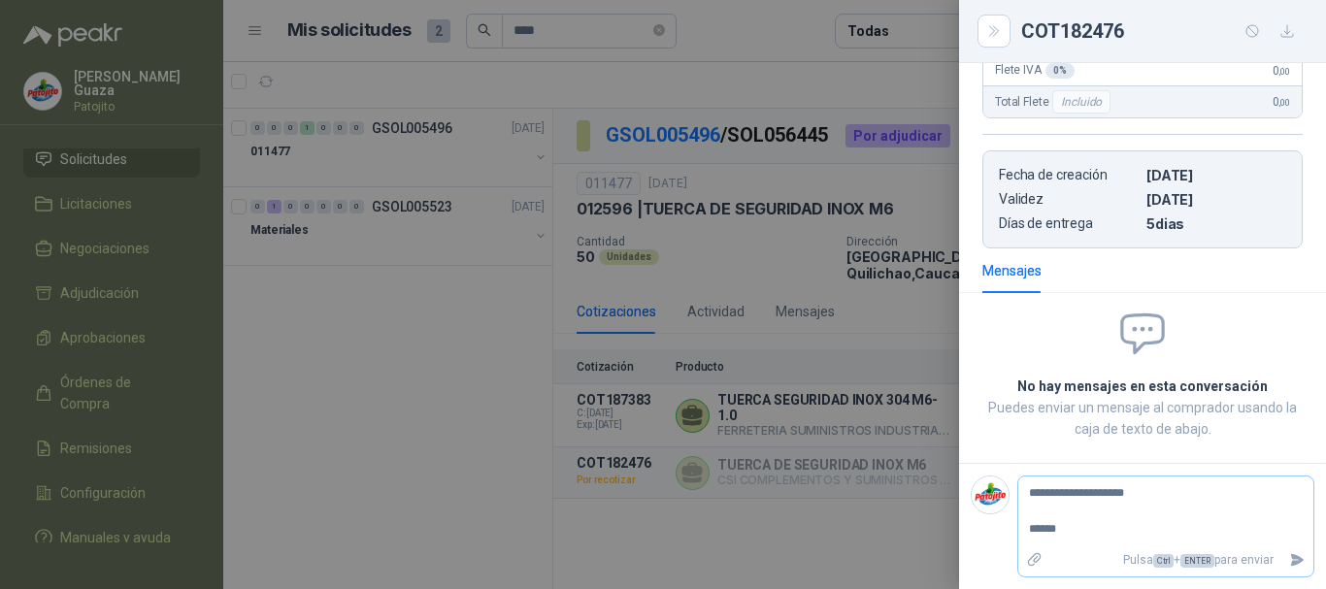
type textarea "**********"
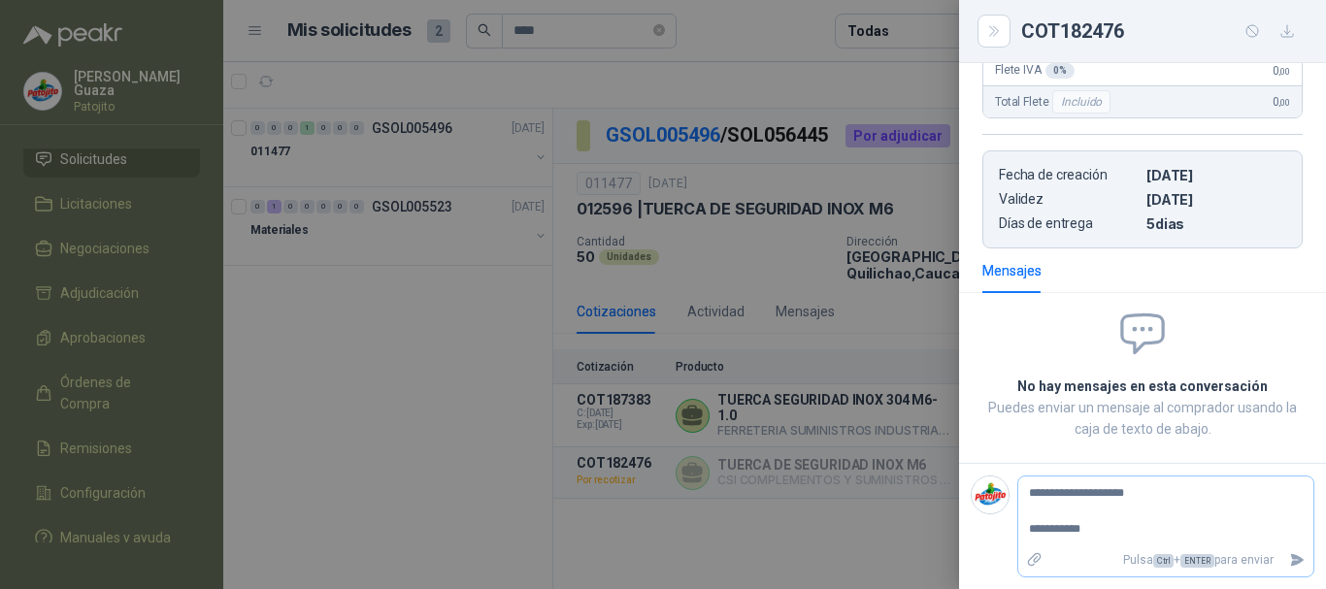
type textarea "**********"
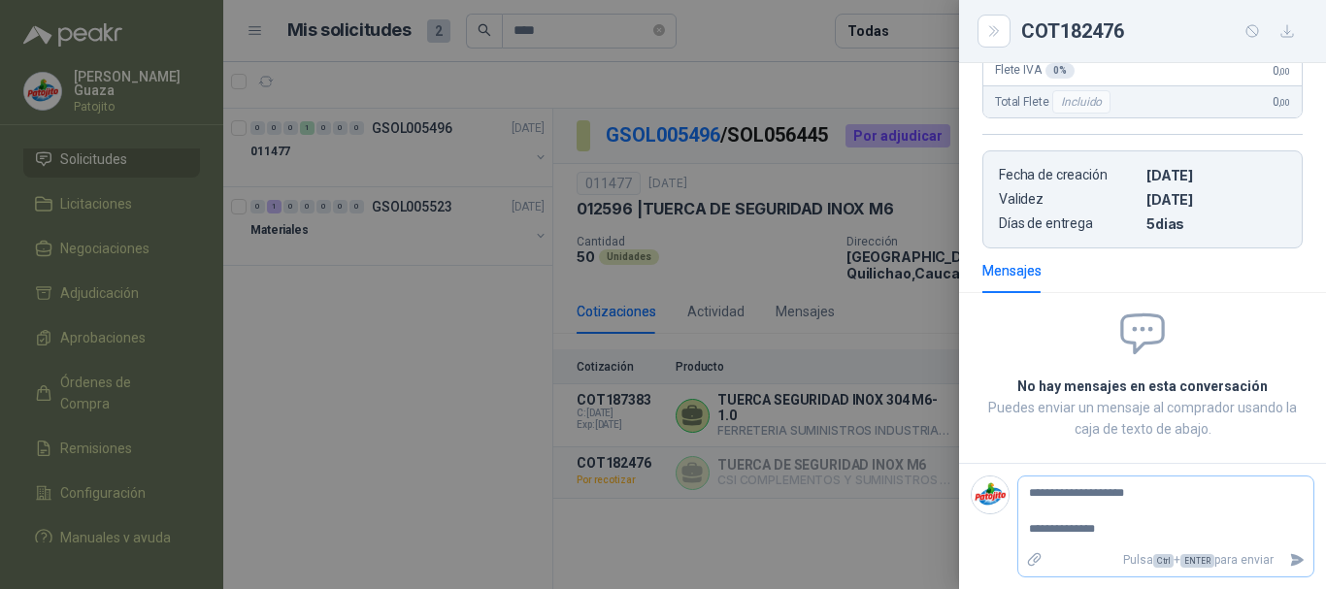
type textarea "**********"
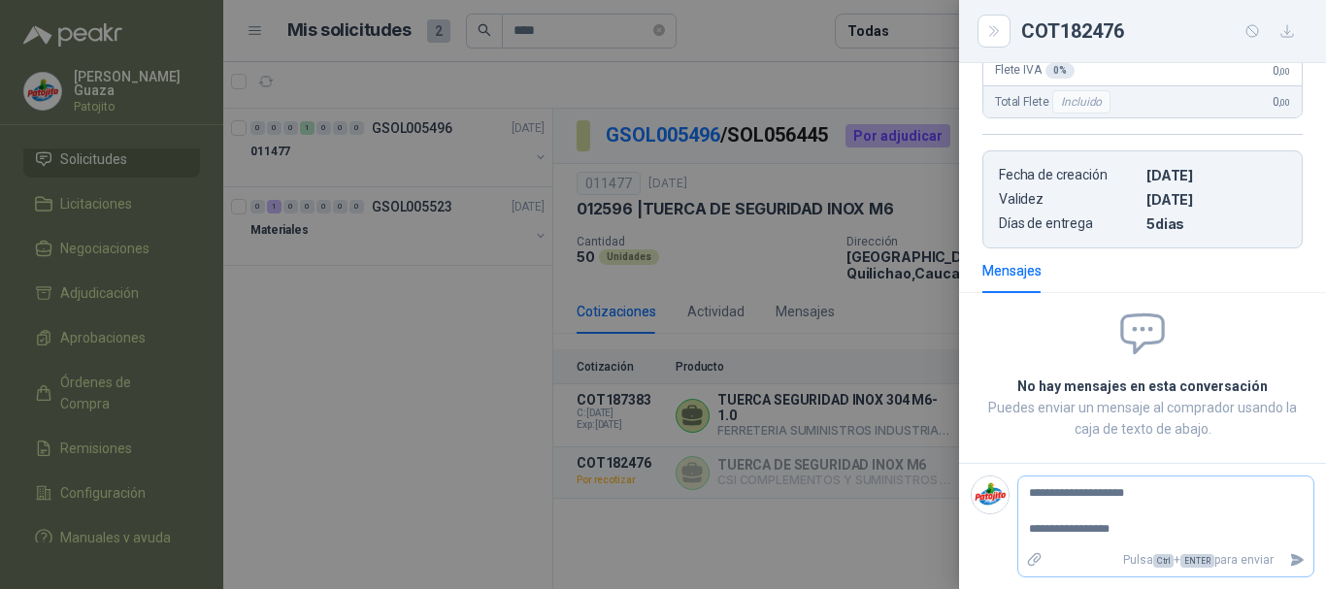
type textarea "**********"
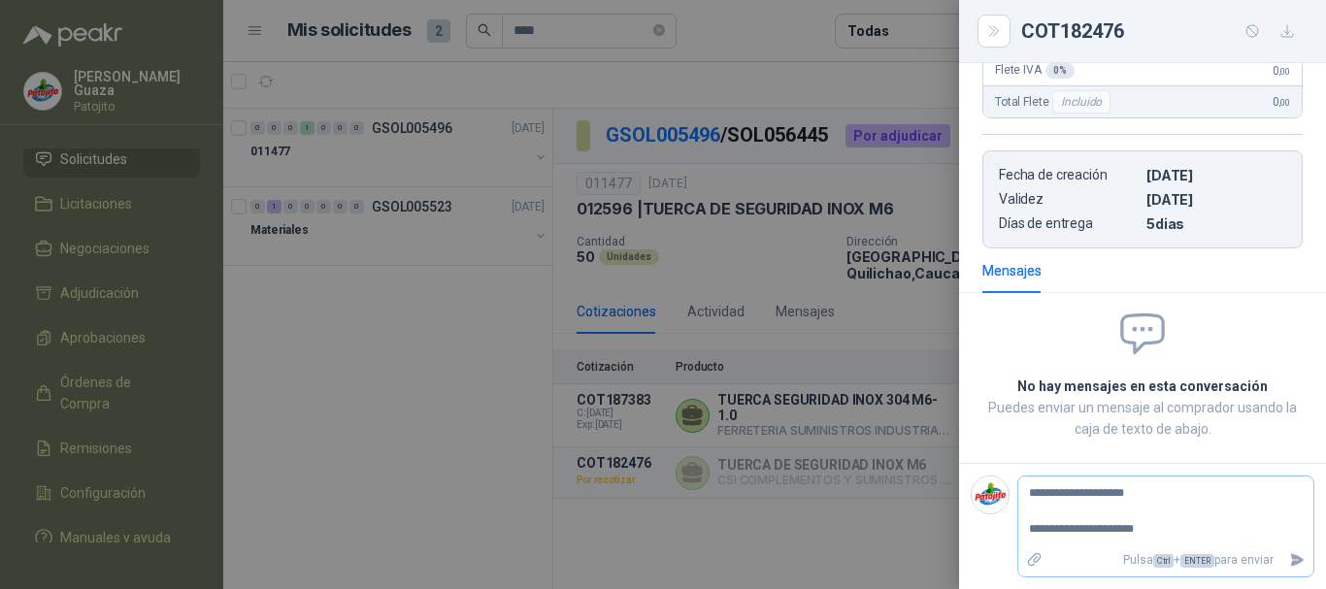
type textarea "**********"
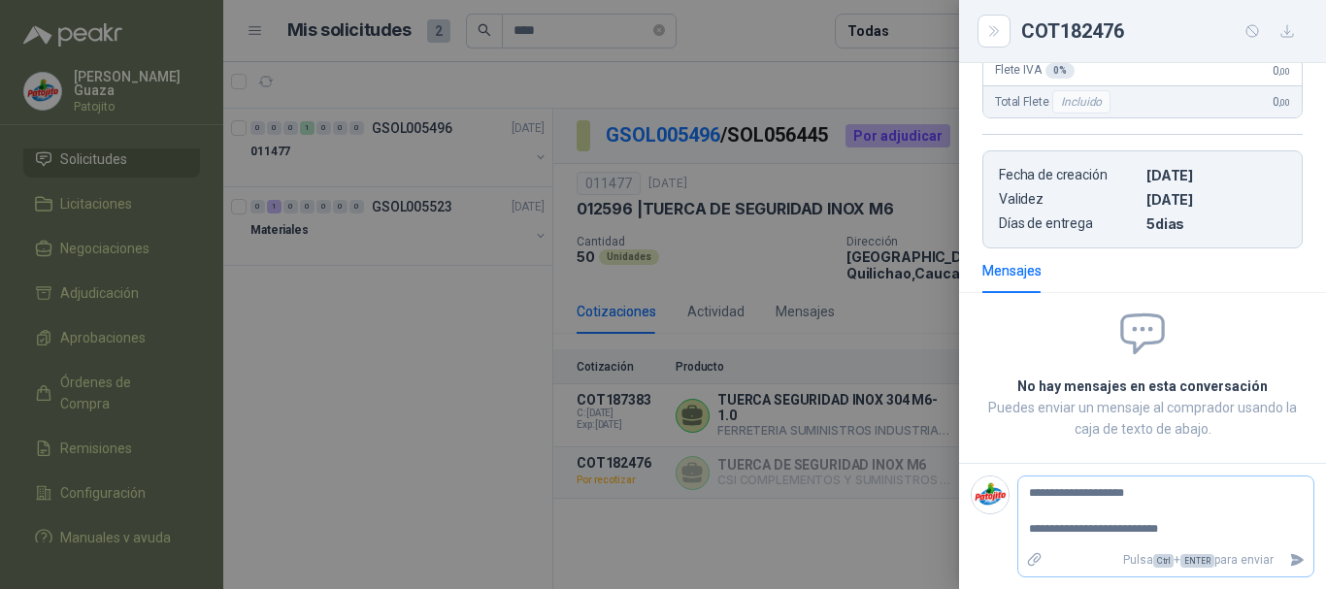
type textarea "**********"
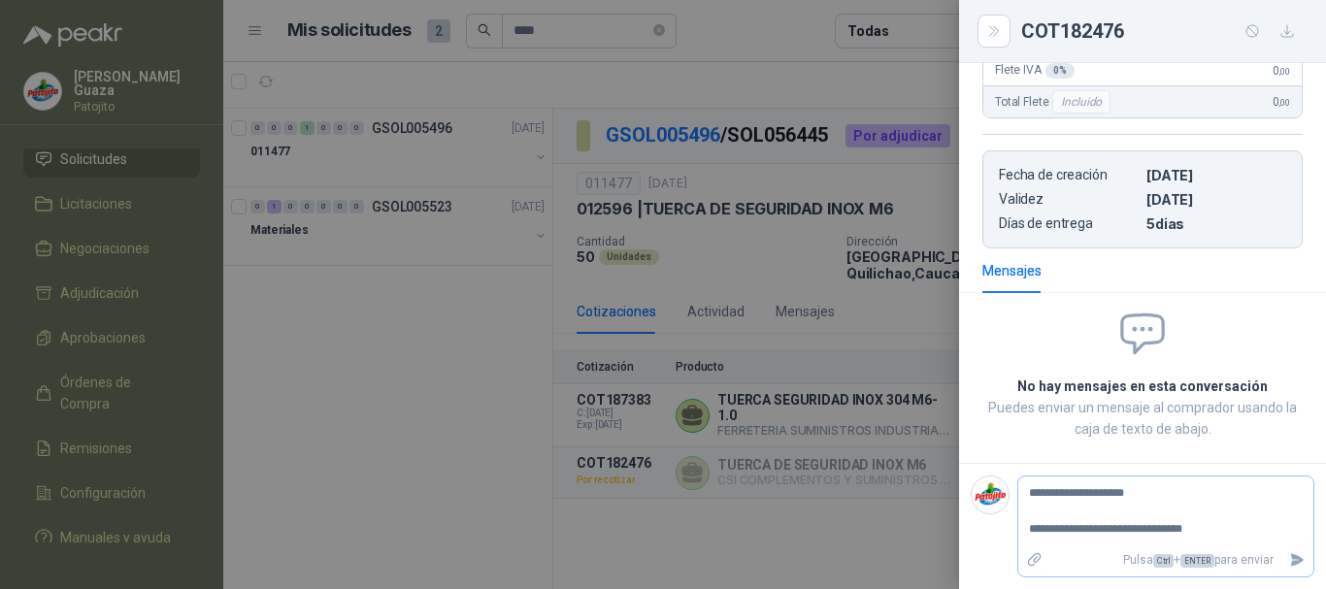
click at [1171, 538] on textarea "**********" at bounding box center [1159, 512] width 280 height 63
type textarea "**********"
drag, startPoint x: 1289, startPoint y: 540, endPoint x: 1265, endPoint y: 550, distance: 25.2
click at [1289, 552] on icon "Enviar" at bounding box center [1297, 560] width 17 height 17
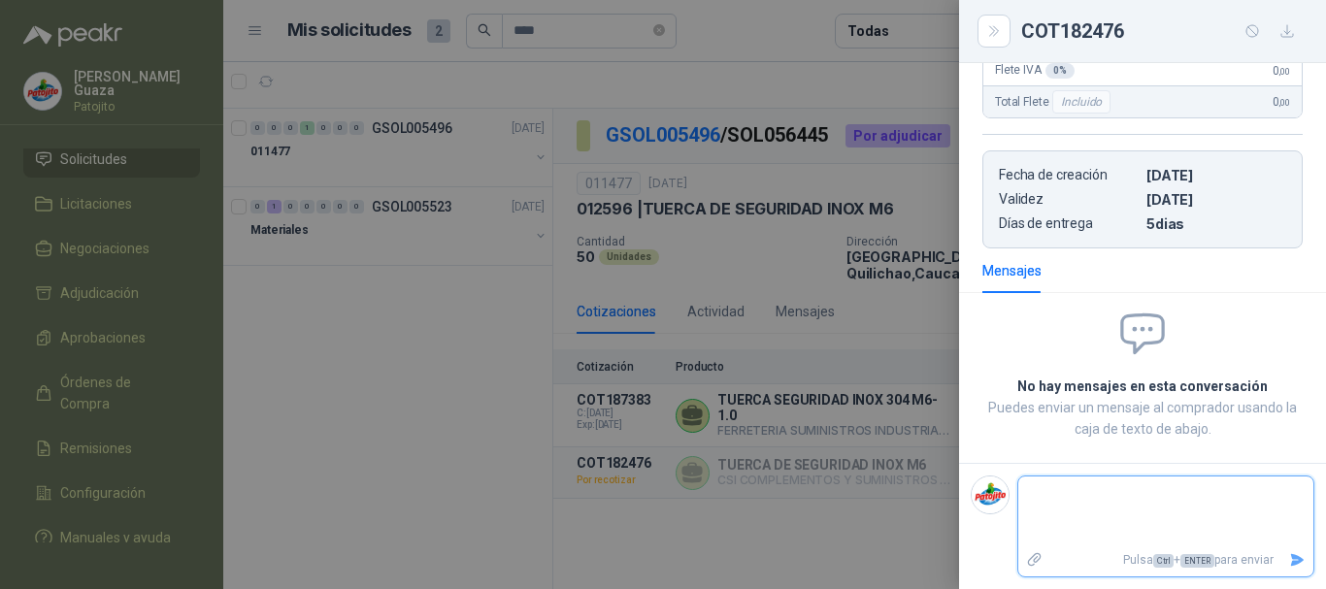
scroll to position [380, 0]
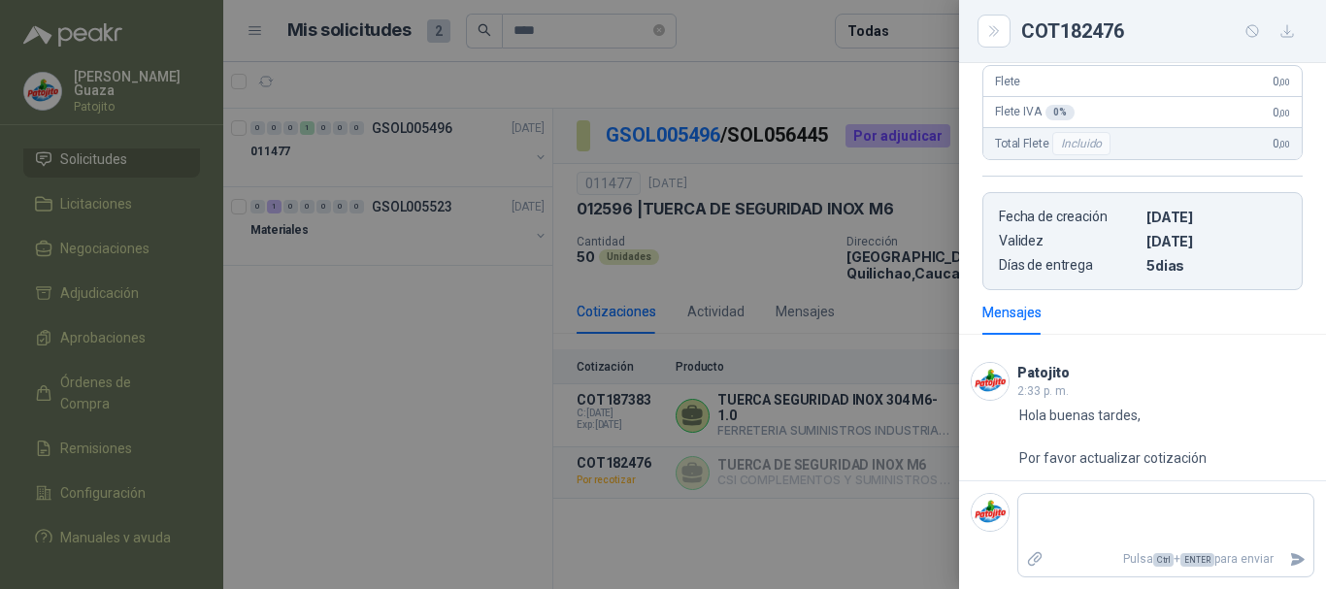
click at [845, 485] on div at bounding box center [663, 294] width 1326 height 589
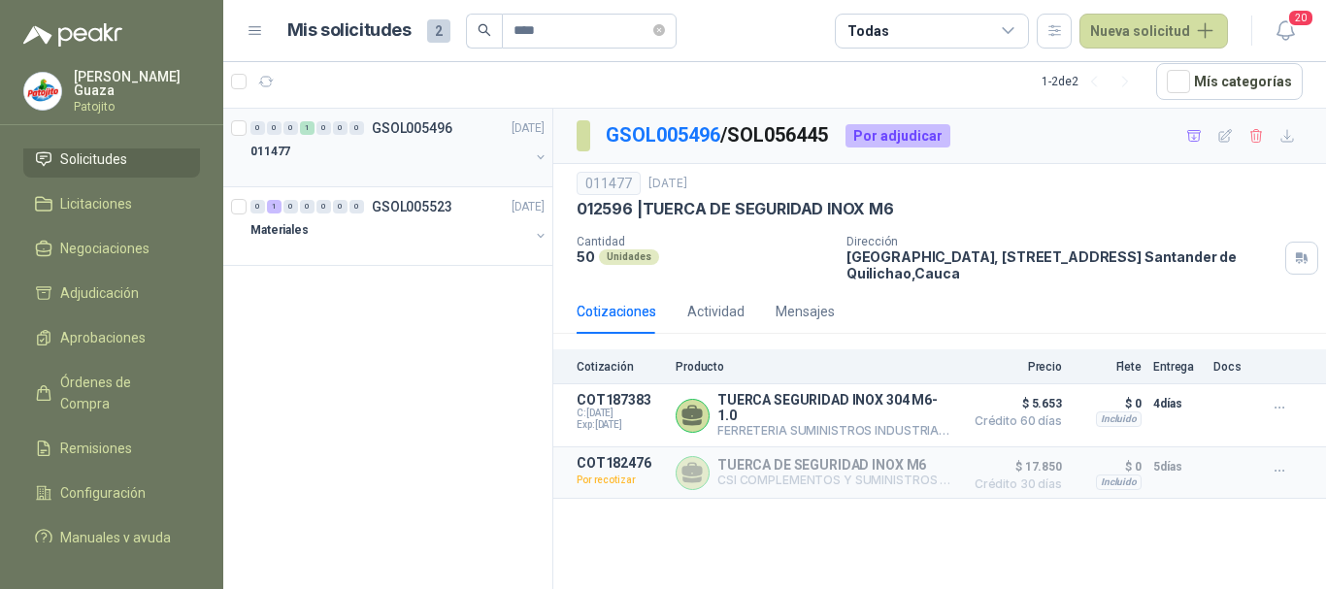
click at [448, 123] on p "GSOL005496" at bounding box center [412, 128] width 81 height 14
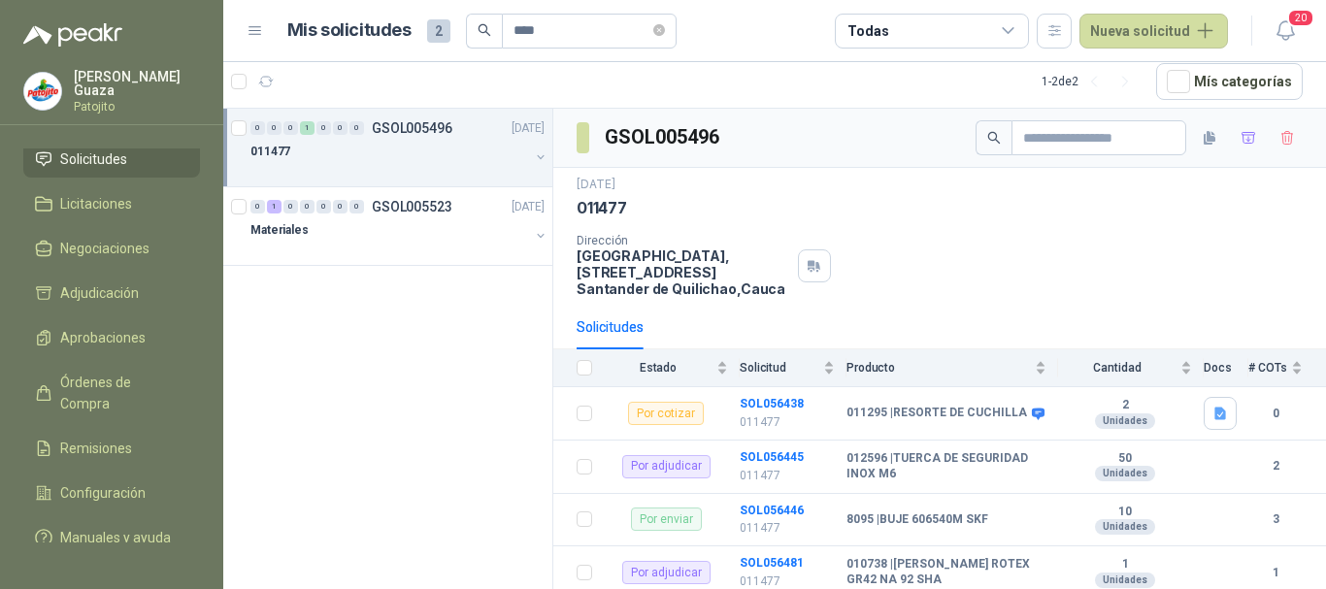
scroll to position [256, 0]
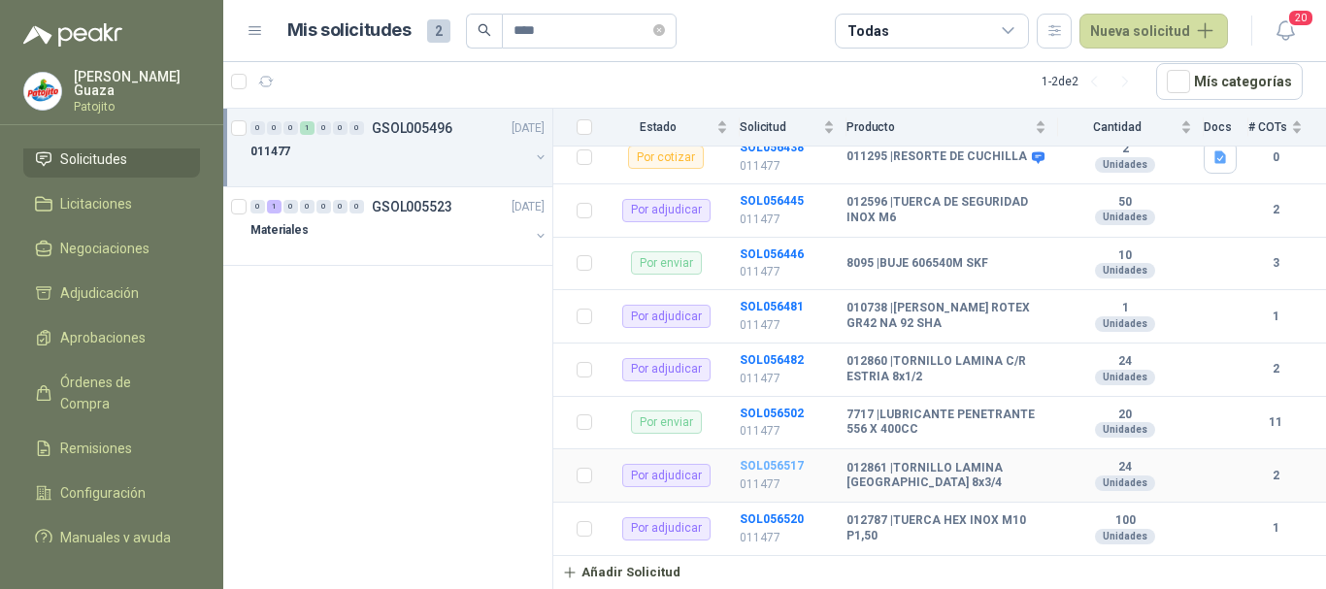
click at [751, 461] on b "SOL056517" at bounding box center [772, 466] width 64 height 14
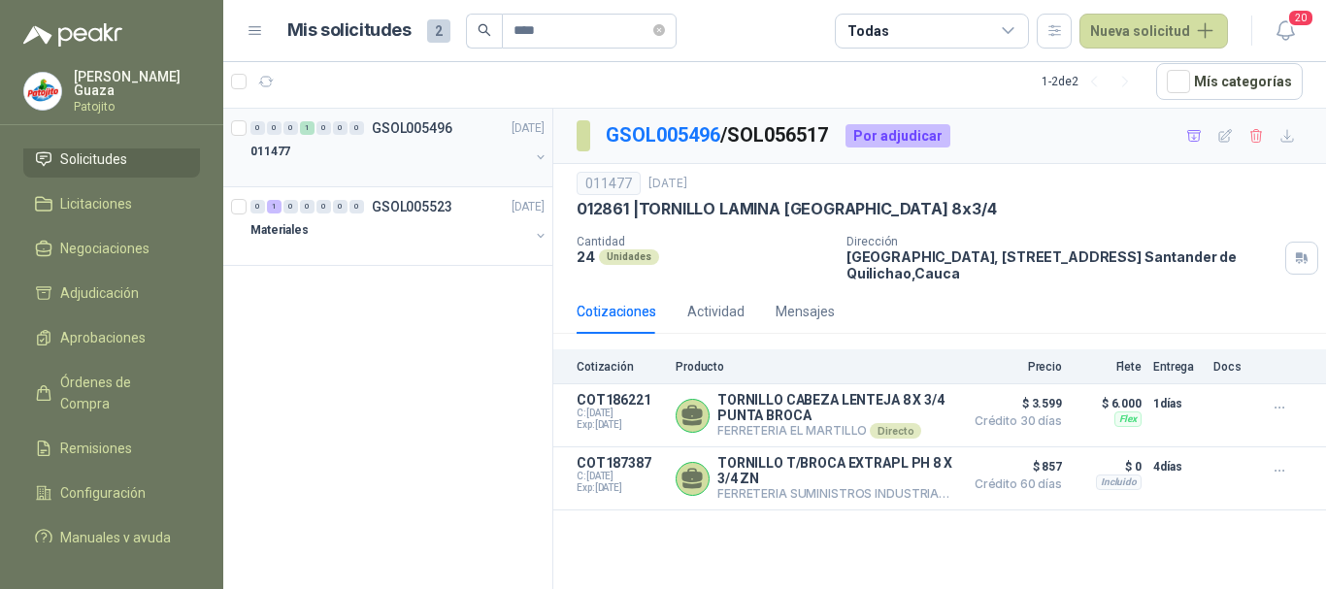
click at [438, 142] on div "011477" at bounding box center [390, 151] width 279 height 23
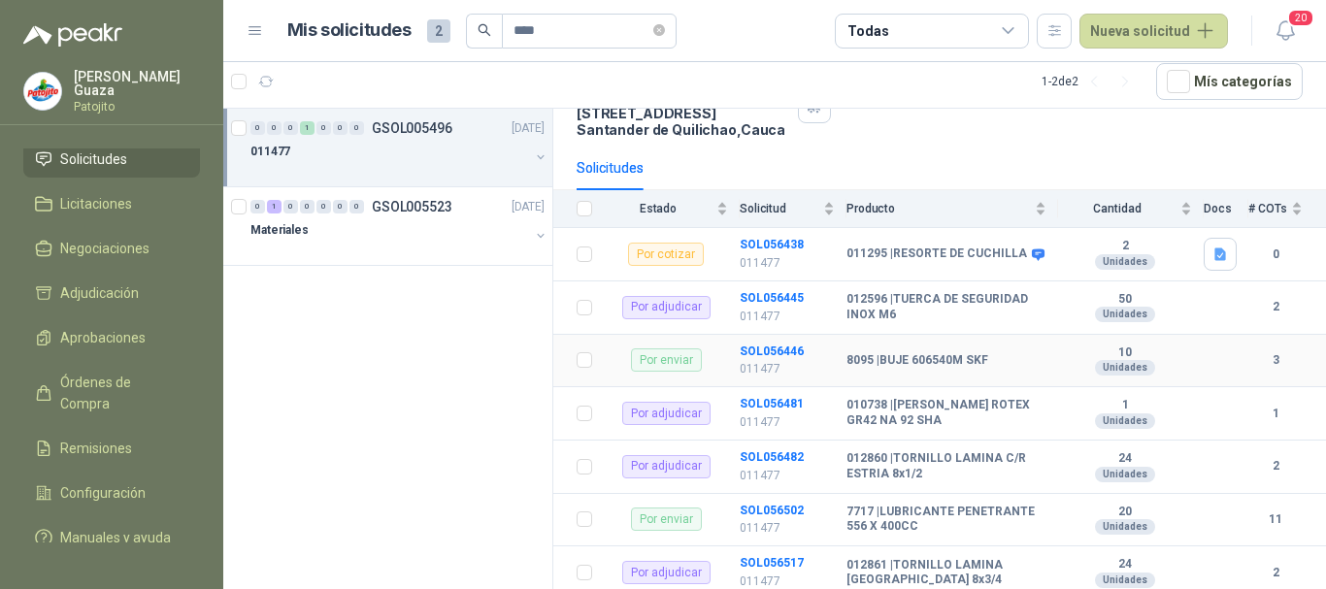
scroll to position [256, 0]
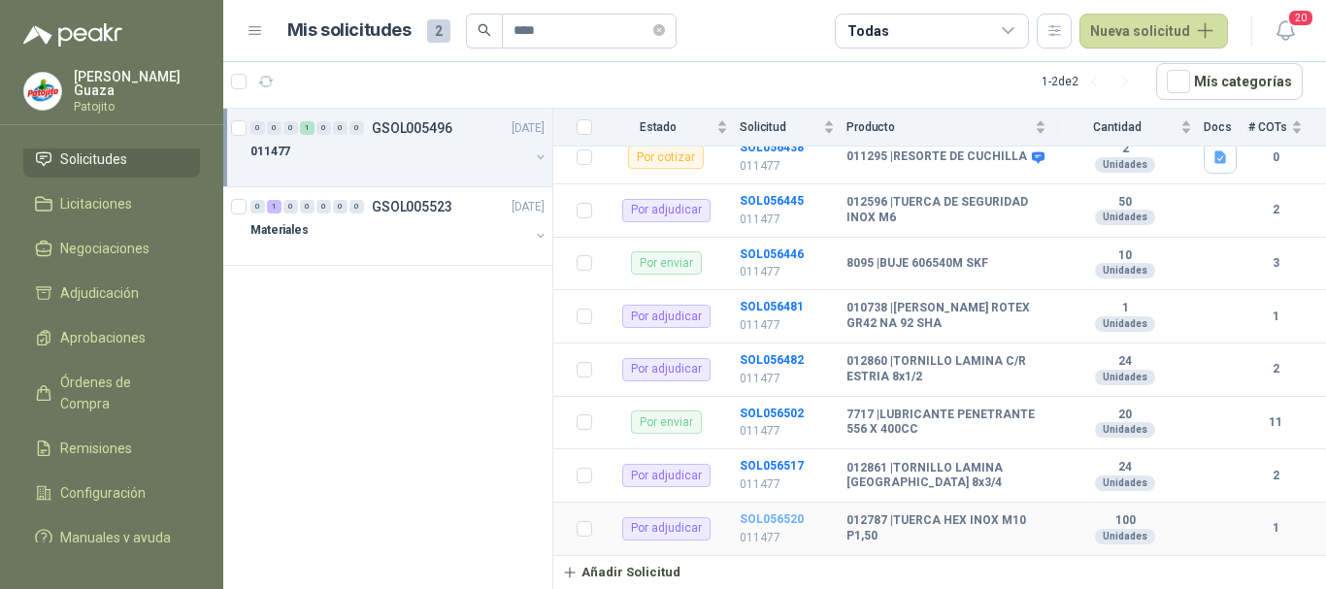
click at [760, 516] on b "SOL056520" at bounding box center [772, 520] width 64 height 14
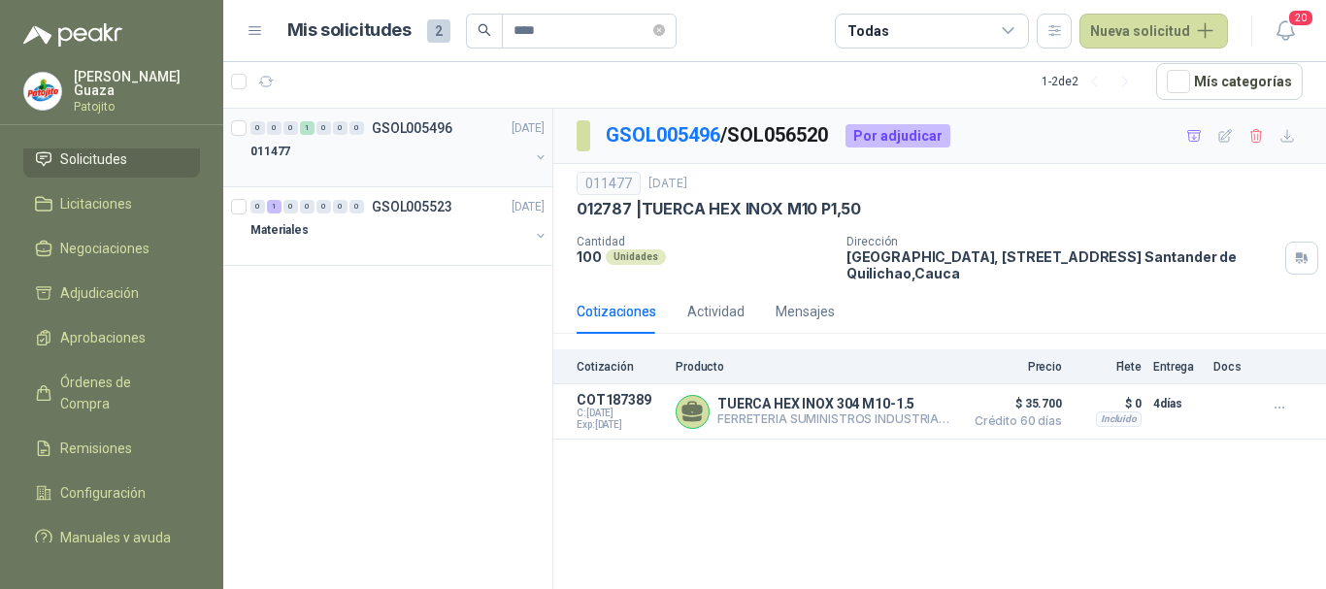
click at [406, 128] on p "GSOL005496" at bounding box center [412, 128] width 81 height 14
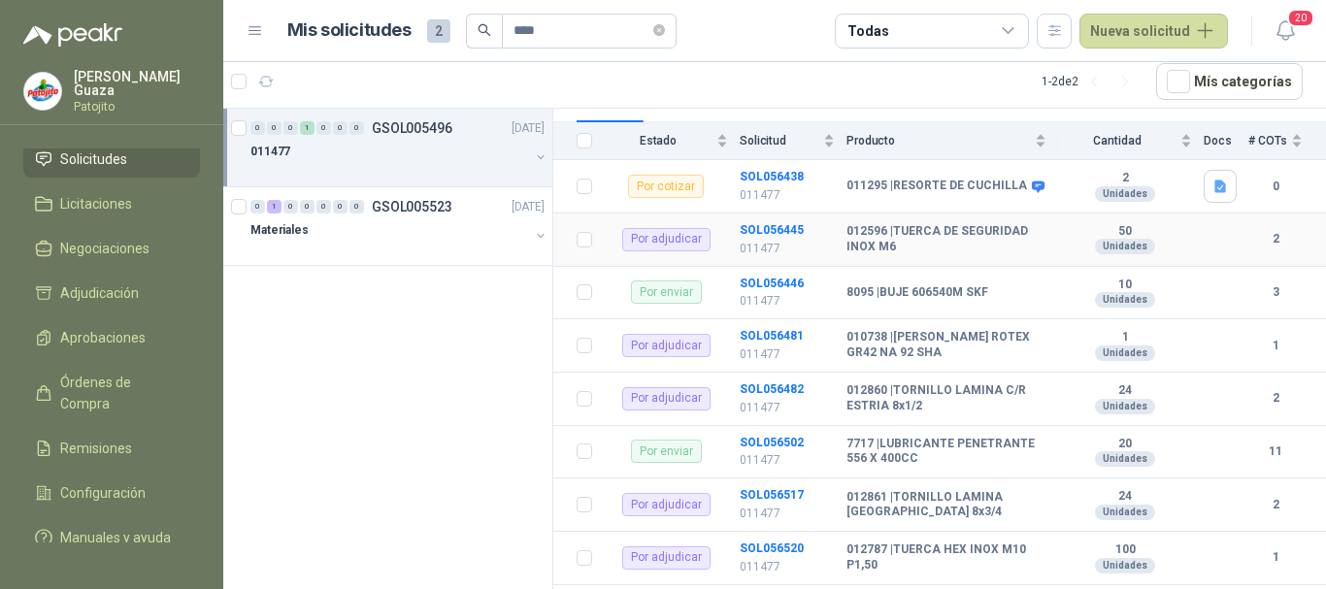
scroll to position [256, 0]
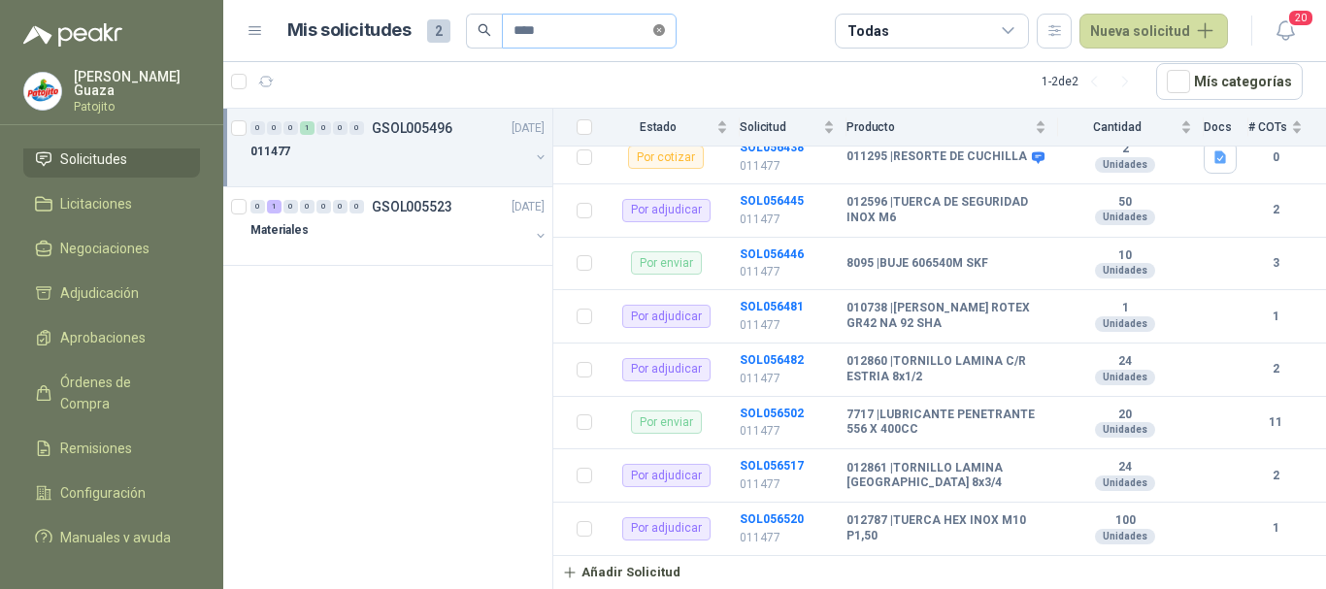
click at [665, 33] on icon "close-circle" at bounding box center [659, 30] width 12 height 12
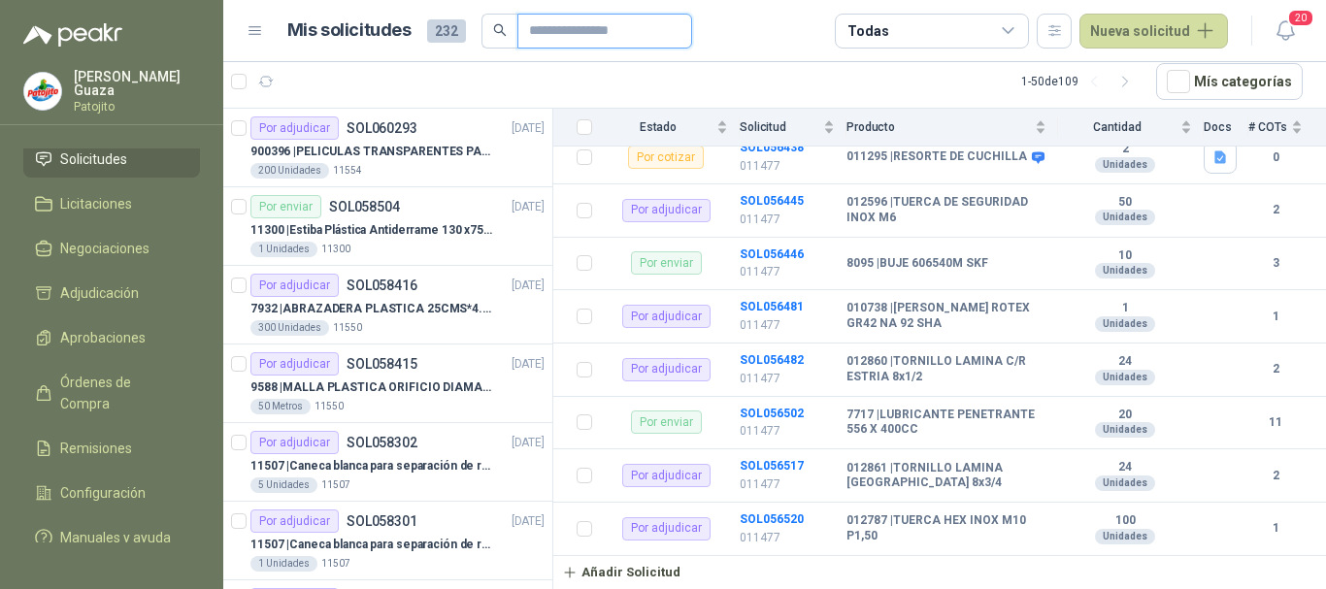
click at [586, 40] on input "text" at bounding box center [597, 31] width 136 height 33
type input "*******"
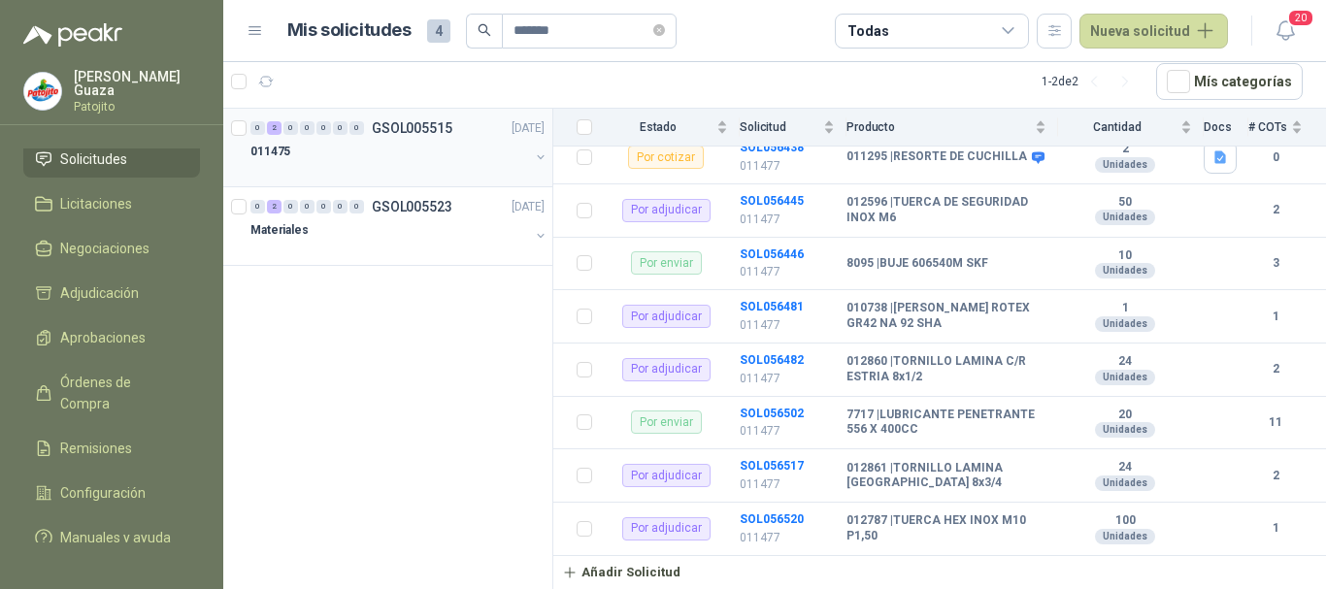
click at [396, 121] on p "GSOL005515" at bounding box center [412, 128] width 81 height 14
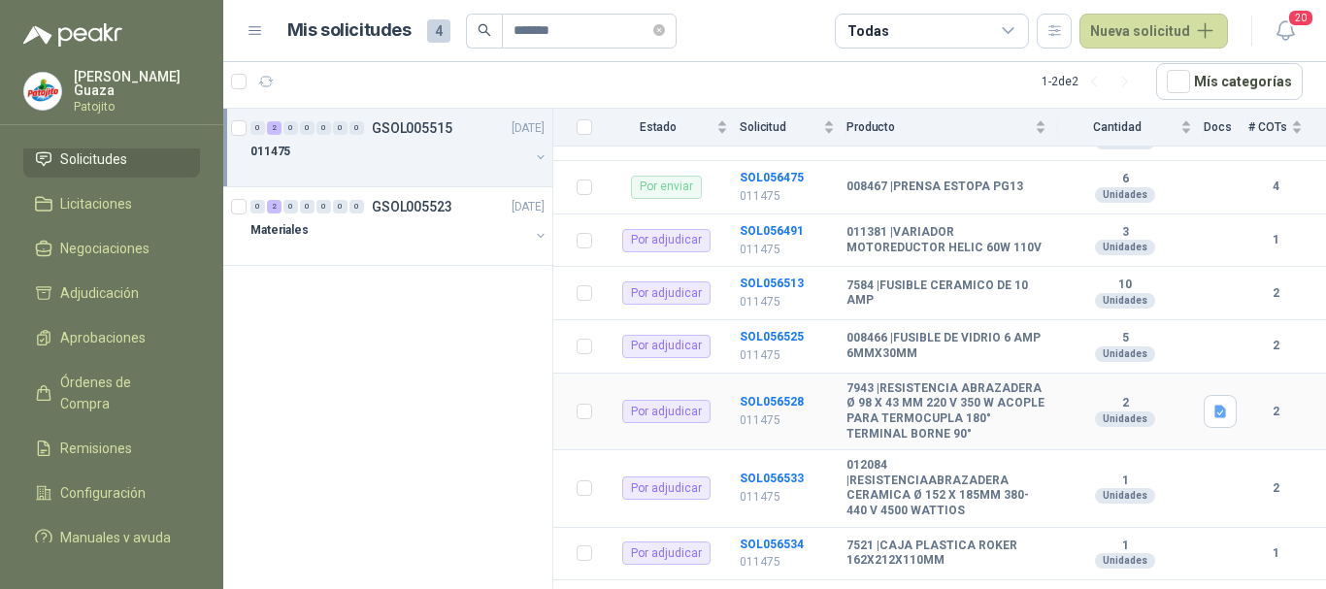
scroll to position [388, 0]
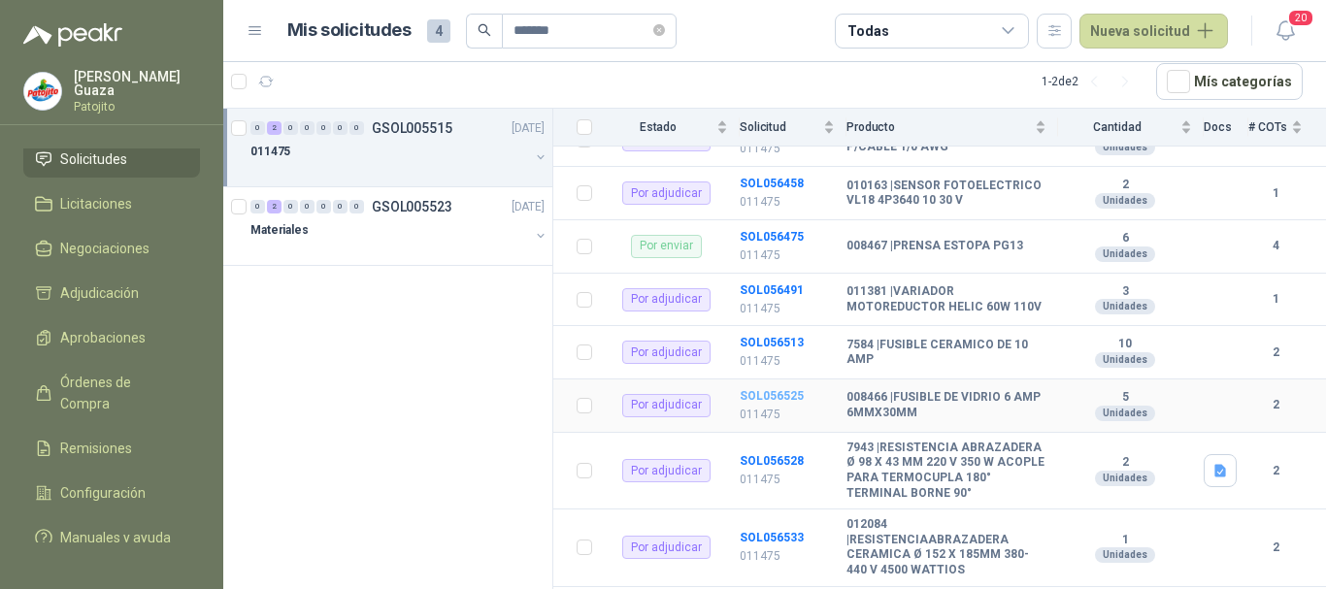
click at [784, 403] on b "SOL056525" at bounding box center [772, 396] width 64 height 14
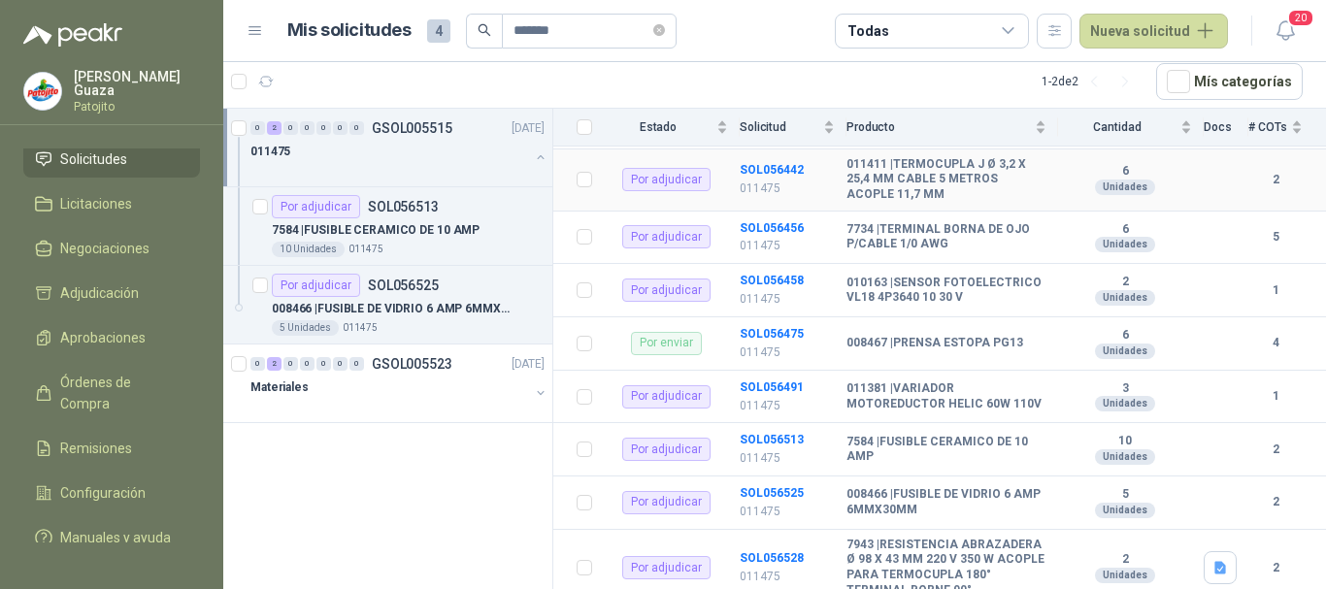
scroll to position [496, 0]
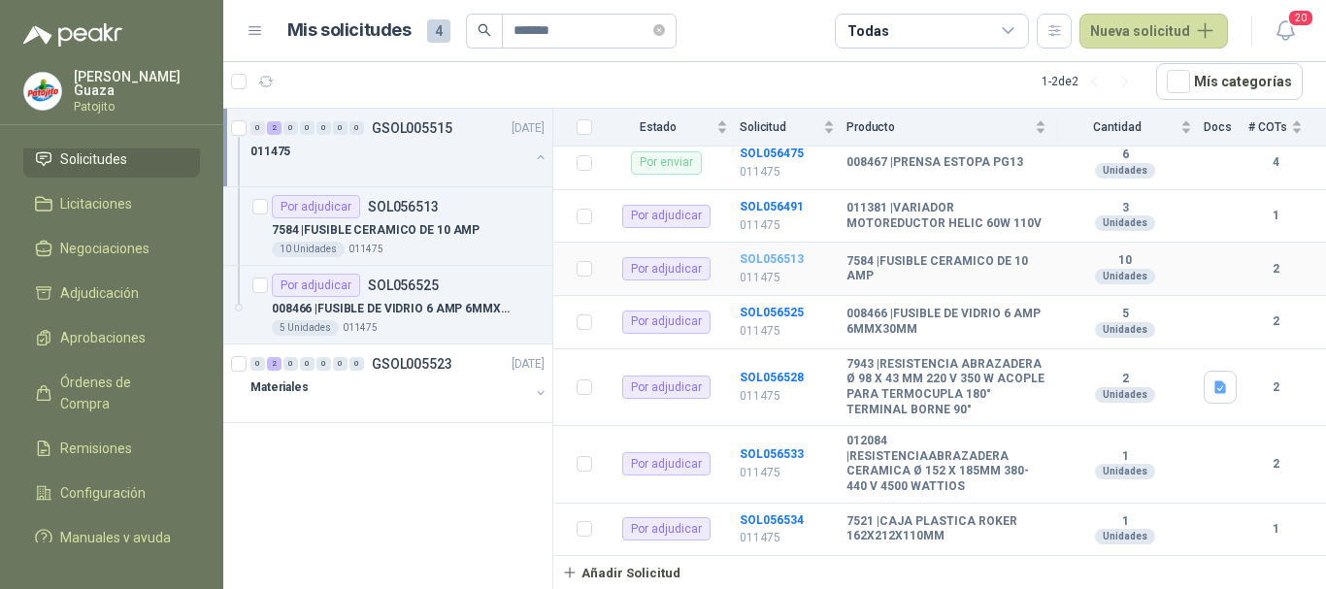
click at [754, 252] on b "SOL056513" at bounding box center [772, 259] width 64 height 14
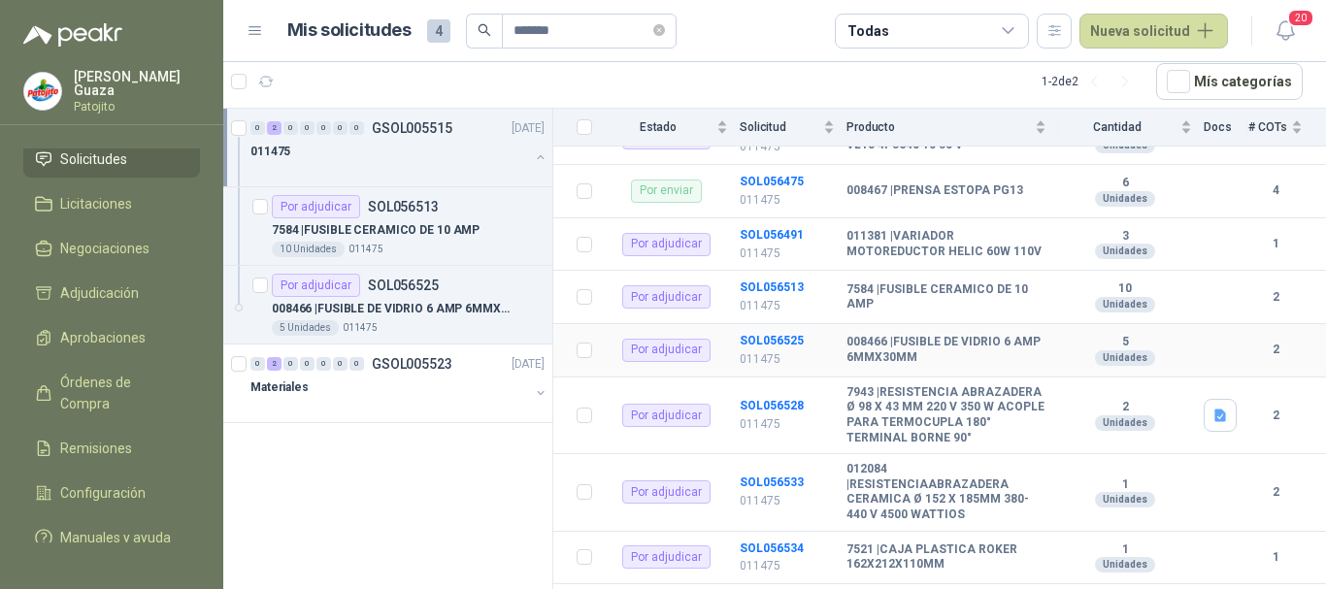
scroll to position [496, 0]
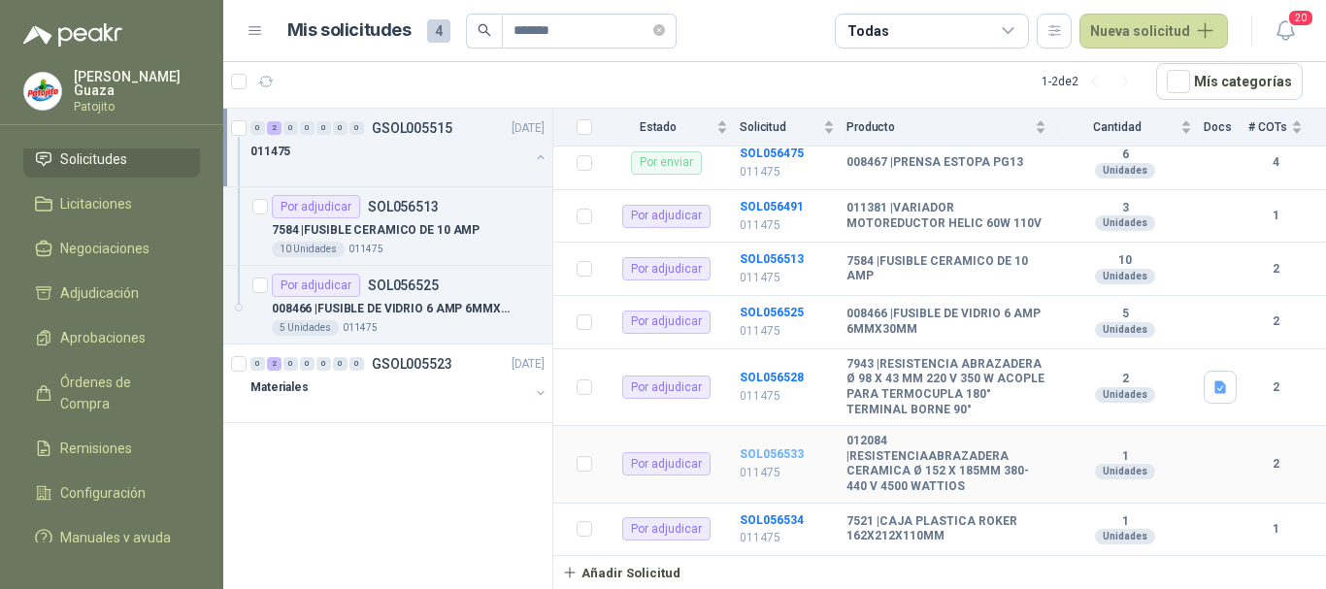
click at [769, 453] on b "SOL056533" at bounding box center [772, 455] width 64 height 14
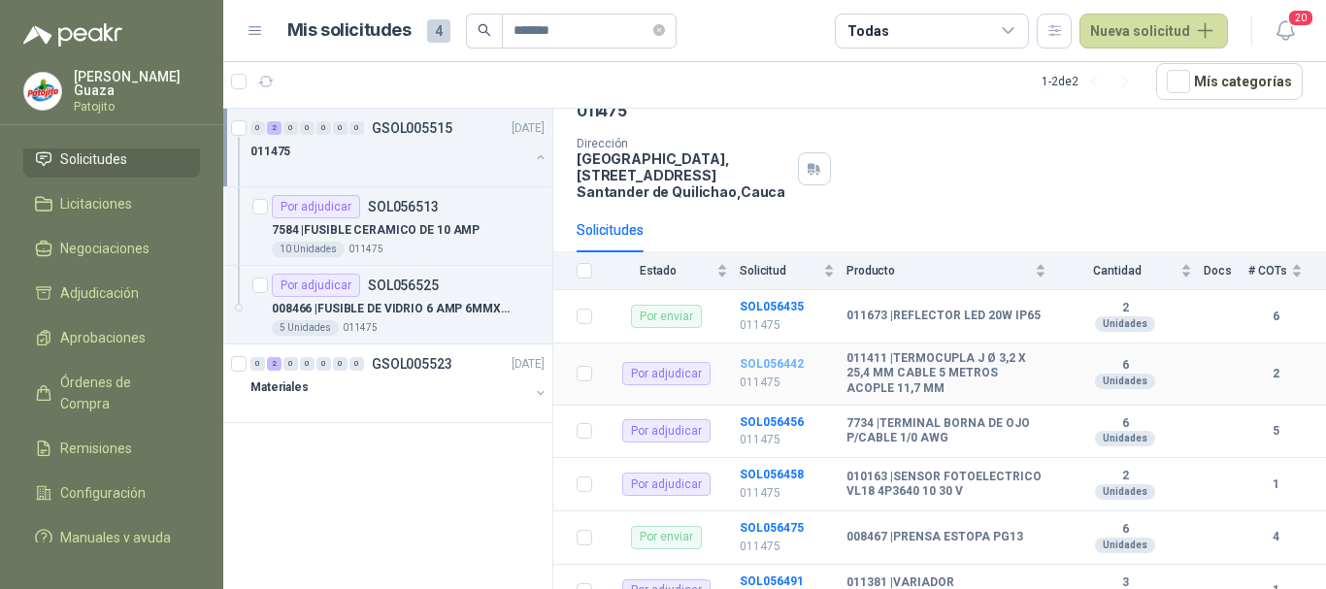
click at [788, 366] on b "SOL056442" at bounding box center [772, 364] width 64 height 14
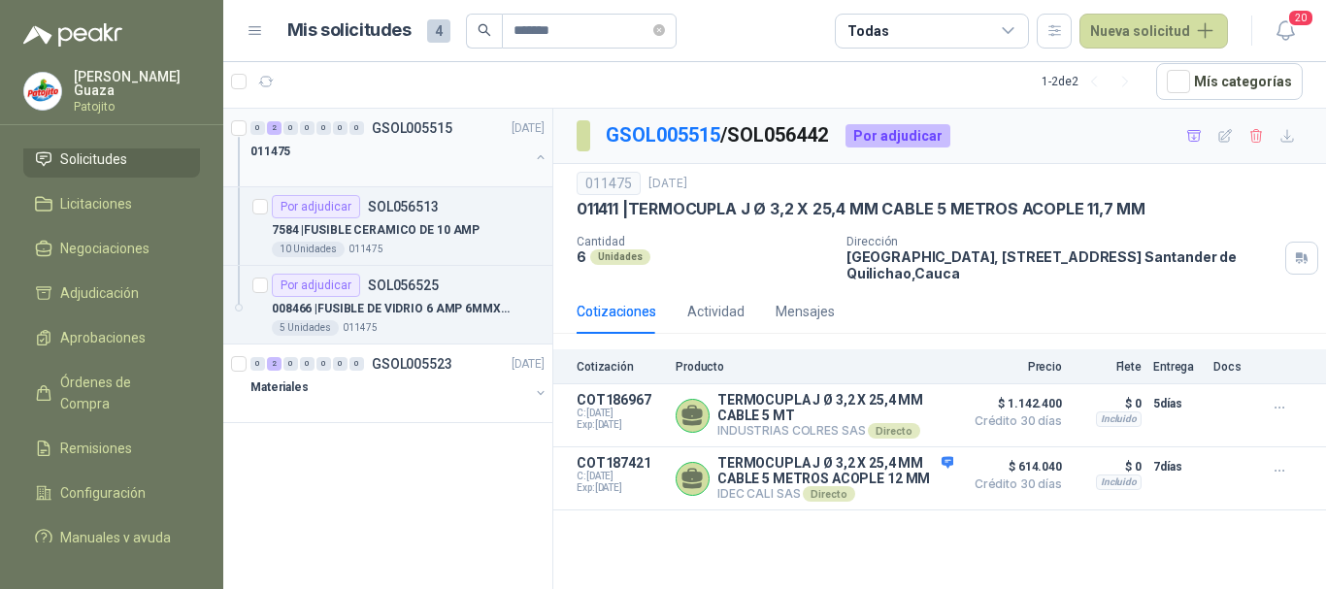
click at [424, 136] on div "0 2 0 0 0 0 0 GSOL005515 [DATE]" at bounding box center [400, 128] width 298 height 23
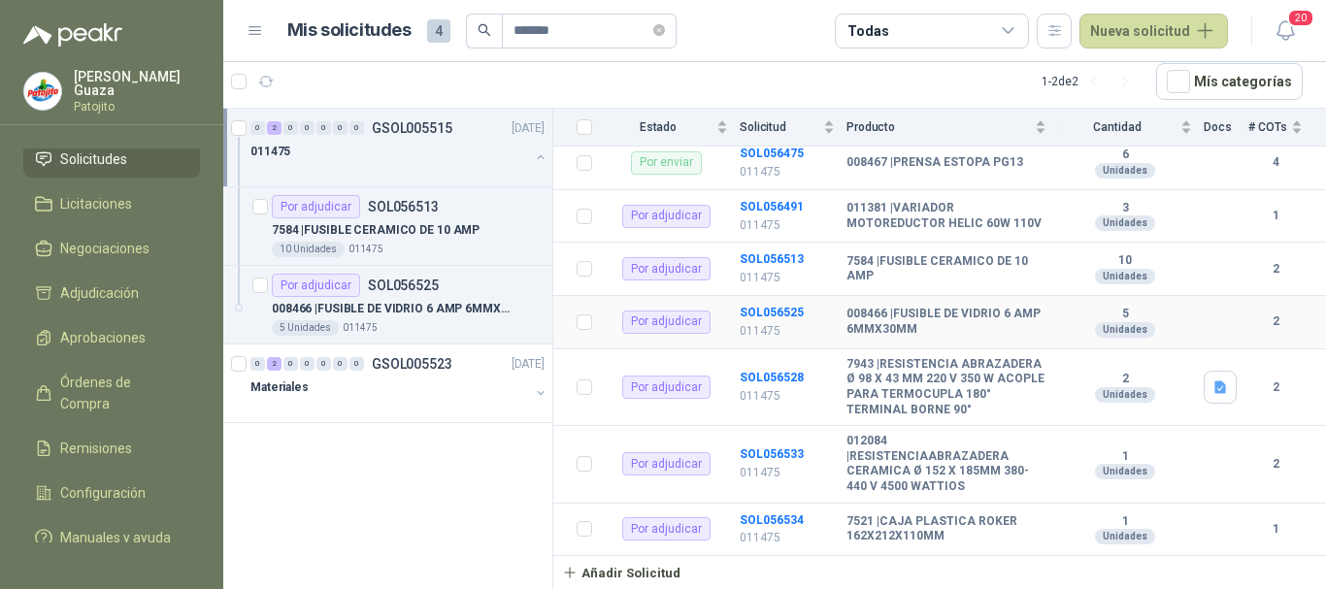
scroll to position [496, 0]
click at [770, 518] on b "SOL056534" at bounding box center [772, 521] width 64 height 14
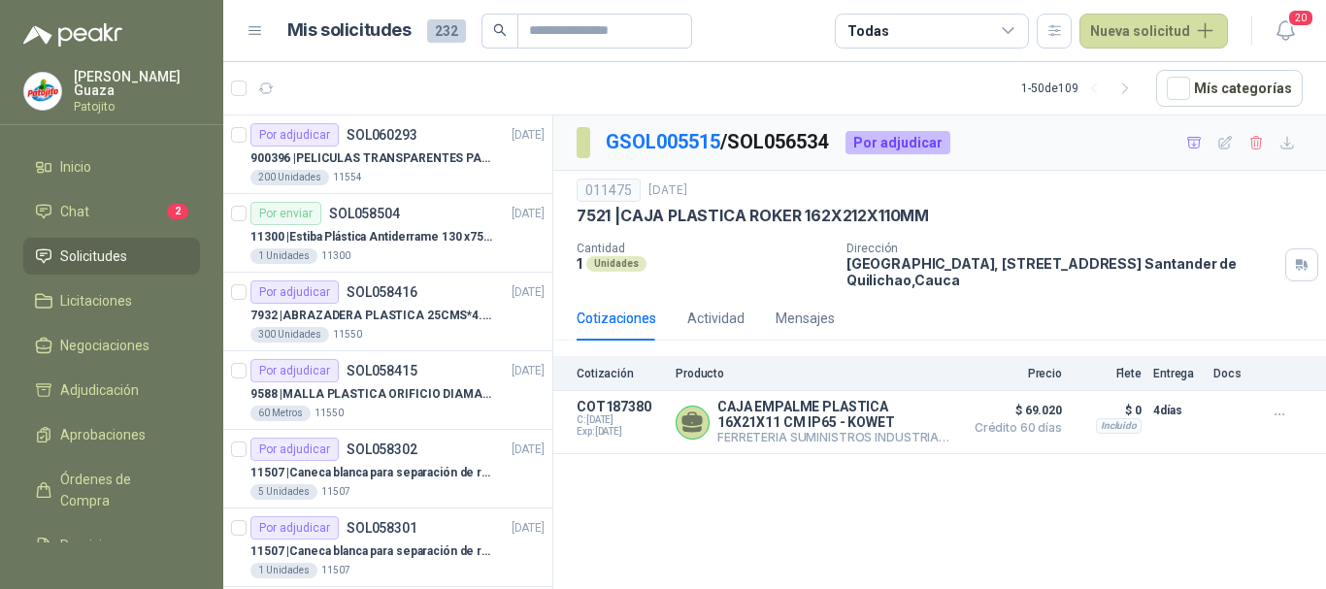
click at [118, 257] on span "Solicitudes" at bounding box center [93, 256] width 67 height 21
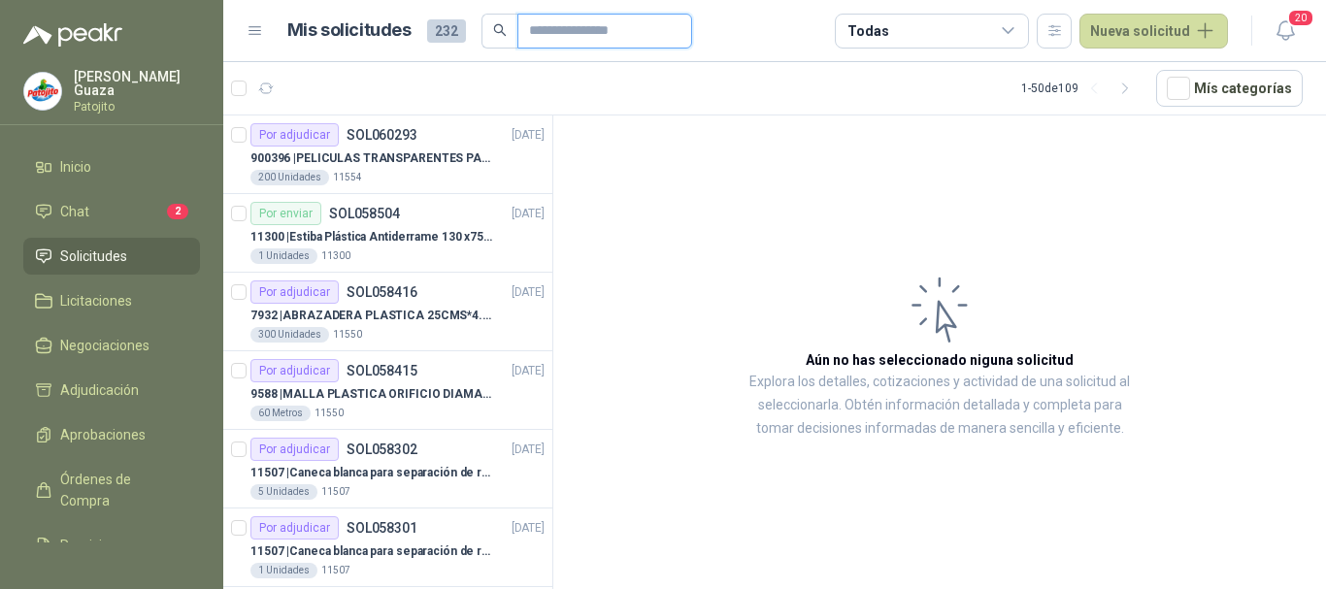
click at [559, 27] on input "text" at bounding box center [597, 31] width 136 height 33
type input "*******"
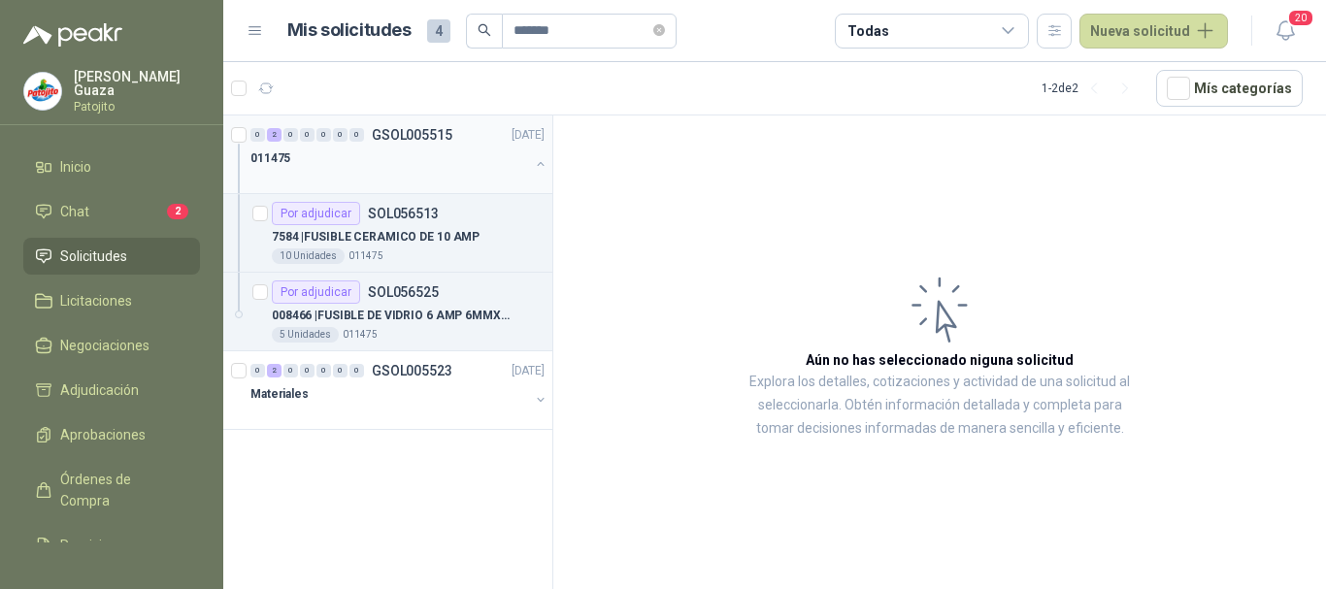
click at [412, 125] on div "0 2 0 0 0 0 0 GSOL005515 [DATE]" at bounding box center [400, 134] width 298 height 23
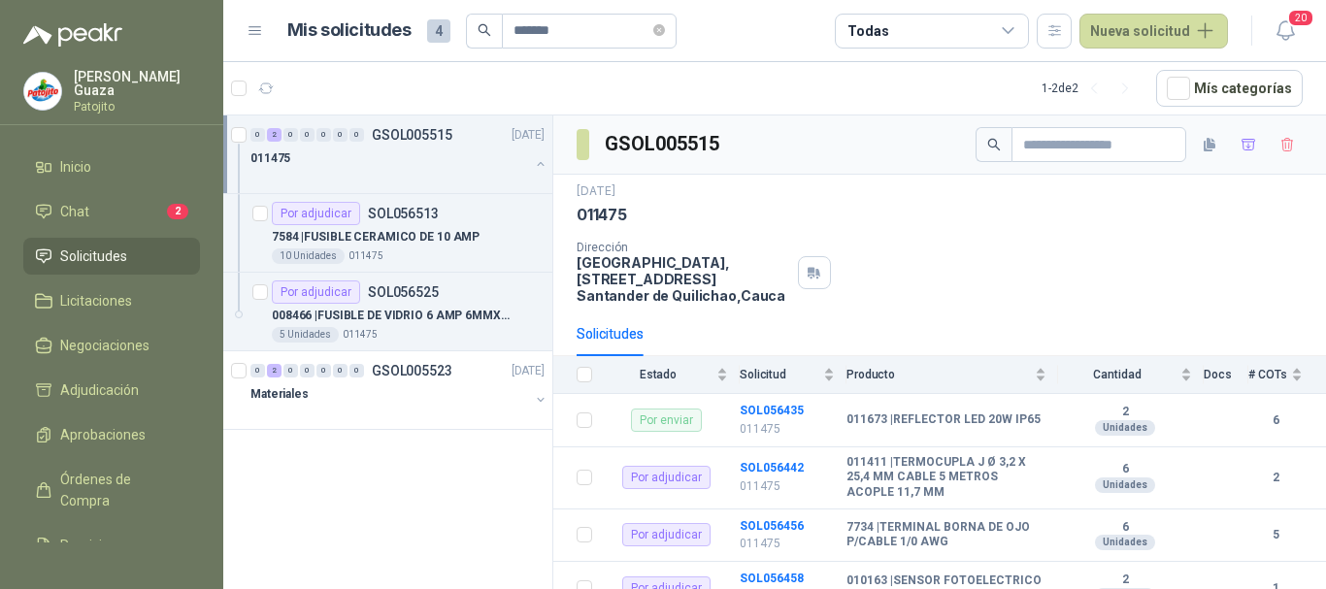
scroll to position [496, 0]
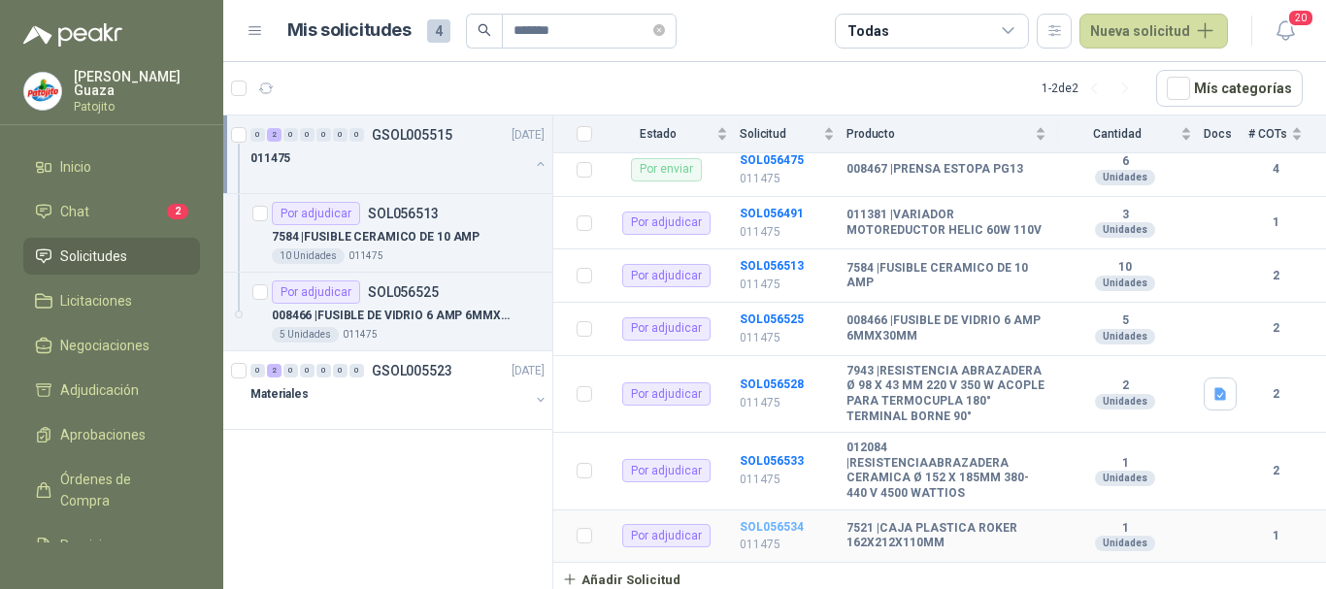
click at [784, 529] on b "SOL056534" at bounding box center [772, 527] width 64 height 14
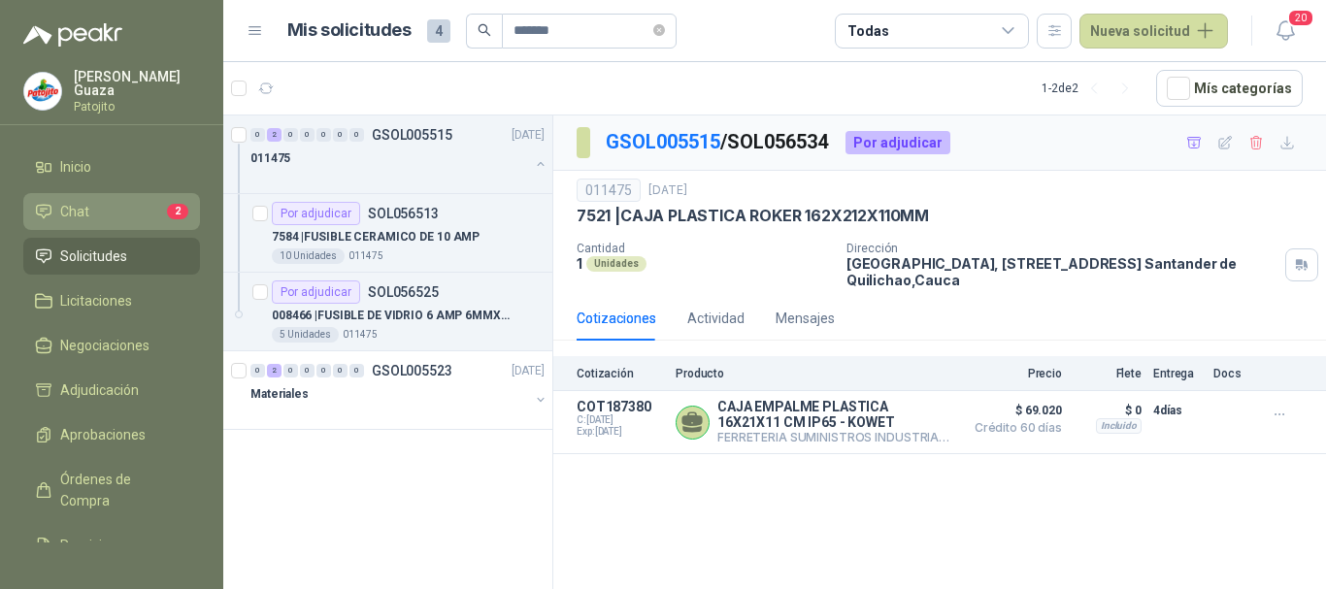
click at [120, 219] on li "Chat 2" at bounding box center [111, 211] width 153 height 21
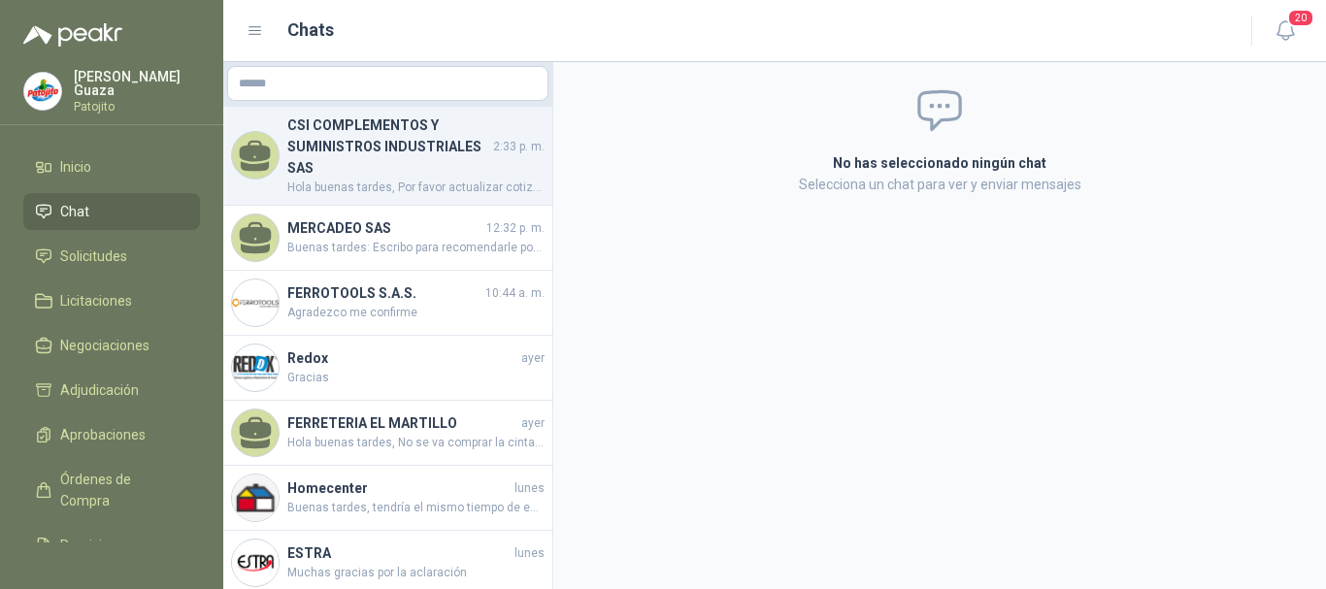
click at [315, 166] on h4 "CSI COMPLEMENTOS Y SUMINISTROS INDUSTRIALES SAS" at bounding box center [388, 147] width 202 height 64
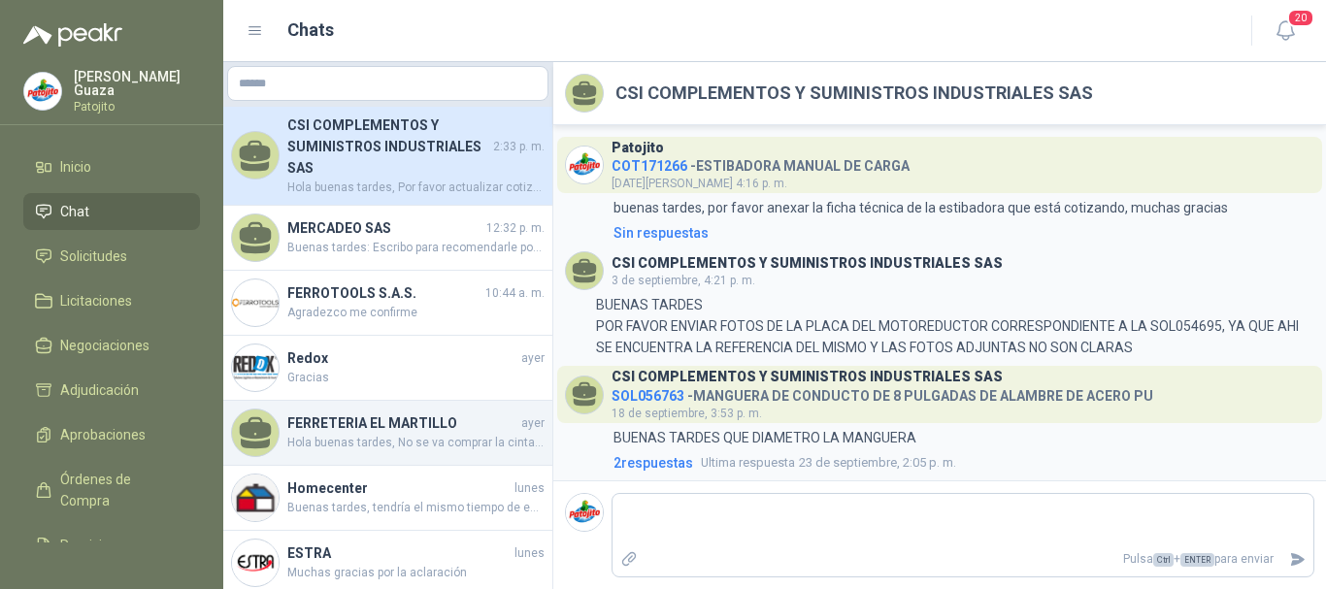
scroll to position [1021, 0]
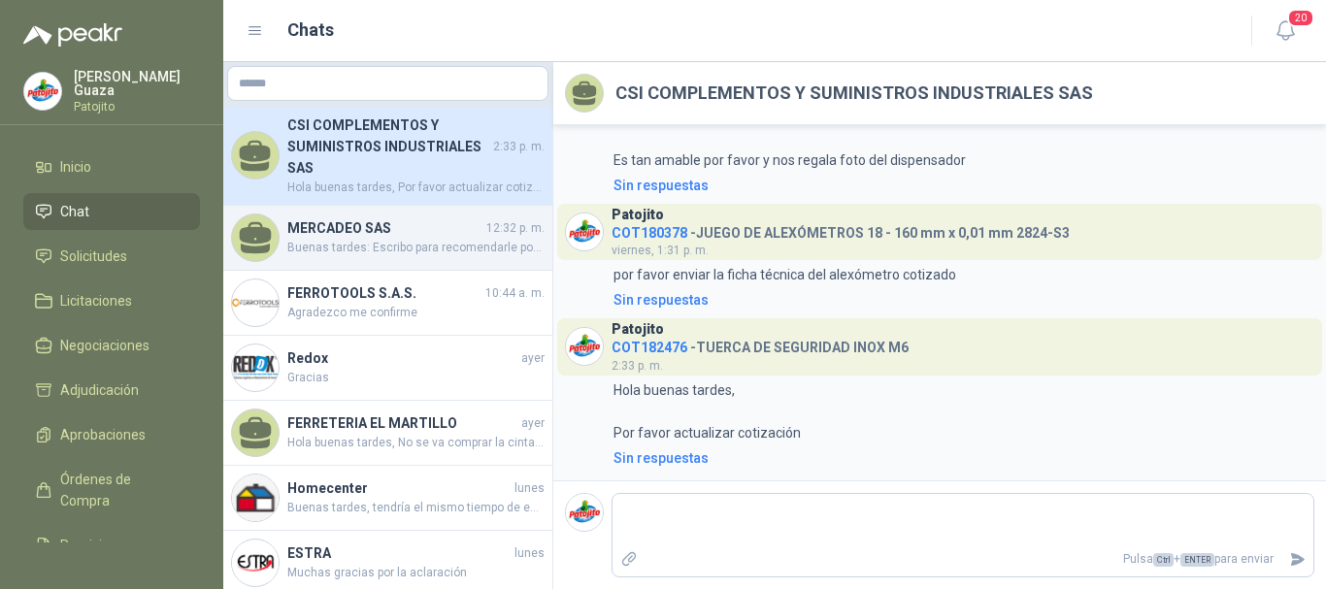
click at [373, 248] on span "Buenas tardes: Escribo para recomendarle por favor su gestión con la presente o…" at bounding box center [415, 248] width 257 height 18
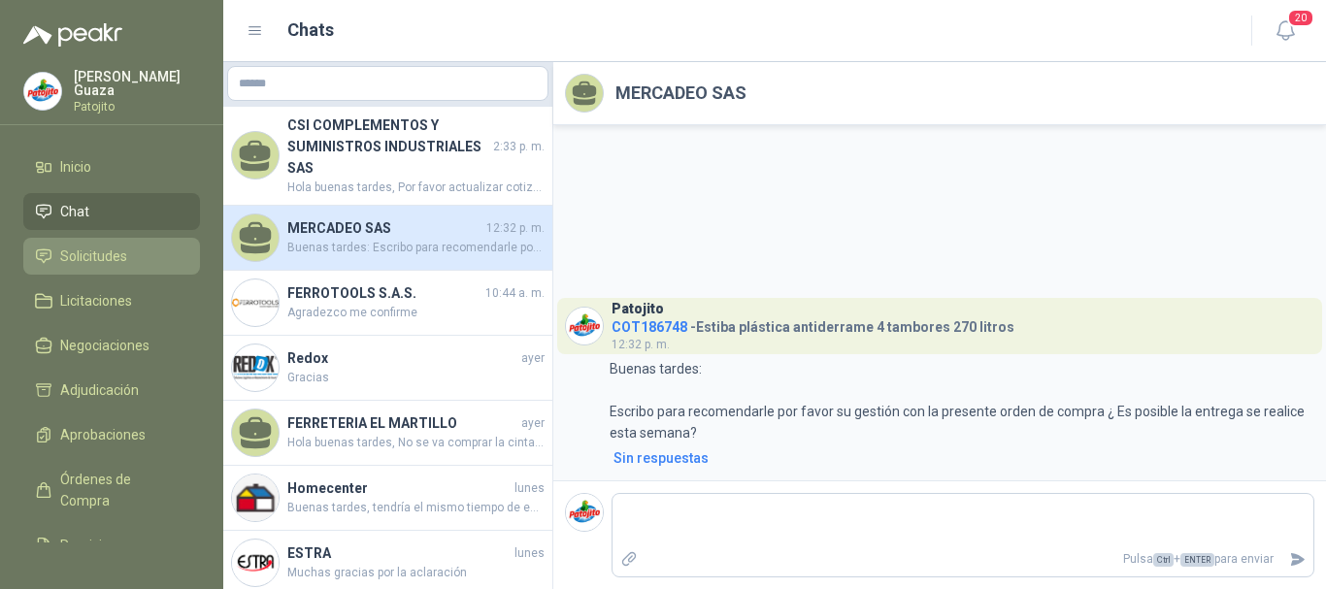
click at [122, 266] on span "Solicitudes" at bounding box center [93, 256] width 67 height 21
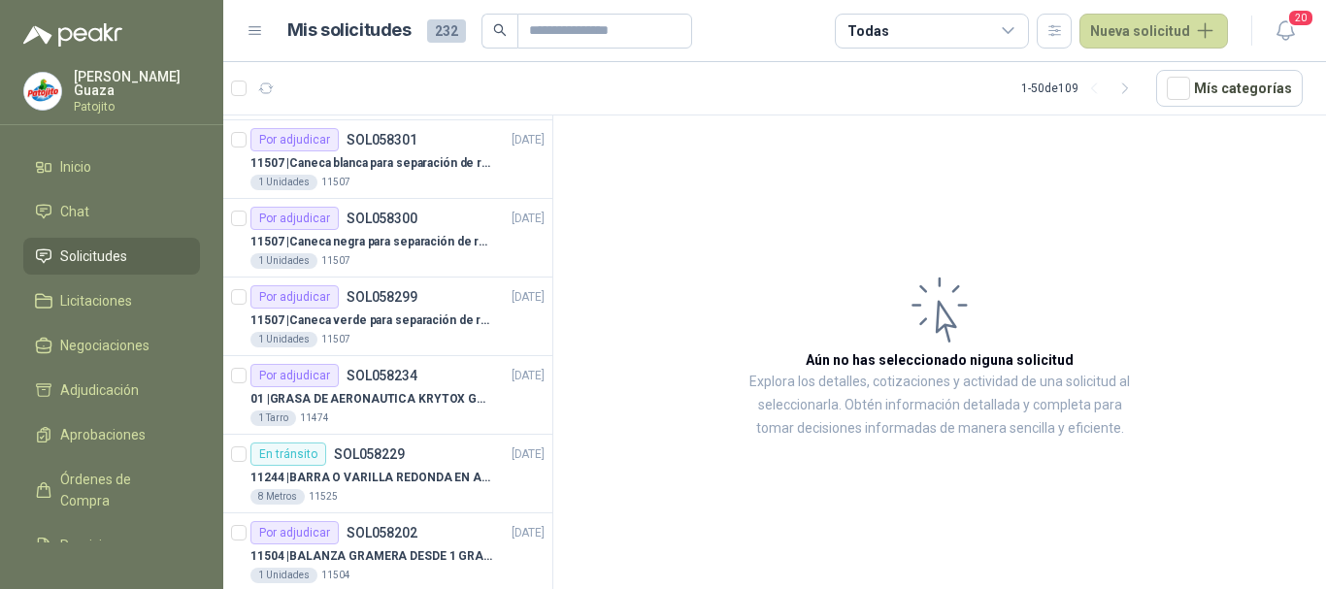
scroll to position [485, 0]
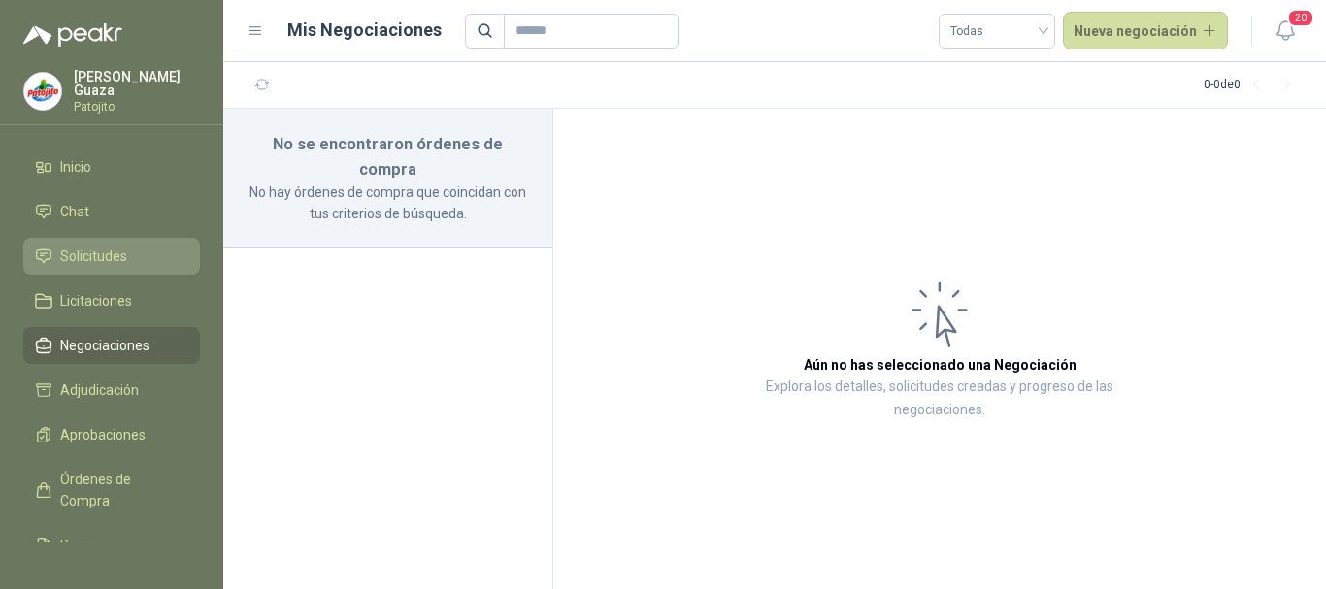
click at [104, 250] on span "Solicitudes" at bounding box center [93, 256] width 67 height 21
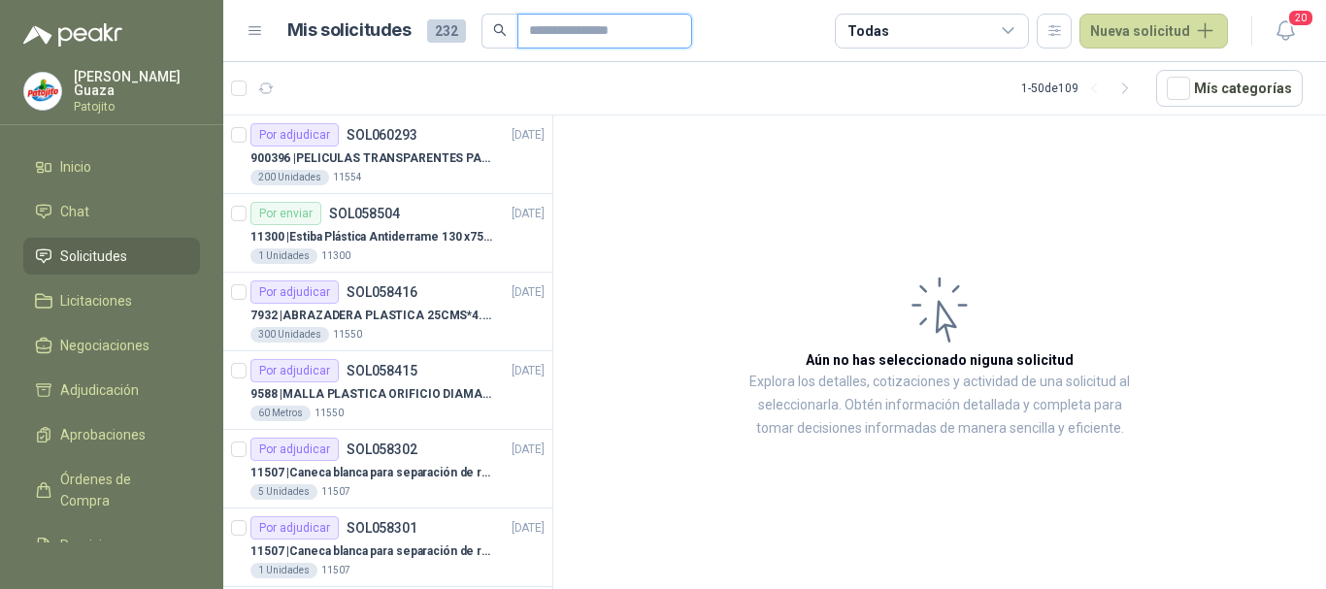
click at [551, 37] on input "text" at bounding box center [597, 31] width 136 height 33
type input "*******"
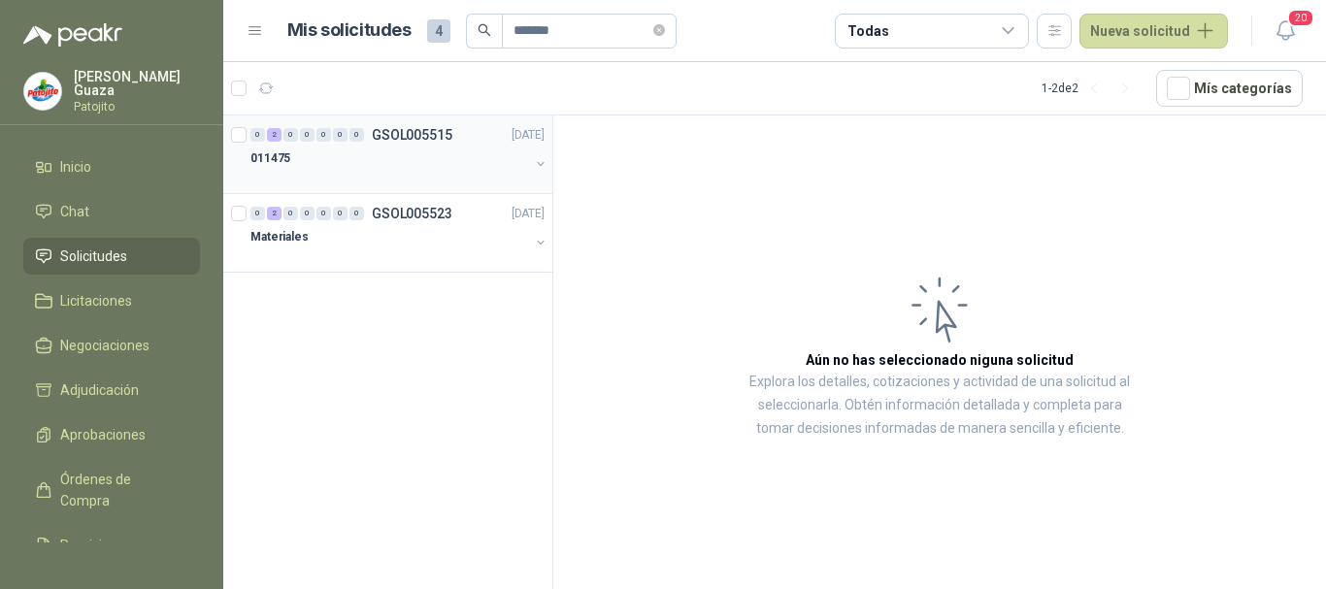
click at [398, 144] on div "0 2 0 0 0 0 0 GSOL005515 [DATE]" at bounding box center [400, 134] width 298 height 23
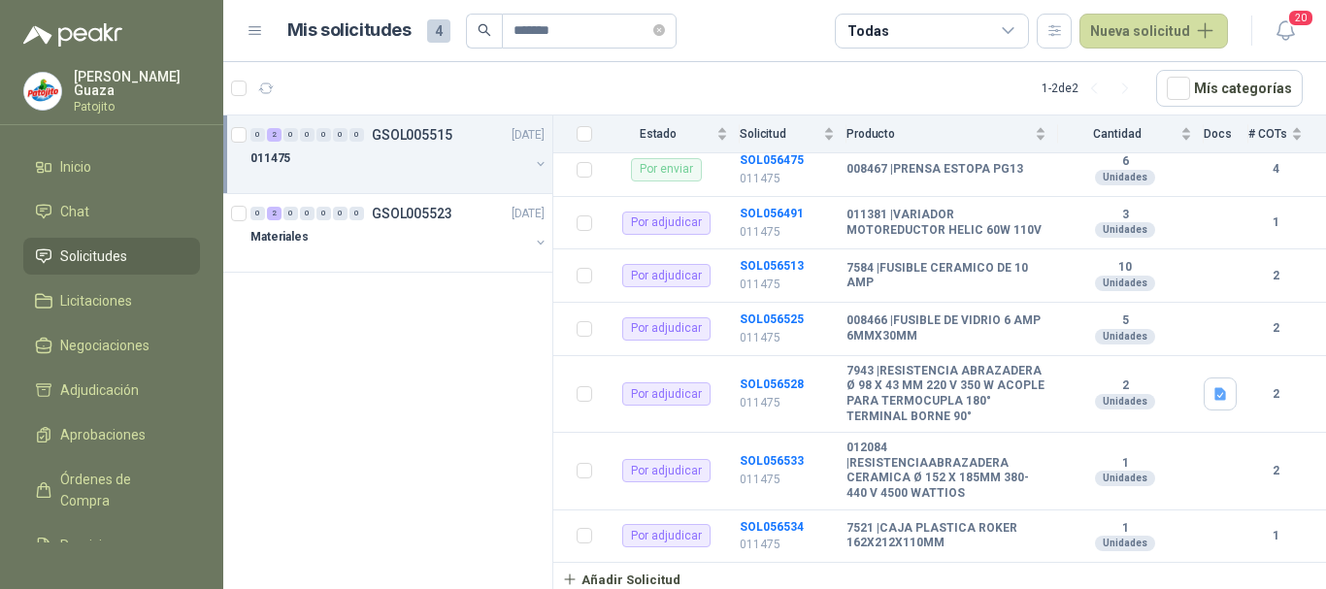
scroll to position [496, 0]
click at [403, 201] on div "0 2 0 0 0 0 0 GSOL005523 [DATE] Materiales" at bounding box center [387, 233] width 329 height 79
click at [384, 207] on p "GSOL005523" at bounding box center [412, 214] width 81 height 14
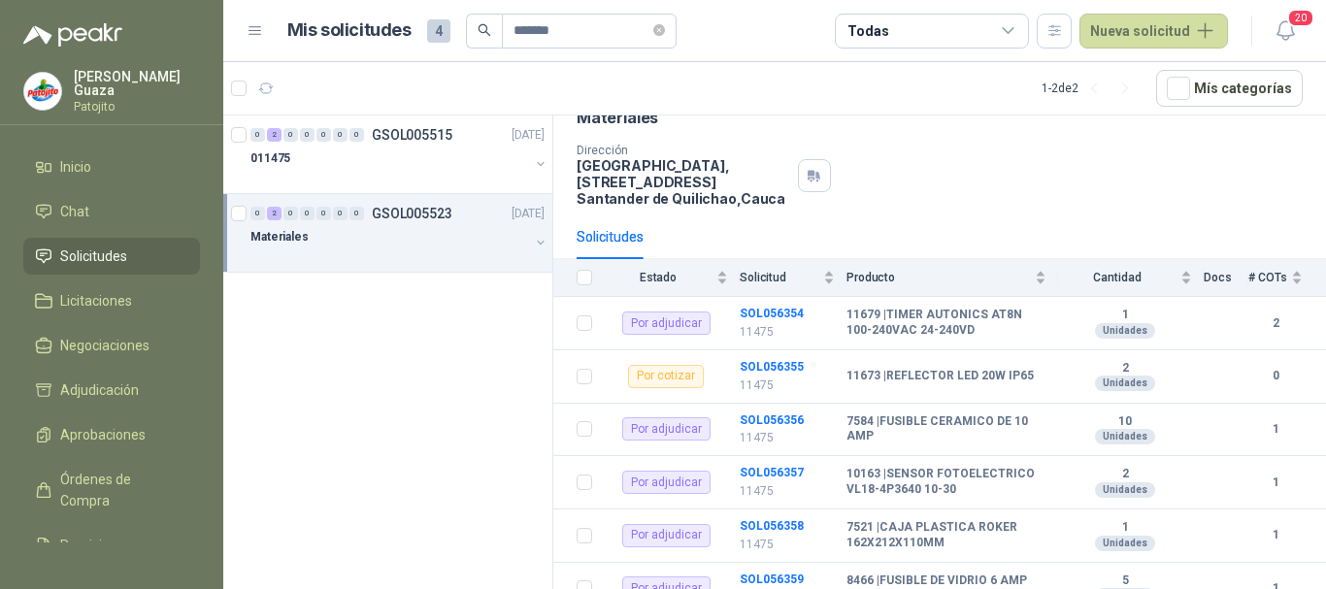
scroll to position [194, 0]
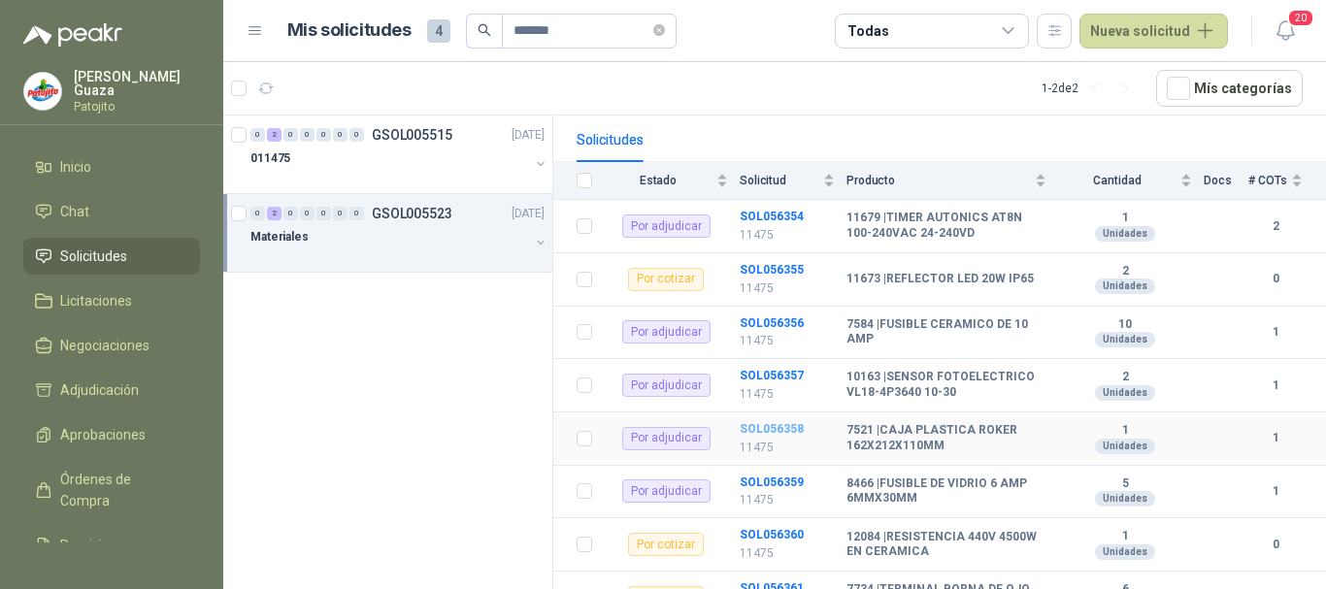
click at [790, 435] on b "SOL056358" at bounding box center [772, 429] width 64 height 14
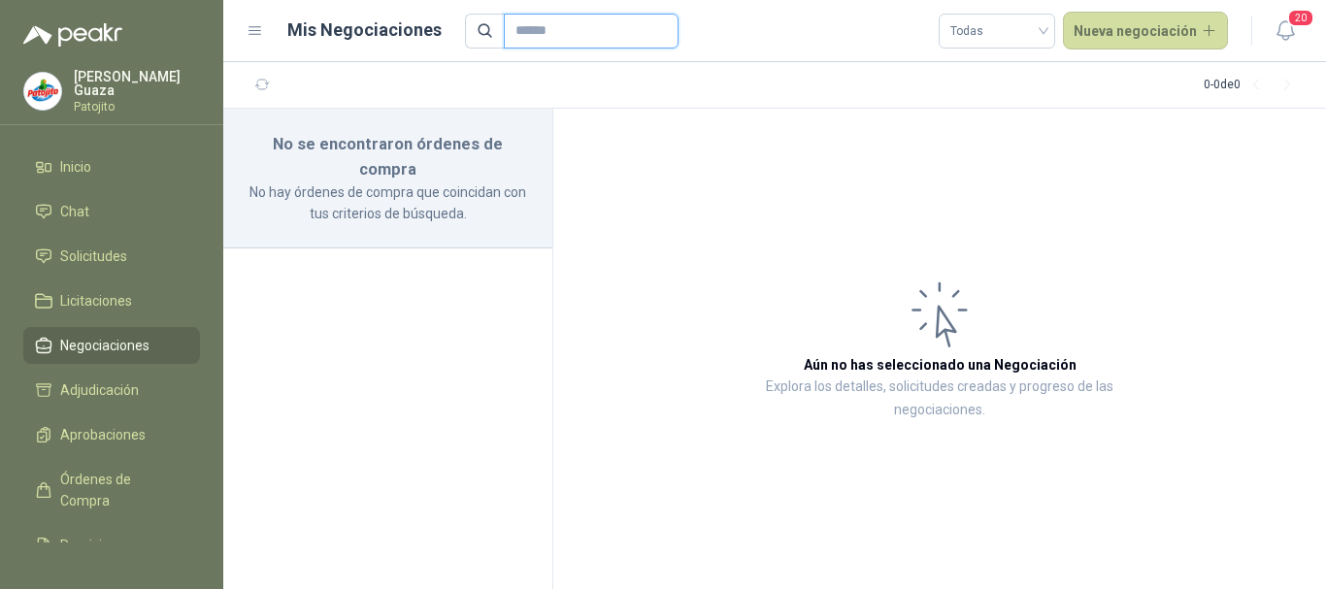
click at [538, 26] on input "text" at bounding box center [584, 31] width 136 height 33
type input "******"
click at [91, 250] on span "Solicitudes" at bounding box center [93, 256] width 67 height 21
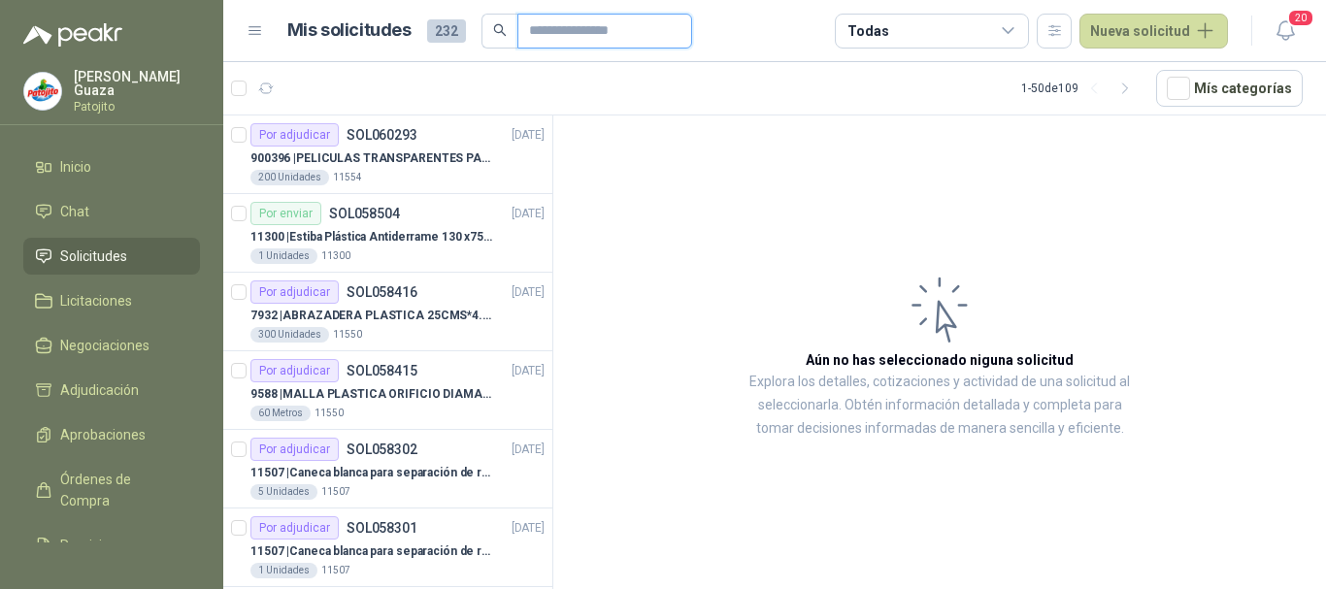
click at [611, 43] on input "text" at bounding box center [597, 31] width 136 height 33
type input "******"
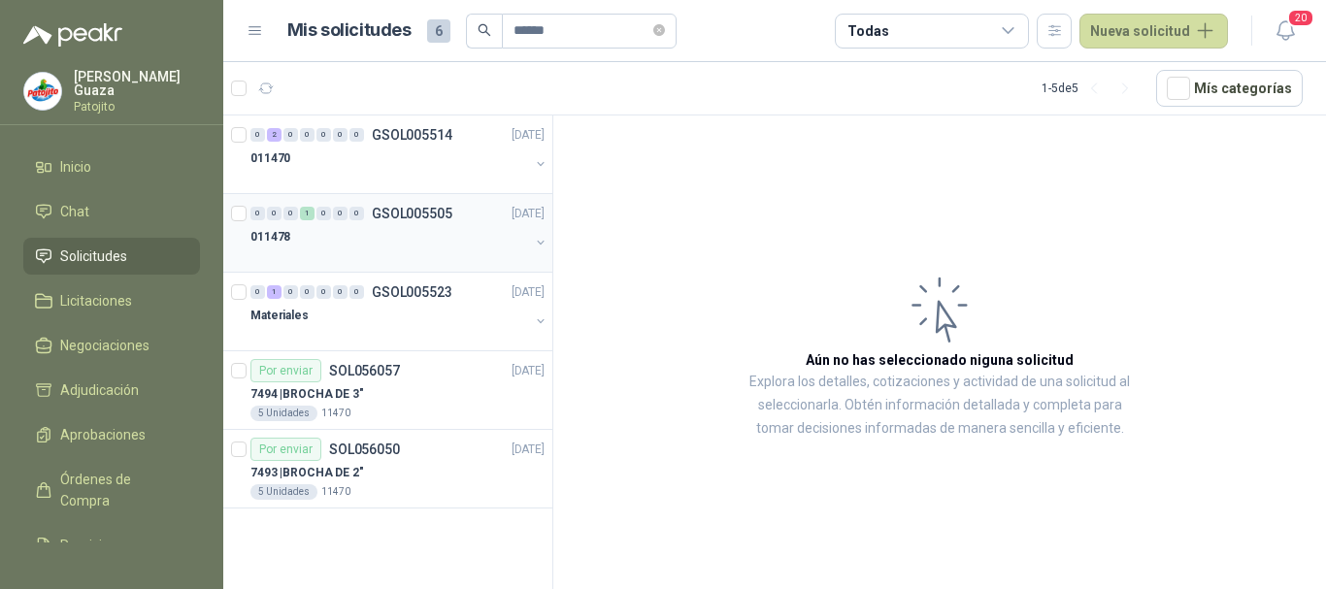
click at [440, 204] on div "0 0 0 1 0 0 0 GSOL005505 [DATE]" at bounding box center [400, 213] width 298 height 23
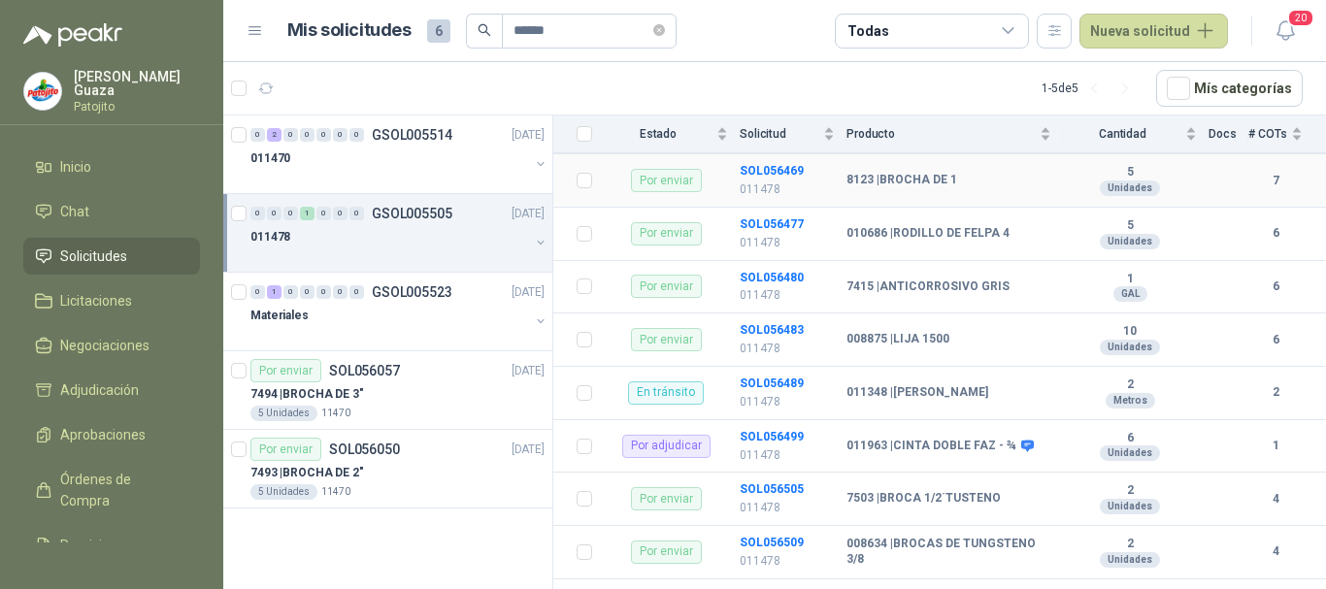
scroll to position [469, 0]
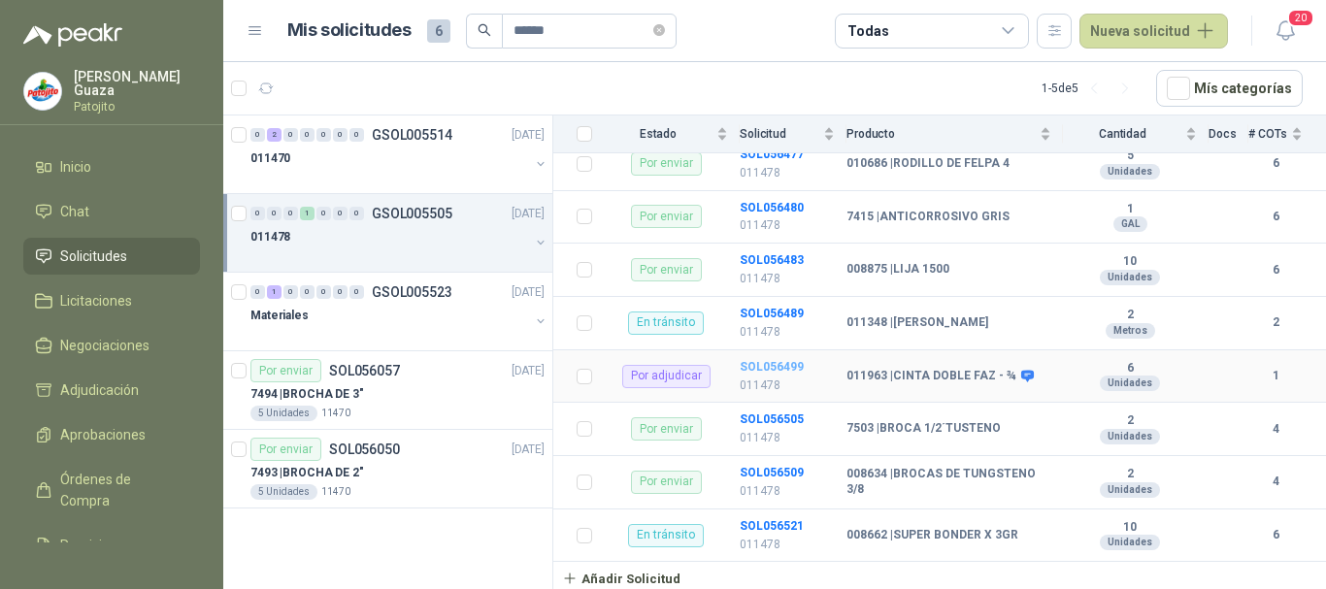
click at [753, 370] on b "SOL056499" at bounding box center [772, 367] width 64 height 14
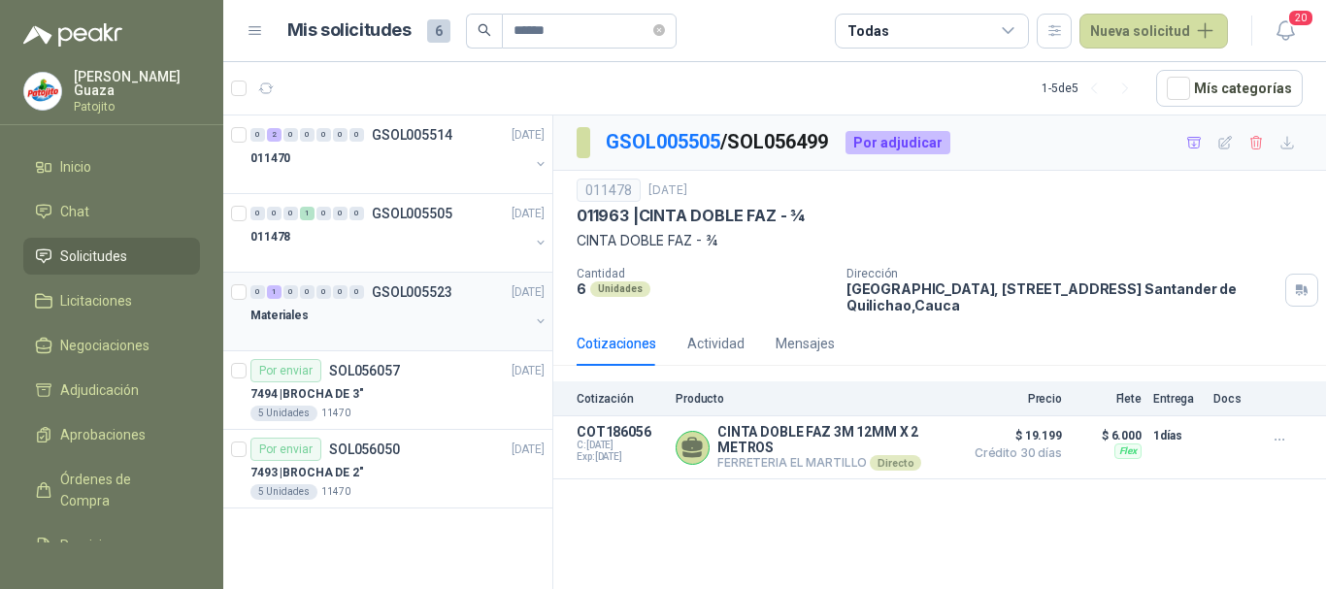
click at [416, 298] on p "GSOL005523" at bounding box center [412, 292] width 81 height 14
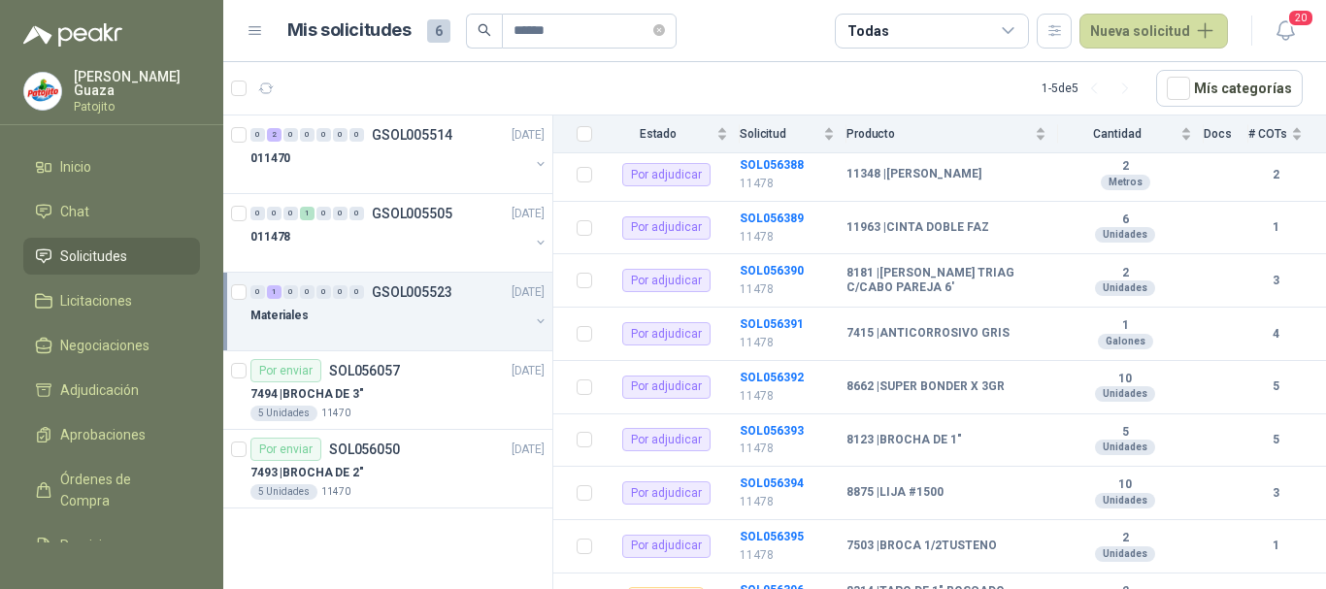
scroll to position [1770, 0]
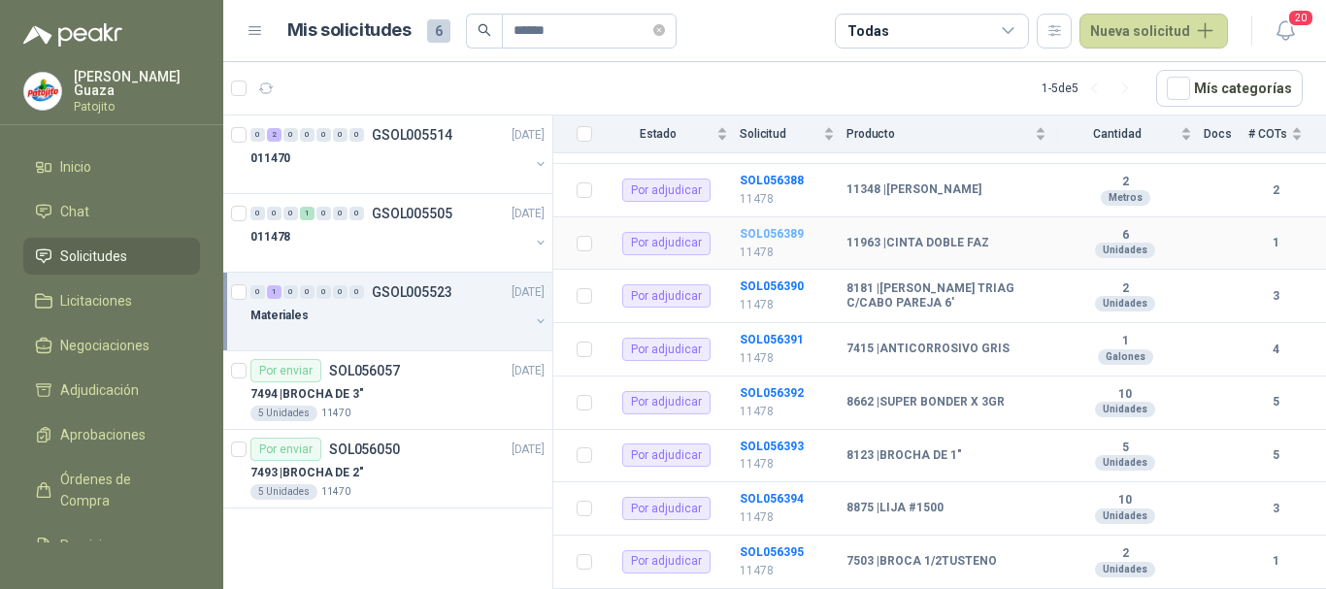
click at [749, 234] on b "SOL056389" at bounding box center [772, 234] width 64 height 14
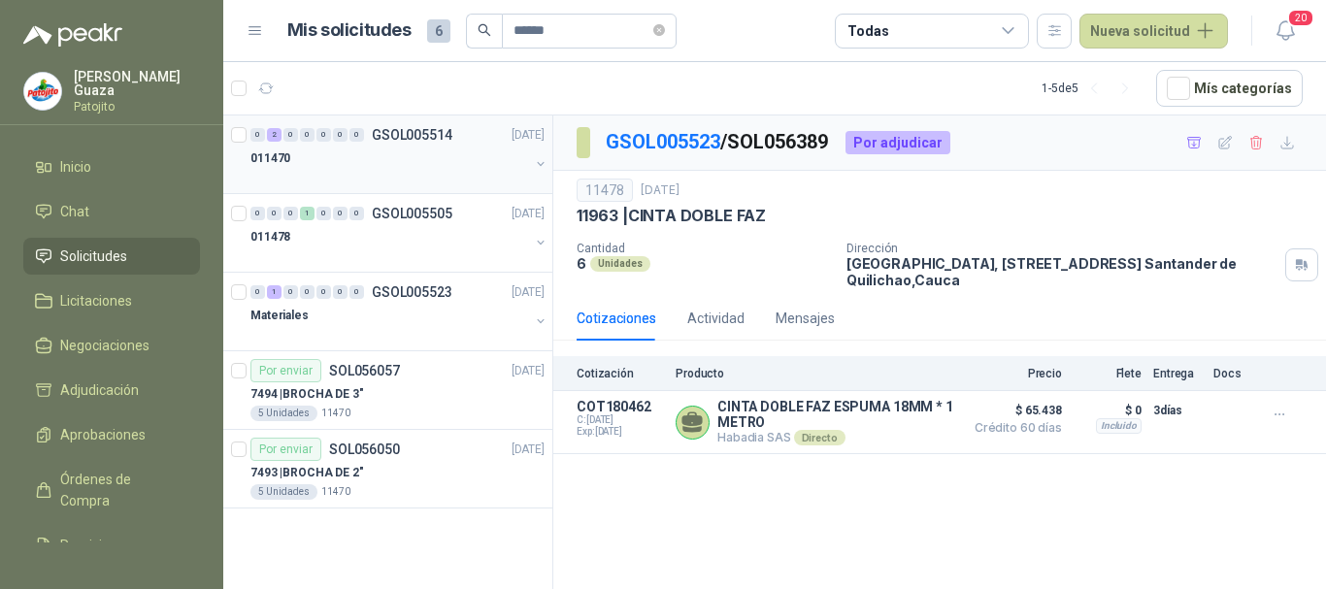
click at [430, 128] on p "GSOL005514" at bounding box center [412, 135] width 81 height 14
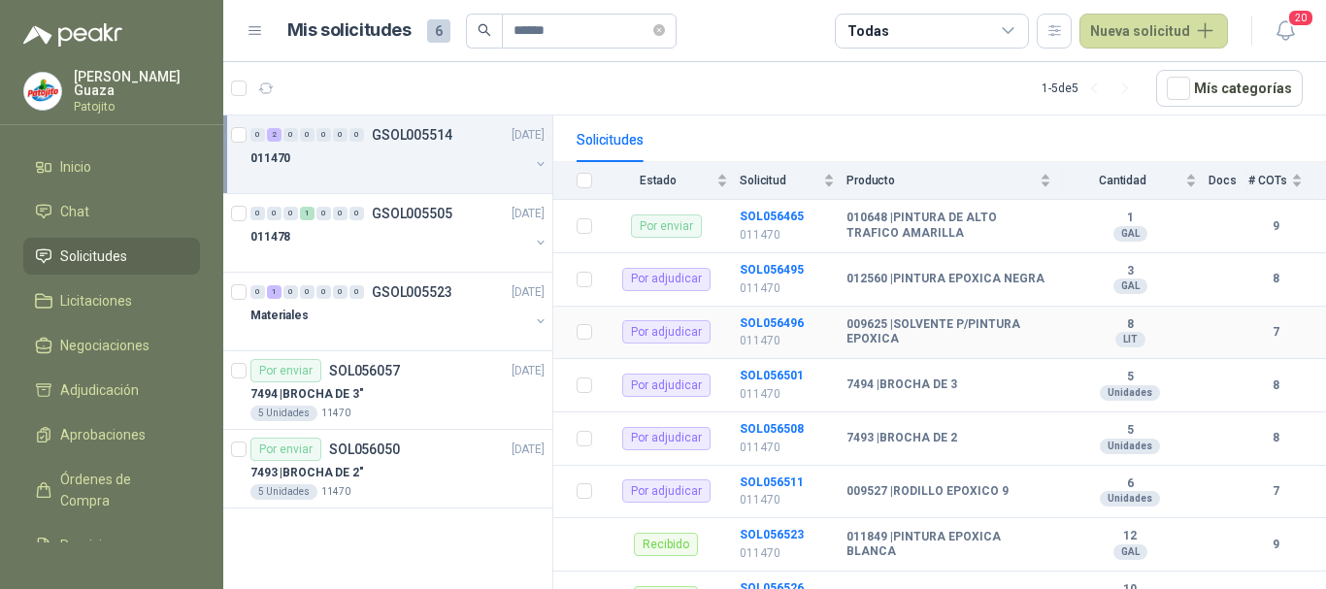
scroll to position [256, 0]
